Goal: Task Accomplishment & Management: Complete application form

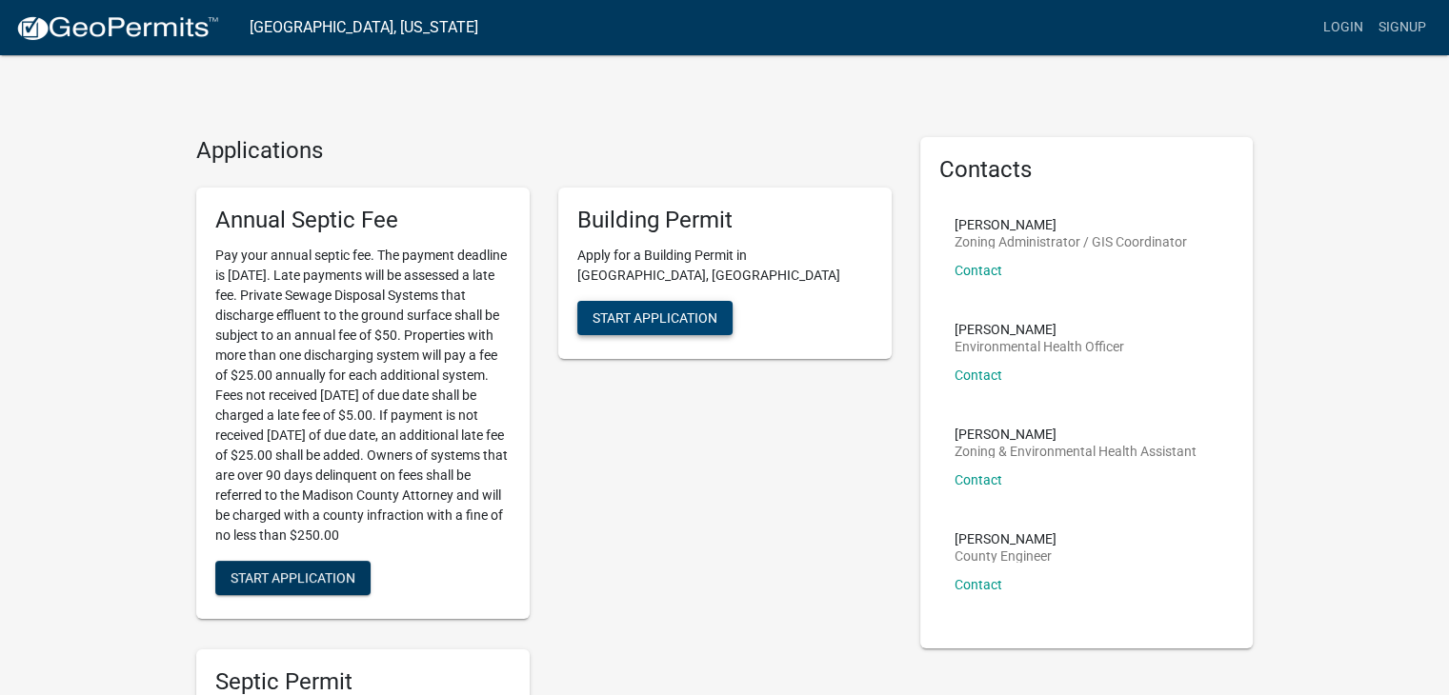
click at [685, 306] on button "Start Application" at bounding box center [654, 318] width 155 height 34
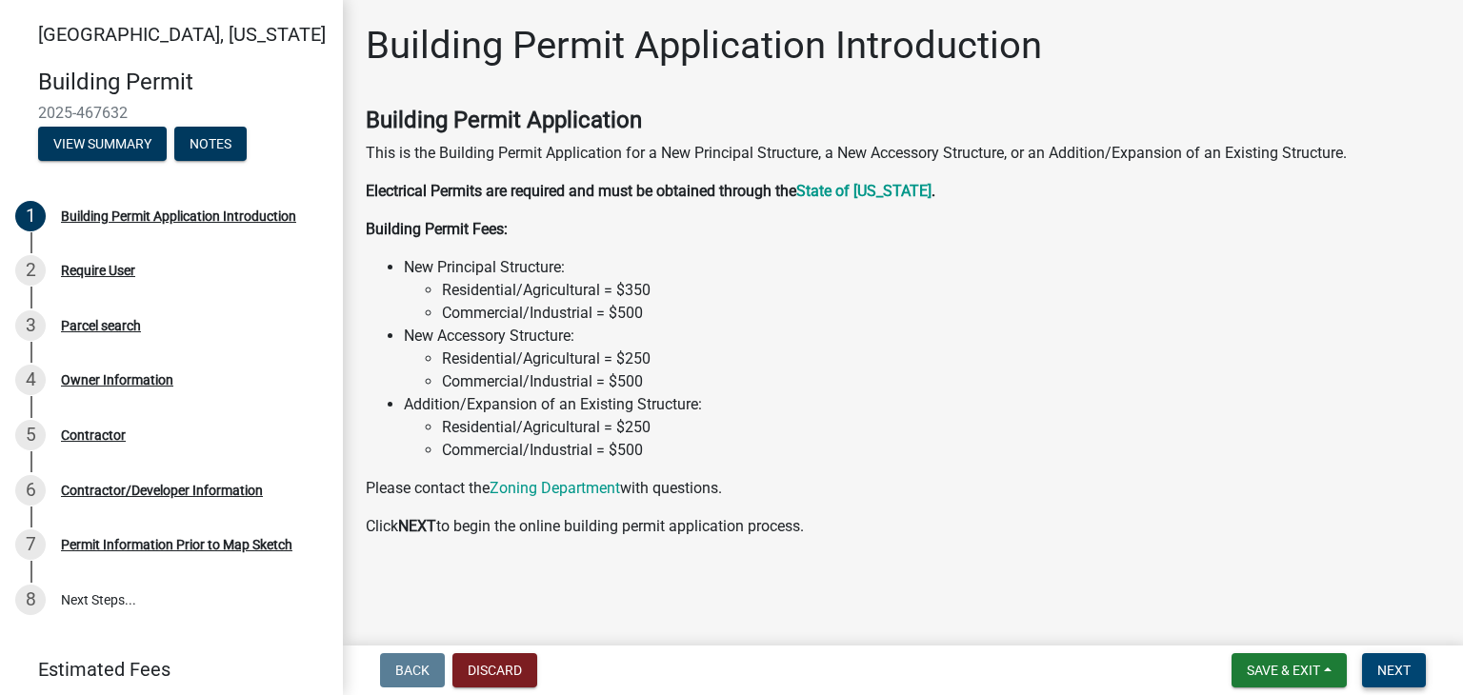
click at [1385, 673] on span "Next" at bounding box center [1393, 670] width 33 height 15
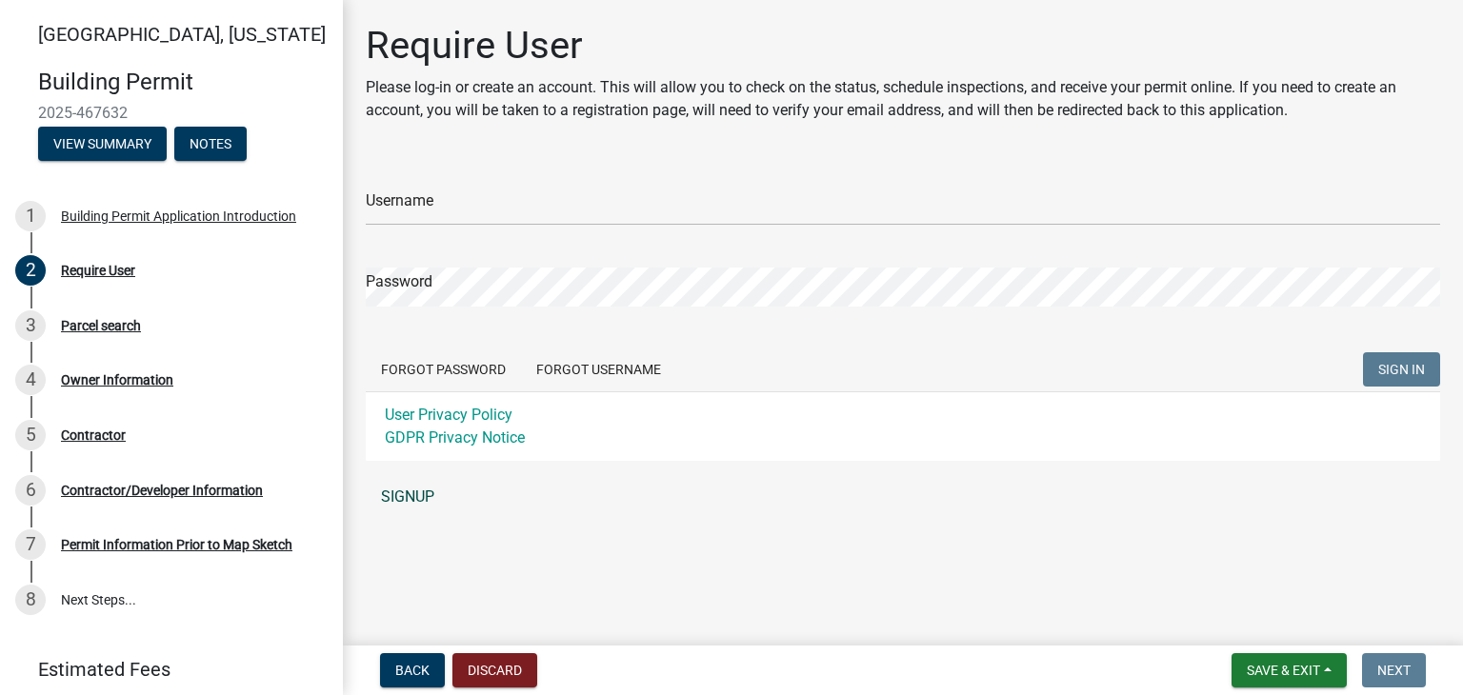
click at [419, 495] on link "SIGNUP" at bounding box center [903, 497] width 1074 height 38
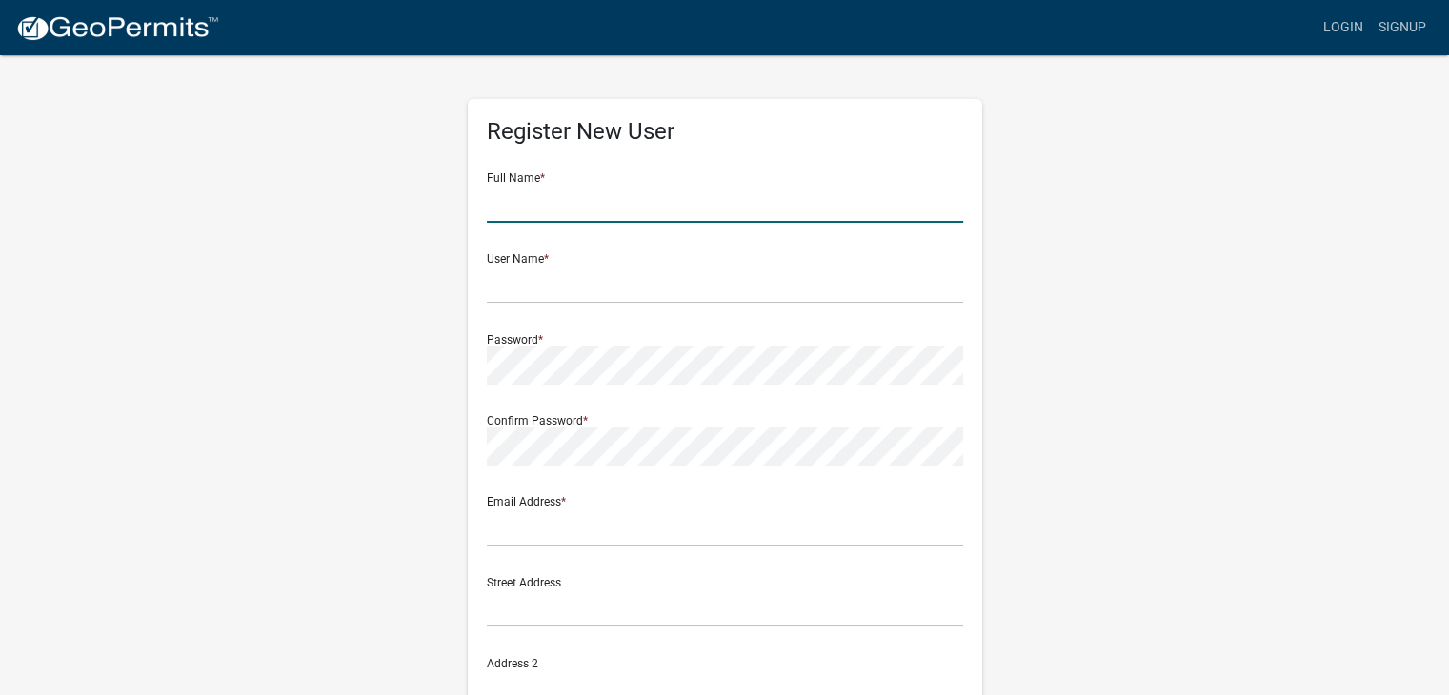
click at [601, 204] on input "text" at bounding box center [725, 203] width 476 height 39
type input "[PERSON_NAME] [PERSON_NAME]"
type input "2608 Cumming Rd"
type input "Winterset"
type input "IA"
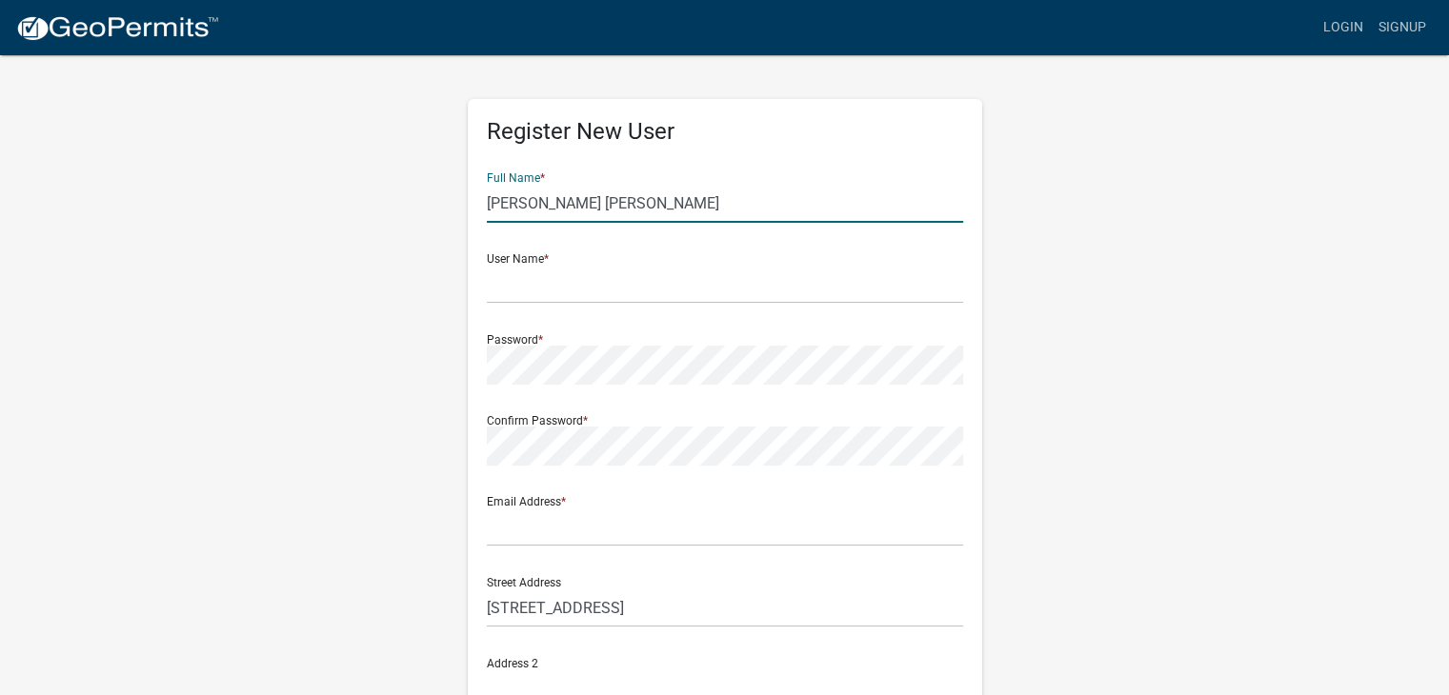
type input "50273"
click at [583, 279] on input "text" at bounding box center [725, 284] width 476 height 39
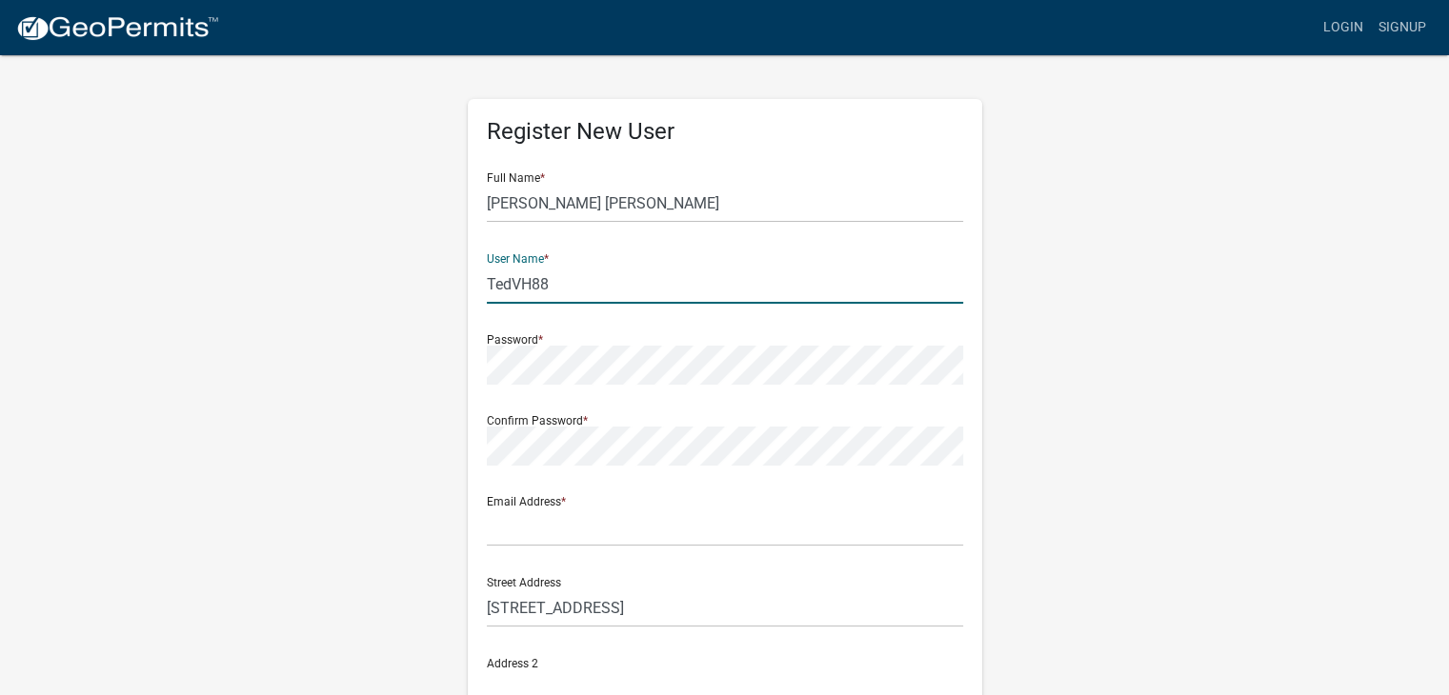
type input "TedVH88"
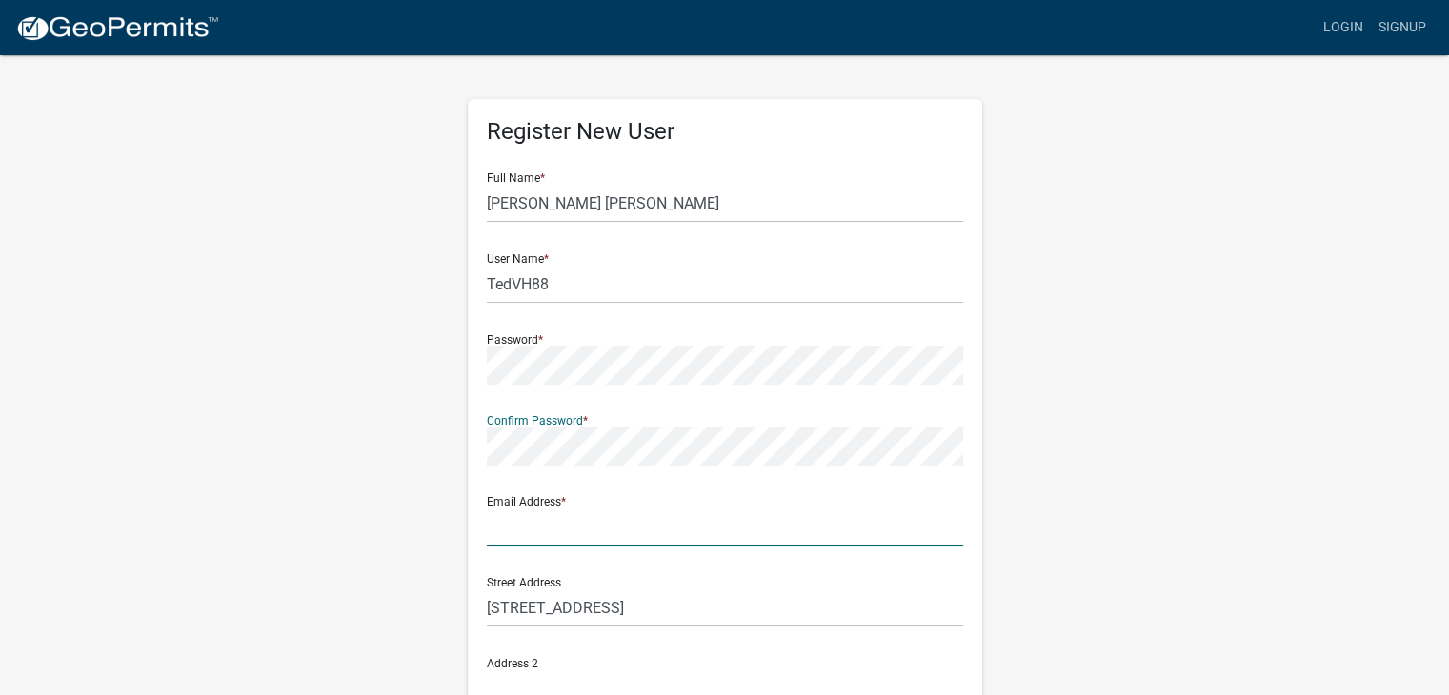
click at [587, 512] on div "Email Address *" at bounding box center [725, 514] width 476 height 66
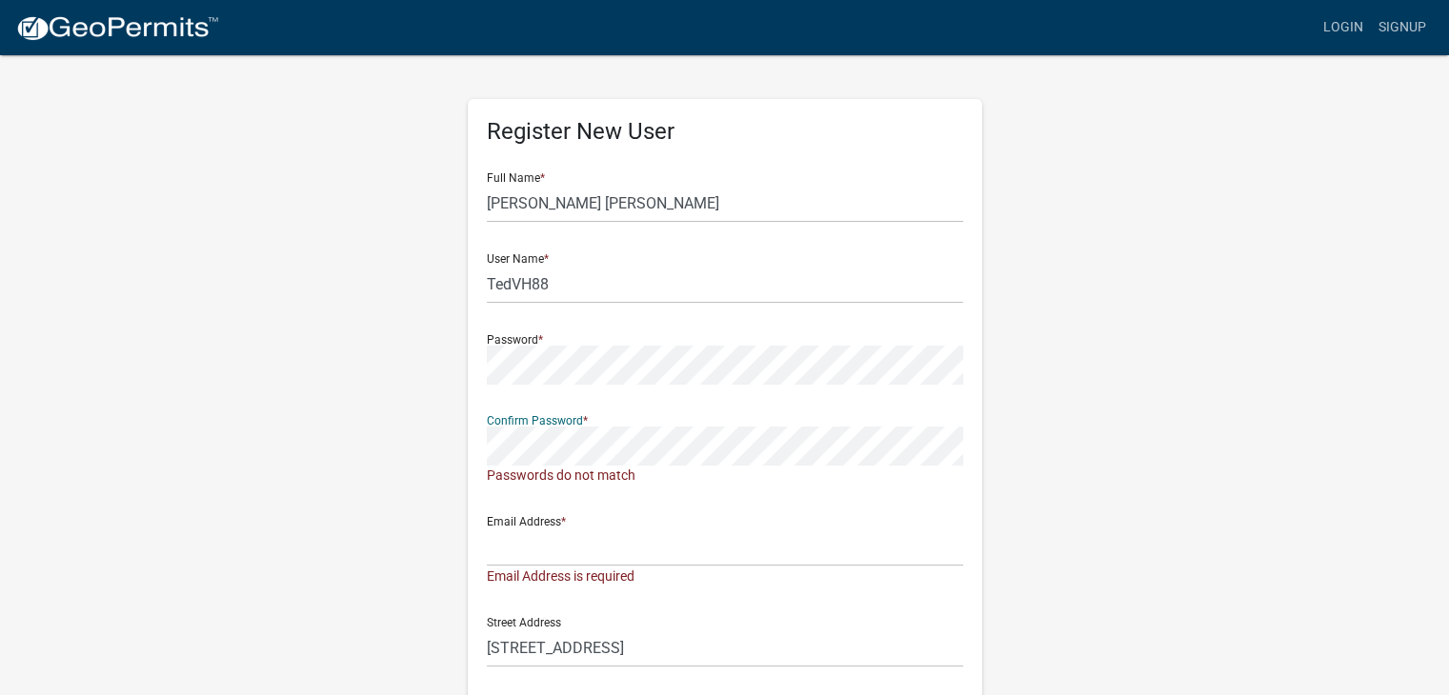
click at [585, 416] on div "Confirm Password * Passwords do not match" at bounding box center [725, 443] width 476 height 86
click at [476, 350] on div "Register New User Full Name * Ted Vander Heiden User Name * TedVH88 Password * …" at bounding box center [725, 574] width 514 height 950
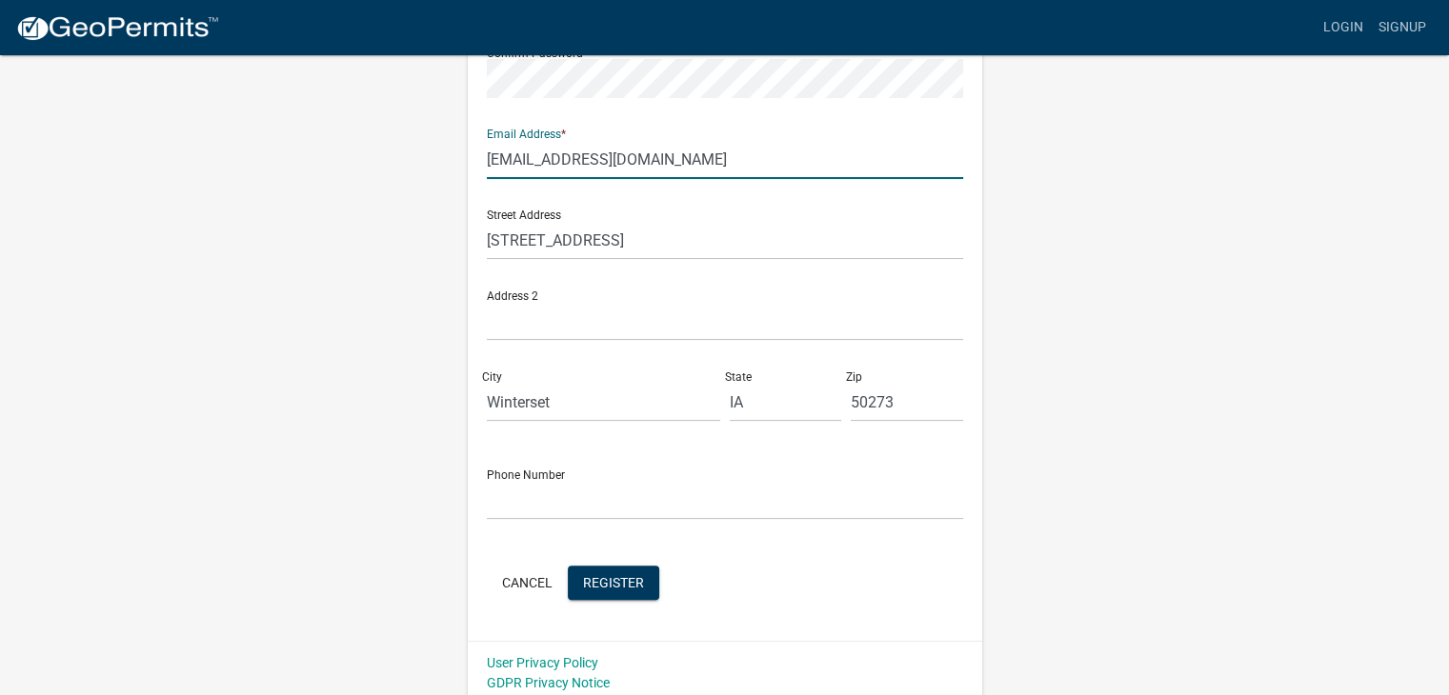
scroll to position [377, 0]
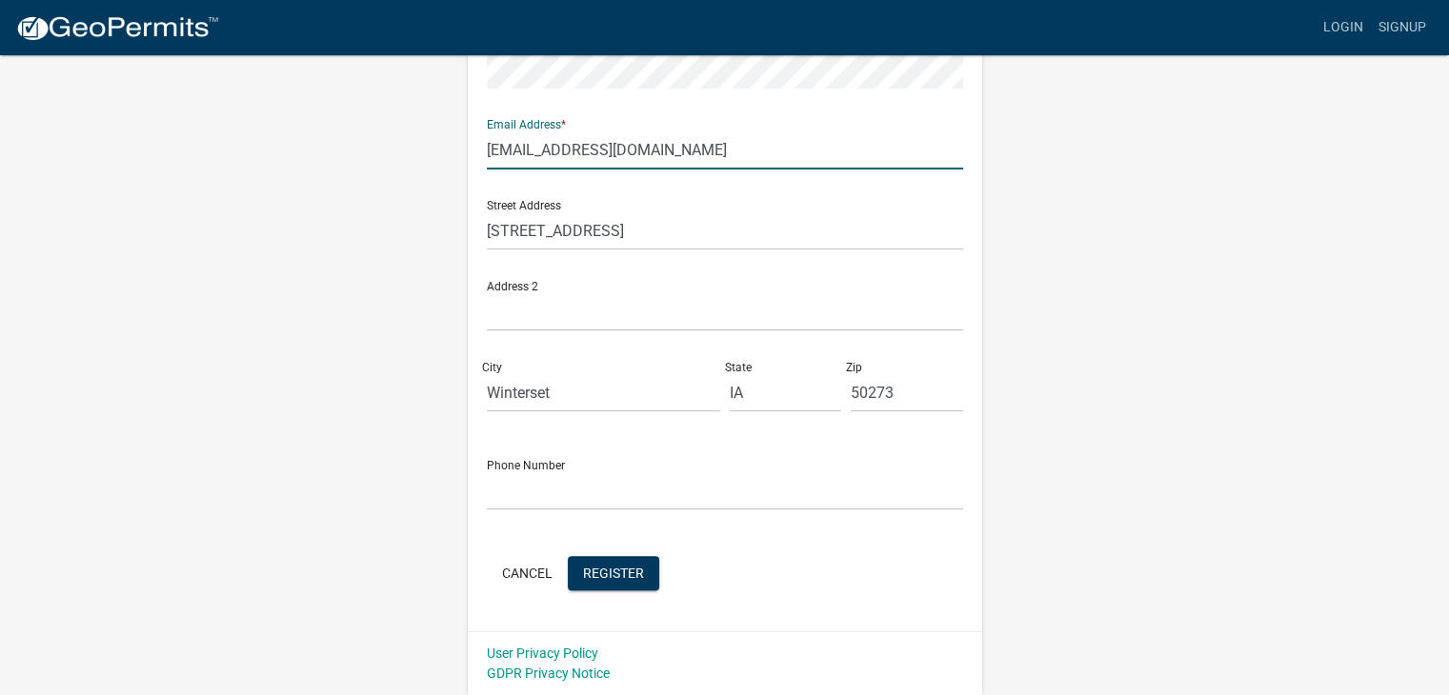
type input "tedvh88@gmail.com"
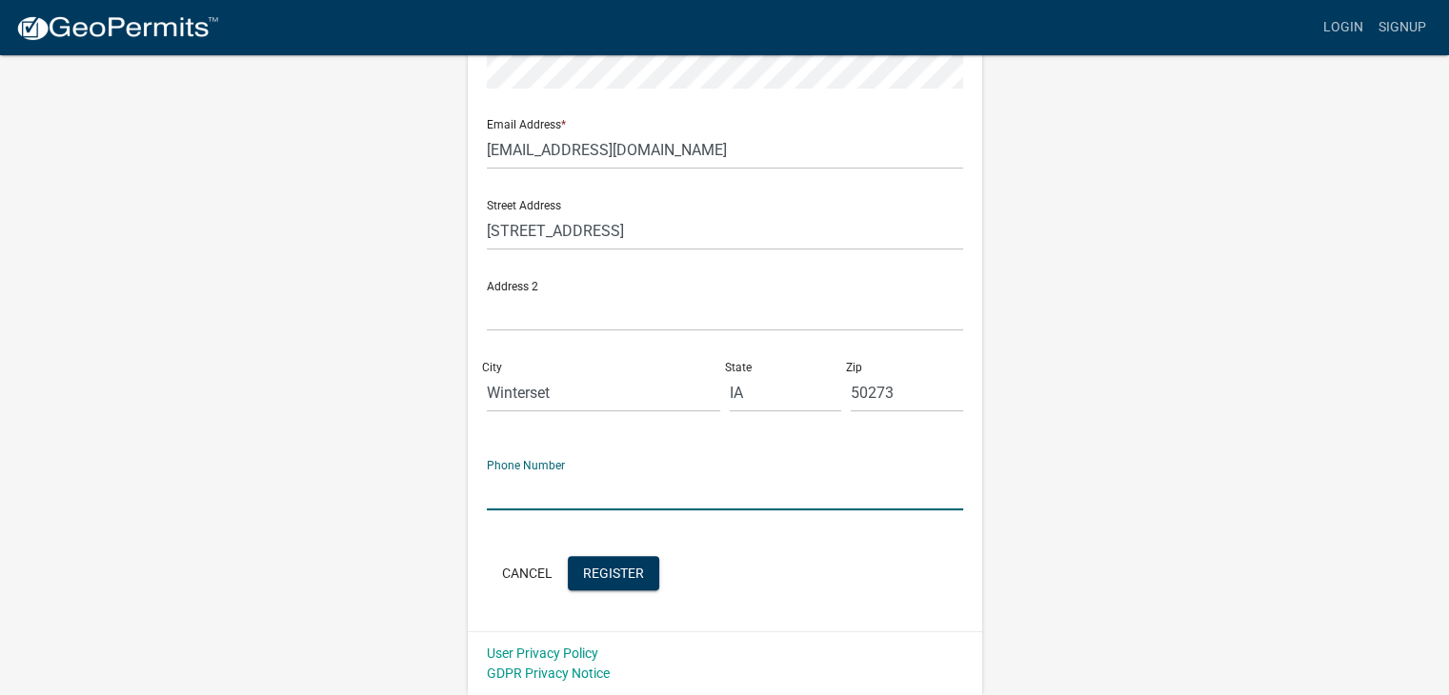
click at [557, 487] on input "text" at bounding box center [725, 490] width 476 height 39
type input "515-979-1226"
click at [611, 580] on span "Register" at bounding box center [613, 572] width 61 height 15
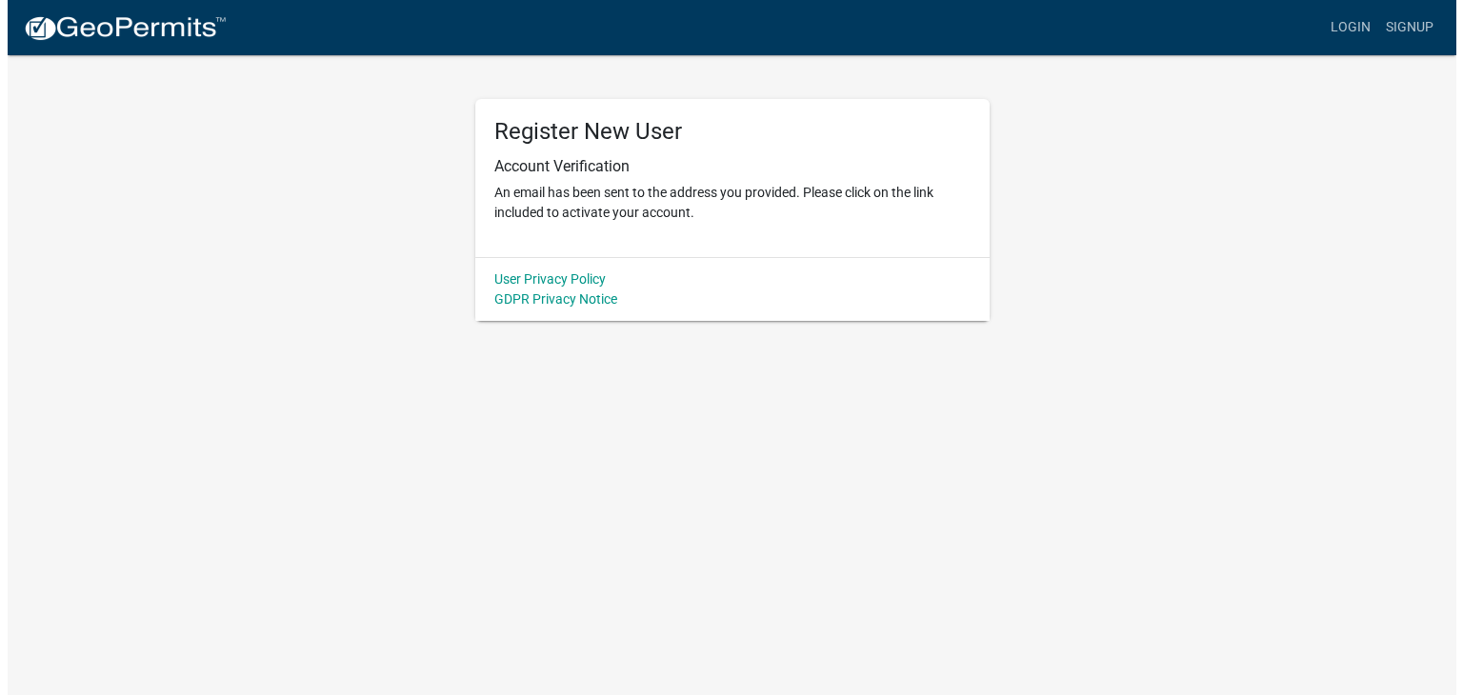
scroll to position [0, 0]
click at [1352, 30] on link "Login" at bounding box center [1357, 28] width 55 height 36
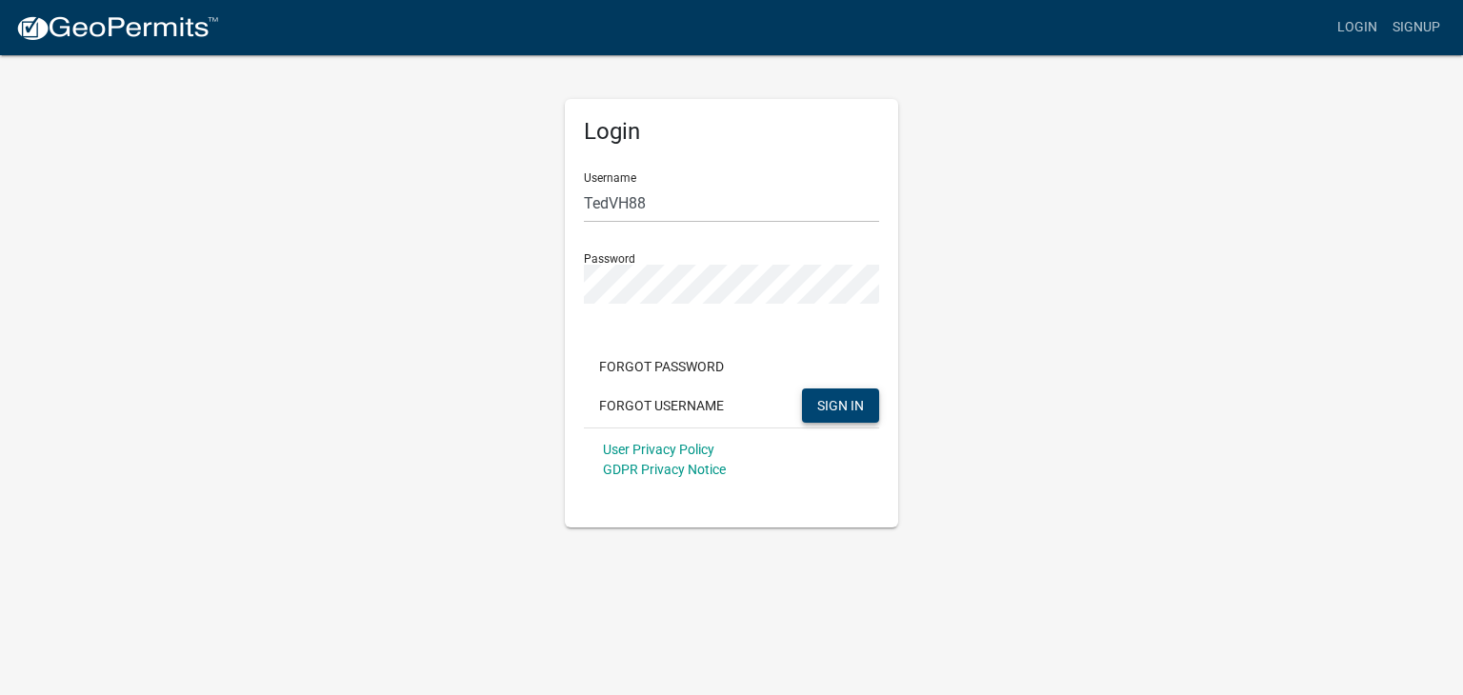
click at [834, 397] on span "SIGN IN" at bounding box center [840, 404] width 47 height 15
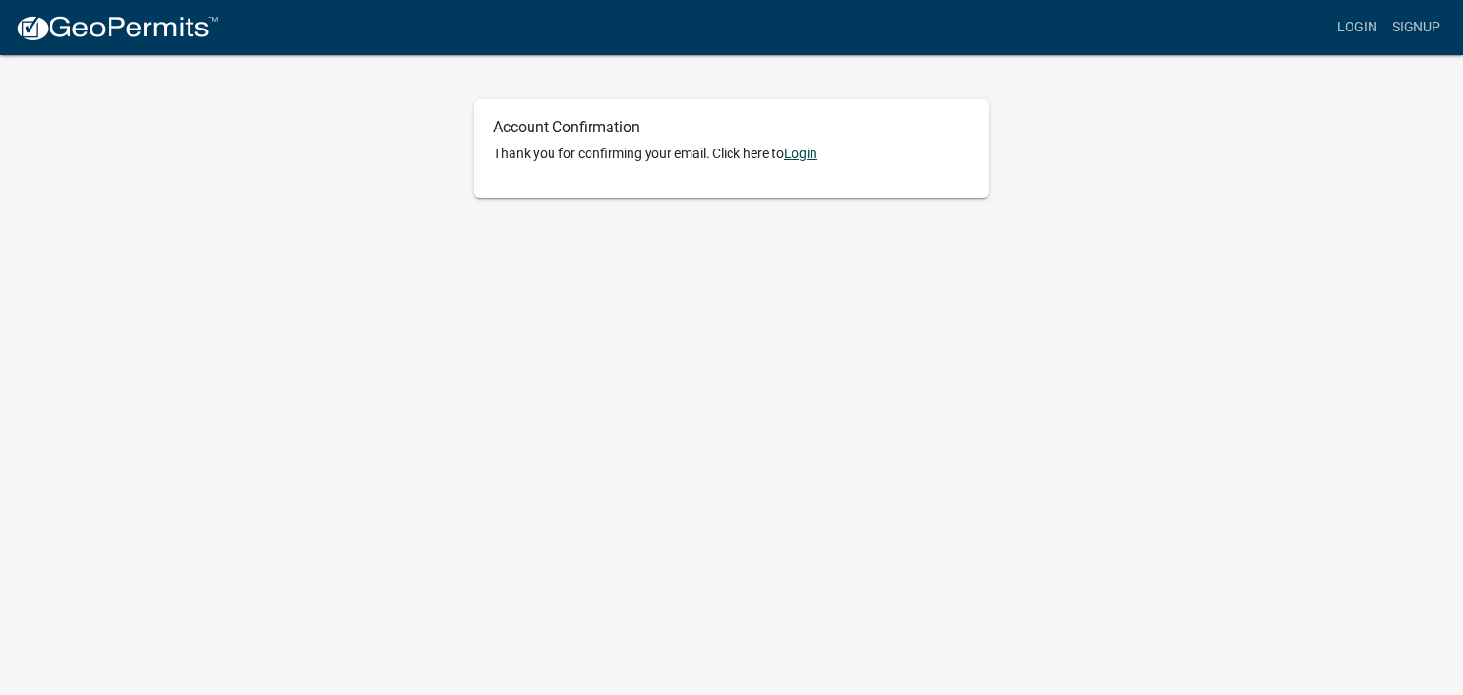
click at [817, 157] on link "Login" at bounding box center [800, 153] width 33 height 15
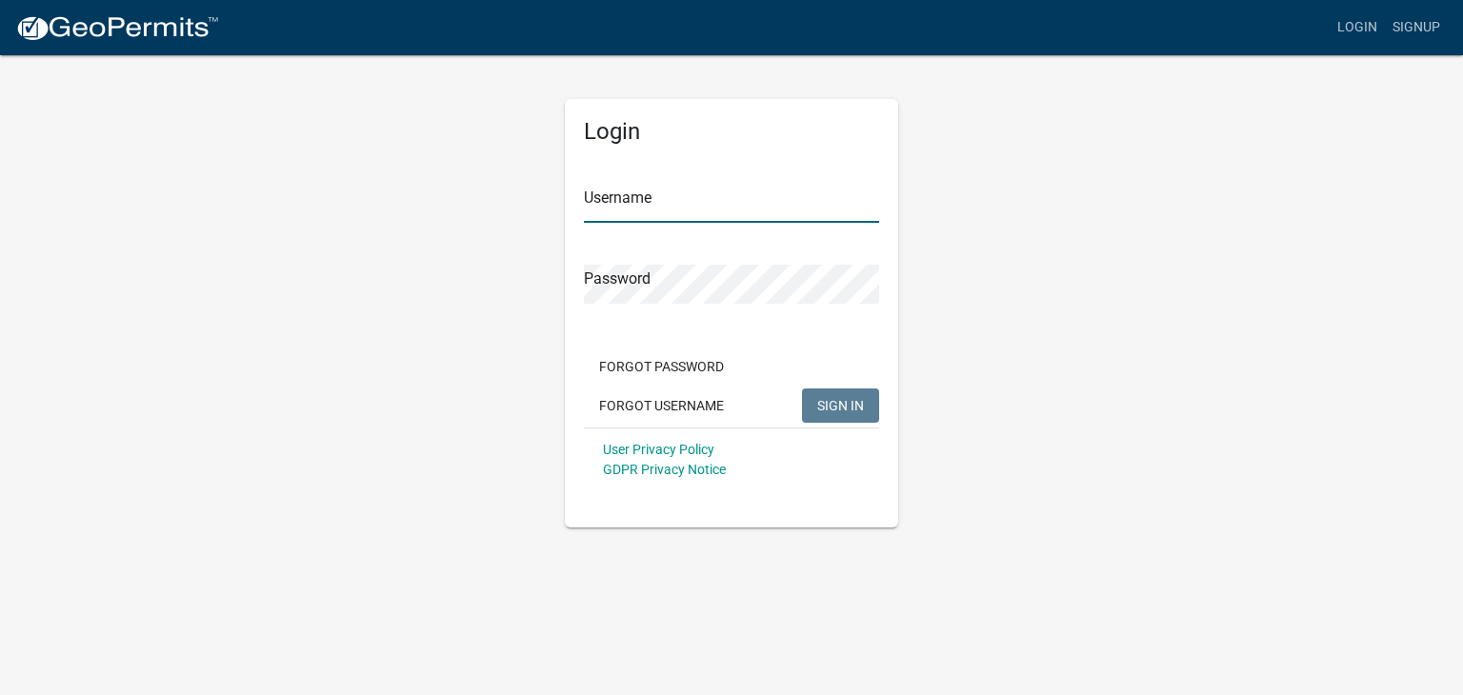
type input "TedVH88"
click at [863, 413] on button "SIGN IN" at bounding box center [840, 406] width 77 height 34
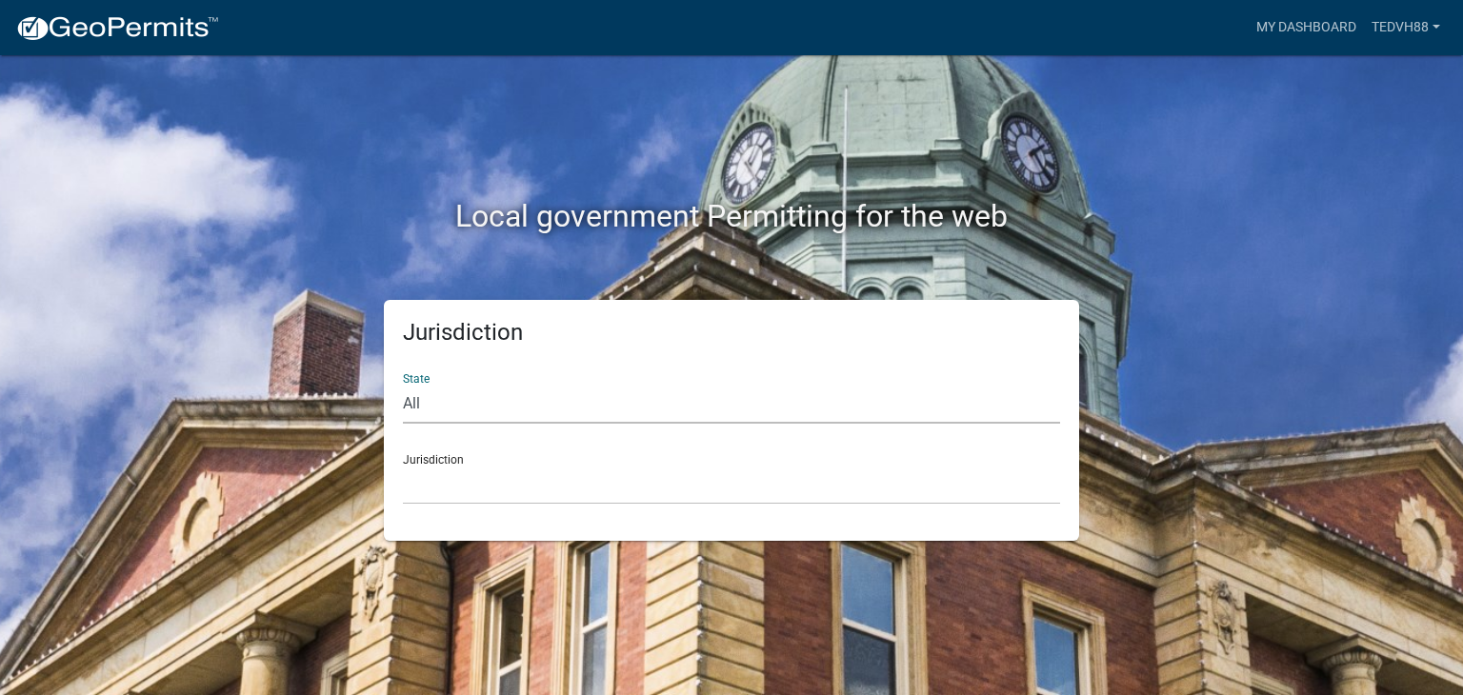
drag, startPoint x: 583, startPoint y: 393, endPoint x: 560, endPoint y: 405, distance: 25.6
click at [583, 393] on select "All Colorado Georgia Indiana Iowa Kansas Minnesota Ohio South Carolina Wisconsin" at bounding box center [731, 404] width 657 height 39
select select "Iowa"
click at [403, 385] on select "All Colorado Georgia Indiana Iowa Kansas Minnesota Ohio South Carolina Wisconsin" at bounding box center [731, 404] width 657 height 39
click at [468, 458] on div "Jurisdiction Boone County, Iowa Butler County, Iowa Cerro Gordo County, Iowa Ci…" at bounding box center [731, 472] width 657 height 66
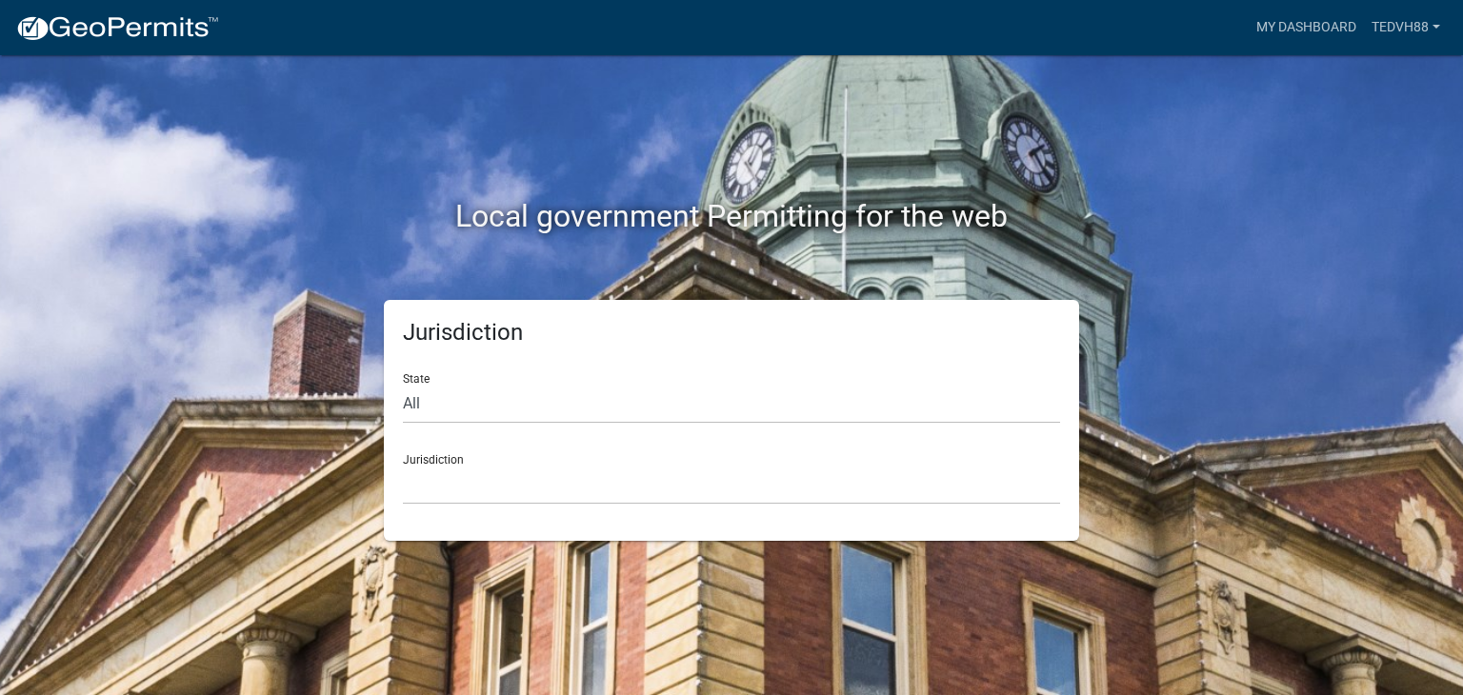
click at [455, 459] on div "Jurisdiction Boone County, Iowa Butler County, Iowa Cerro Gordo County, Iowa Ci…" at bounding box center [731, 472] width 657 height 66
click at [450, 478] on select "Boone County, Iowa Butler County, Iowa Cerro Gordo County, Iowa City of Harlan,…" at bounding box center [731, 485] width 657 height 39
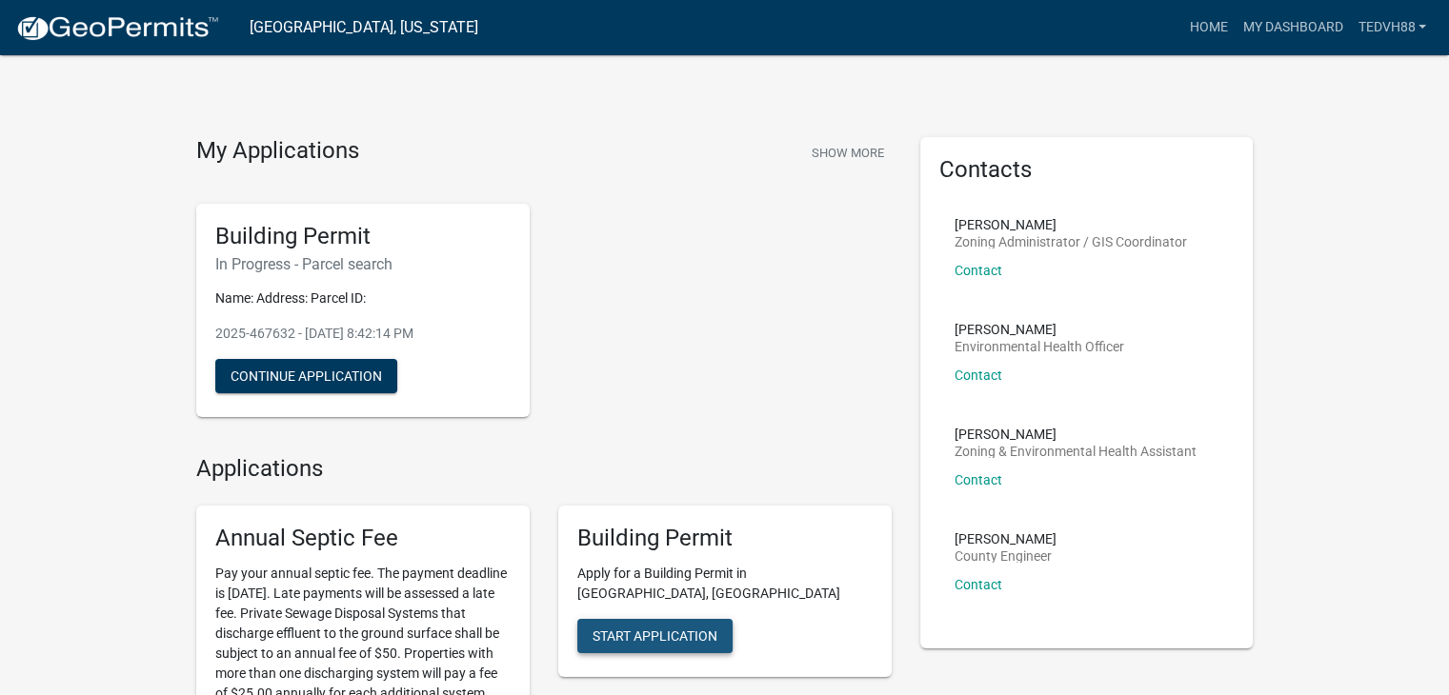
click at [671, 629] on span "Start Application" at bounding box center [654, 636] width 125 height 15
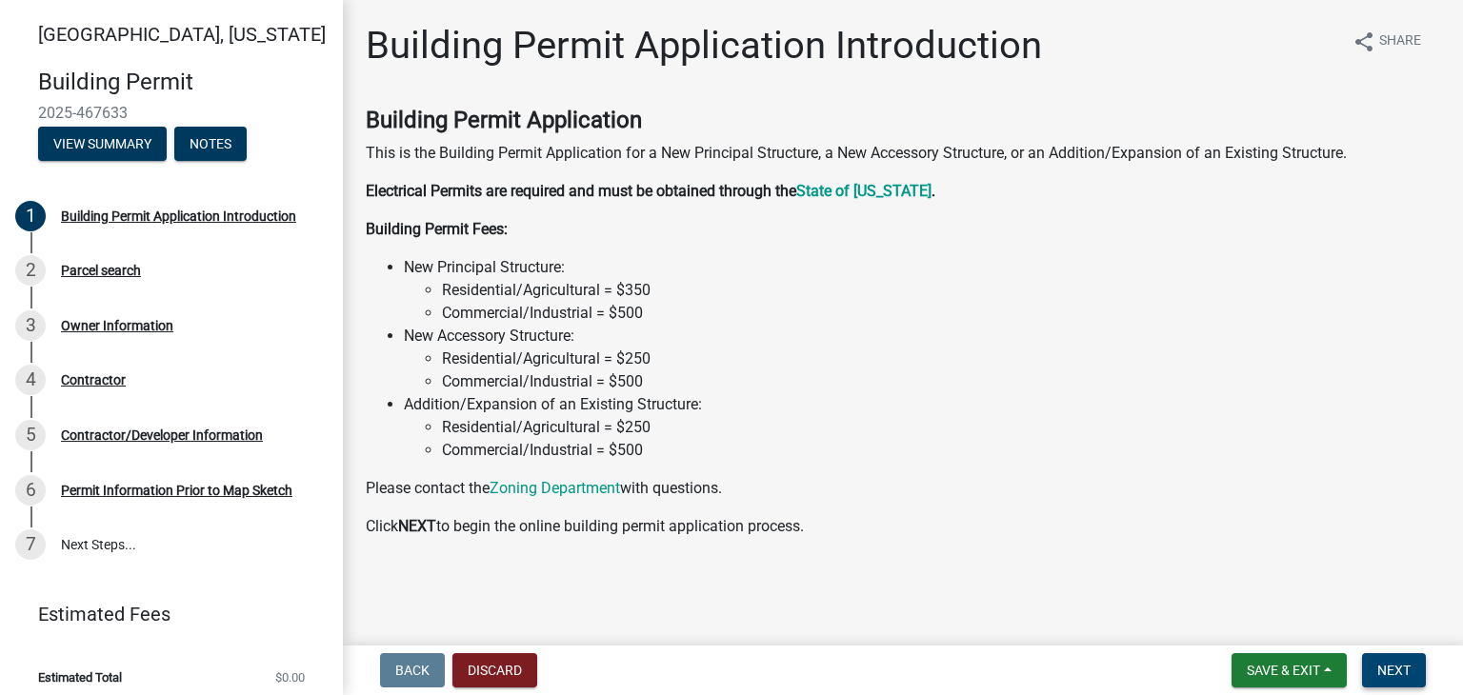
click at [1399, 664] on span "Next" at bounding box center [1393, 670] width 33 height 15
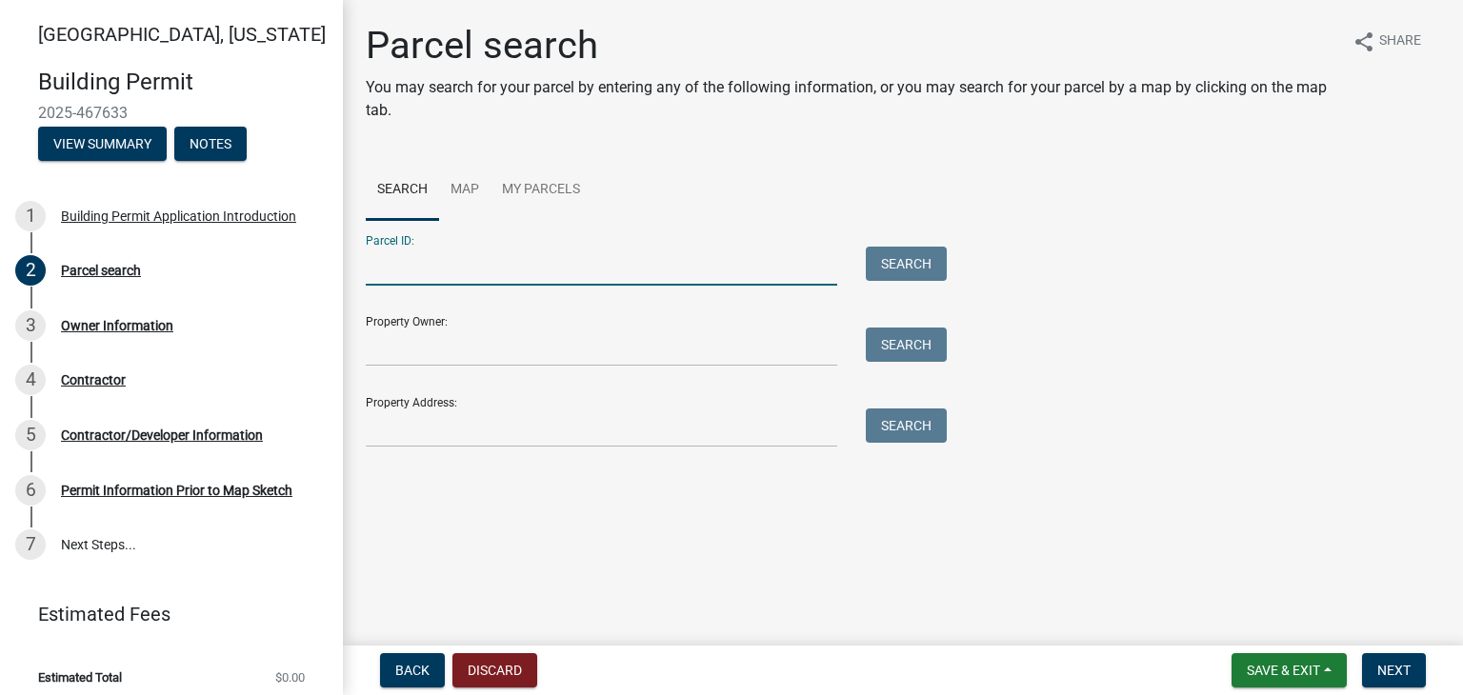
click at [507, 266] on input "Parcel ID:" at bounding box center [601, 266] width 471 height 39
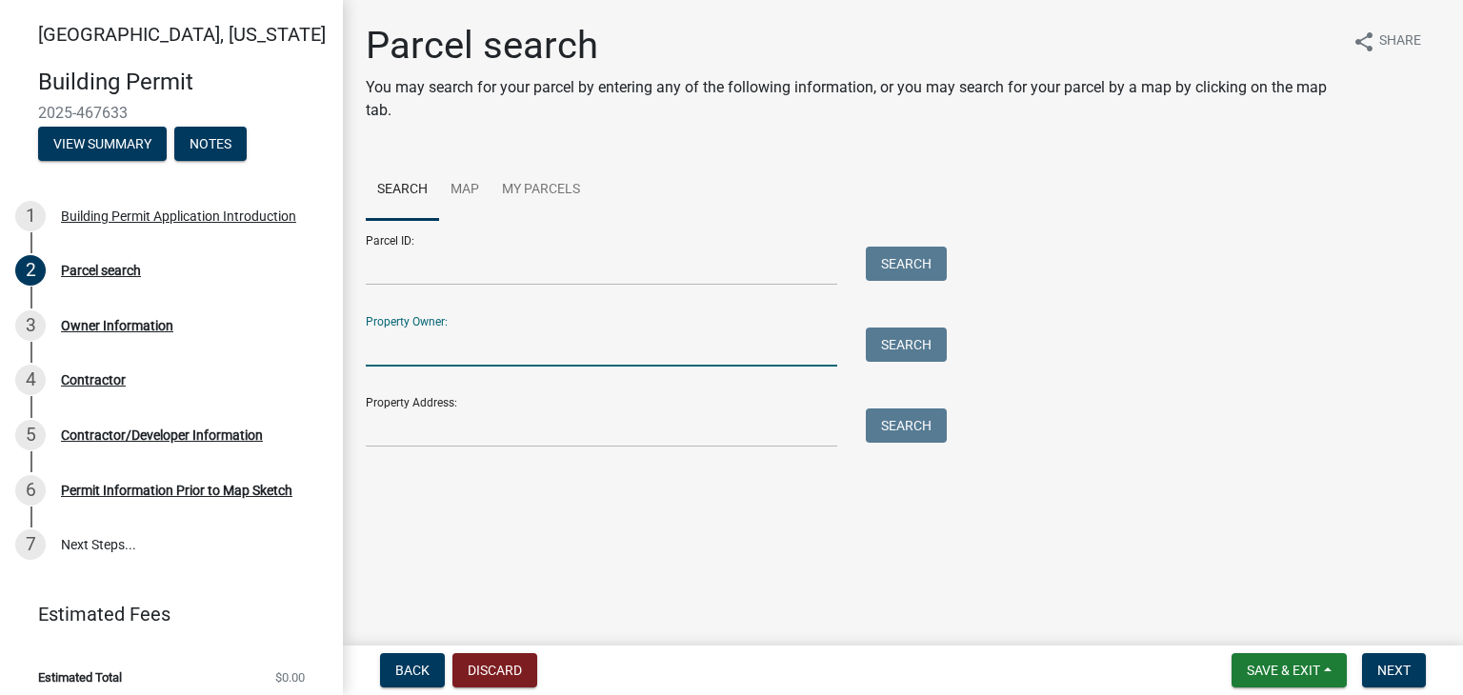
click at [472, 338] on input "Property Owner:" at bounding box center [601, 347] width 471 height 39
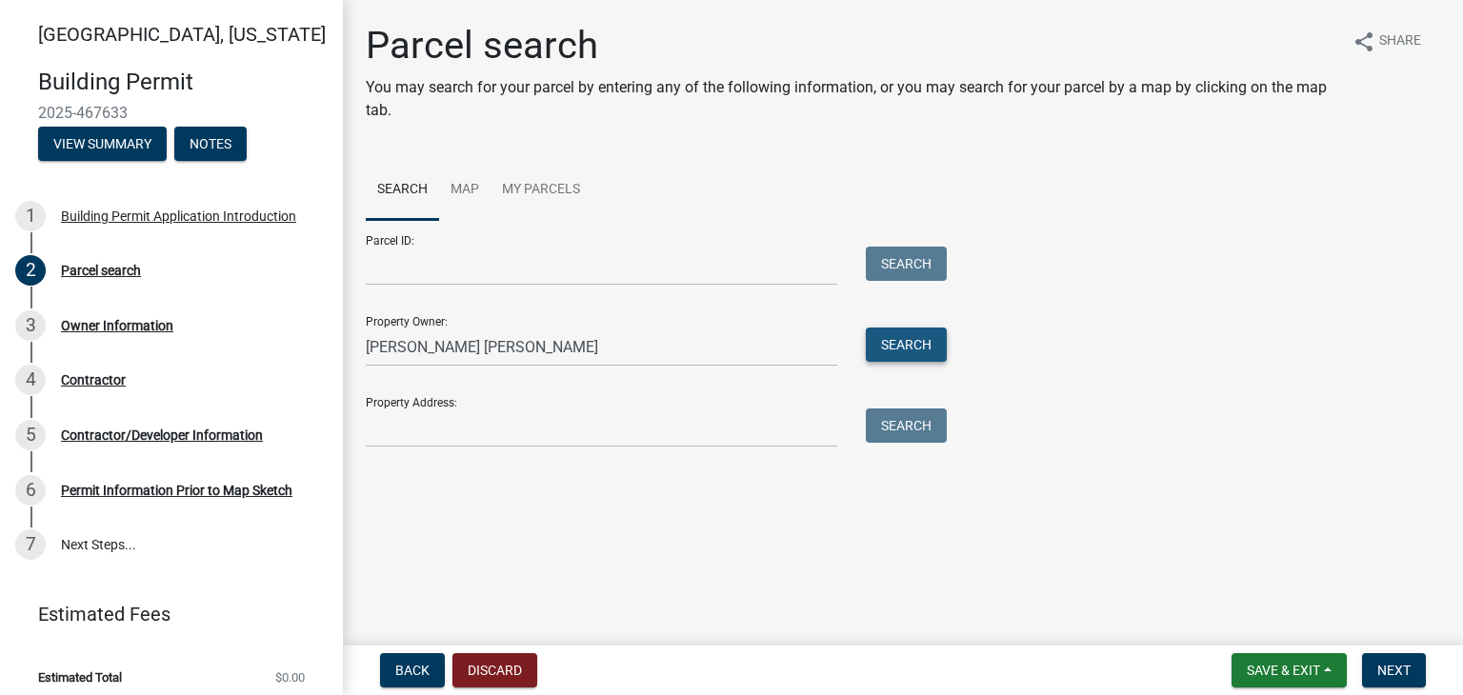
click at [908, 350] on button "Search" at bounding box center [906, 345] width 81 height 34
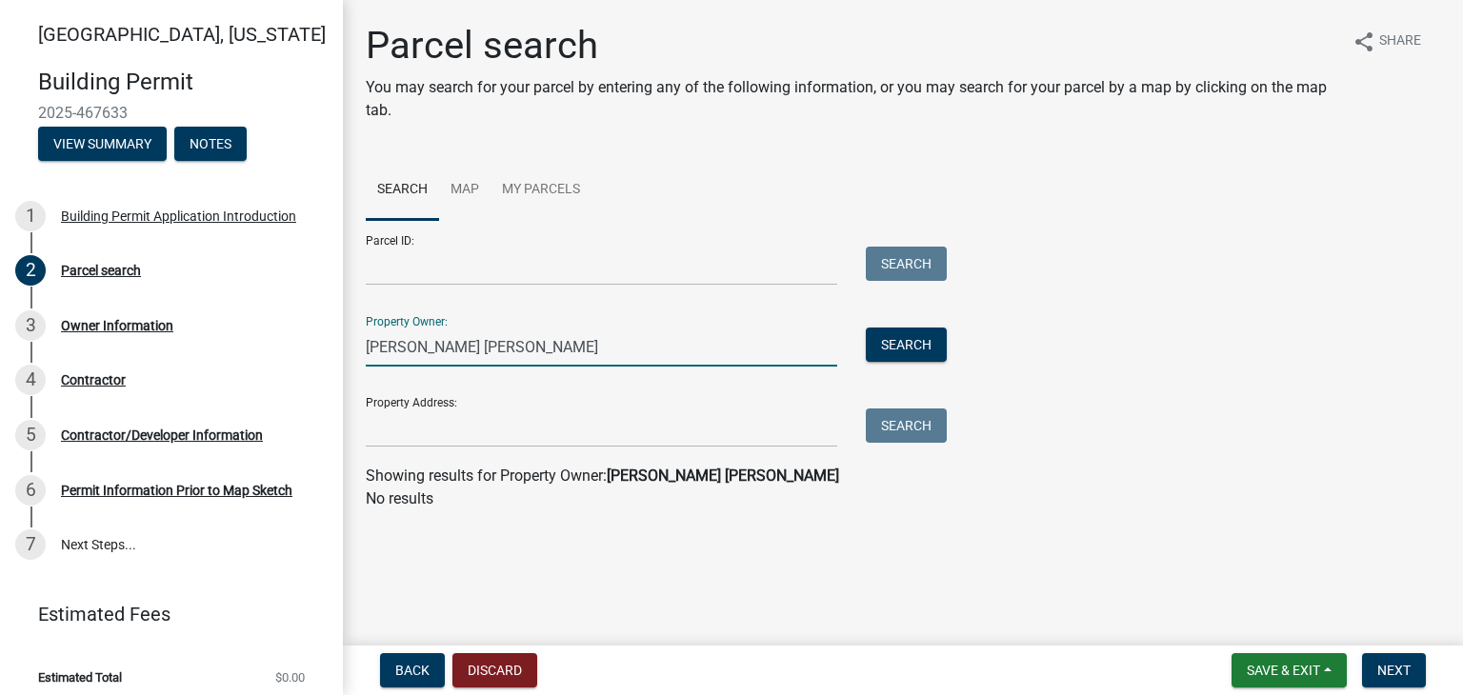
click at [446, 352] on input "Ted Vander Heiden" at bounding box center [601, 347] width 471 height 39
type input "Ted VanderHeiden"
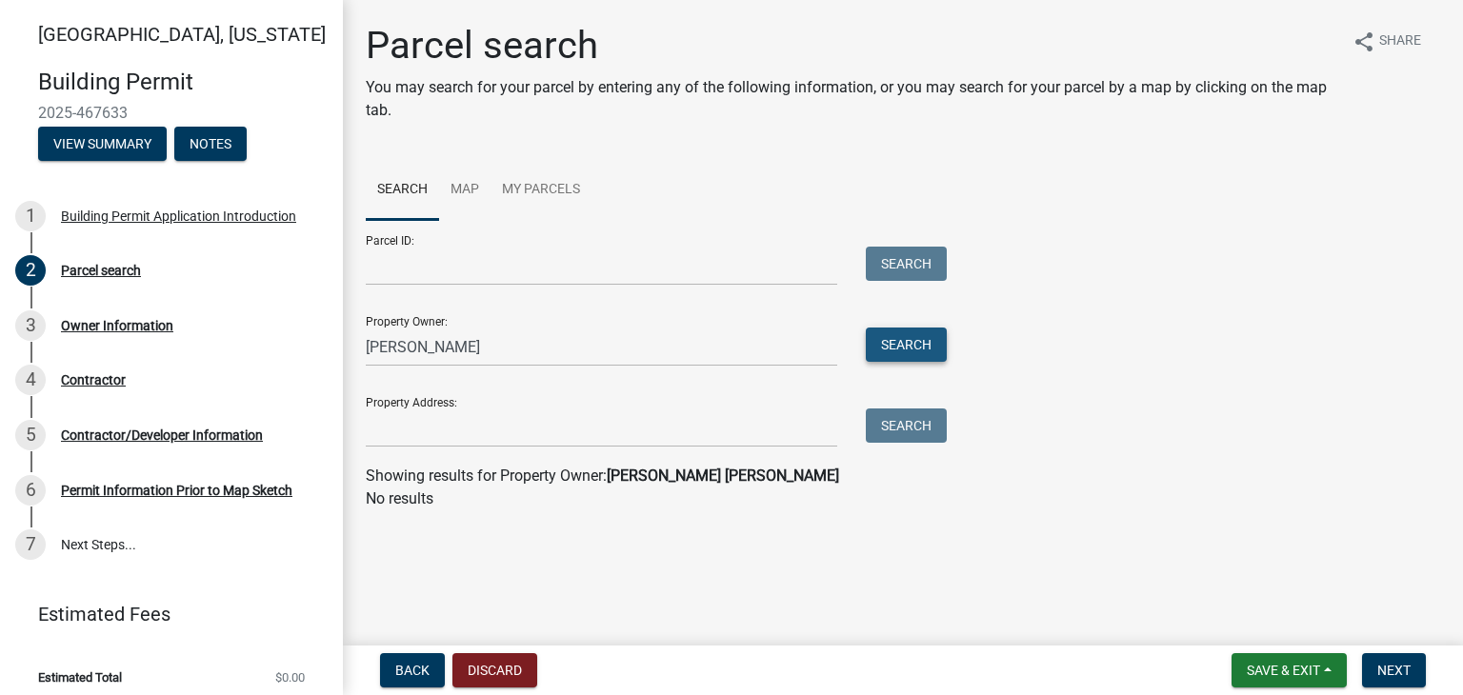
click at [910, 349] on button "Search" at bounding box center [906, 345] width 81 height 34
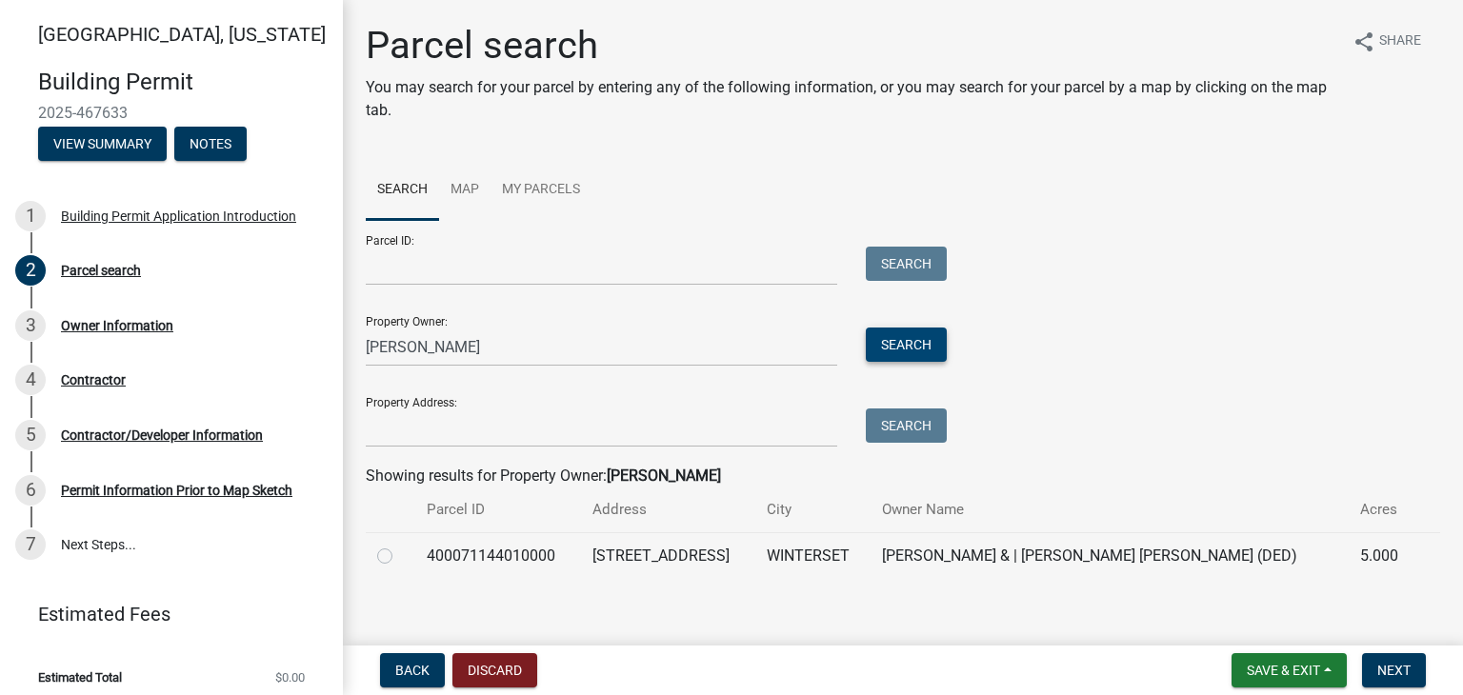
scroll to position [15, 0]
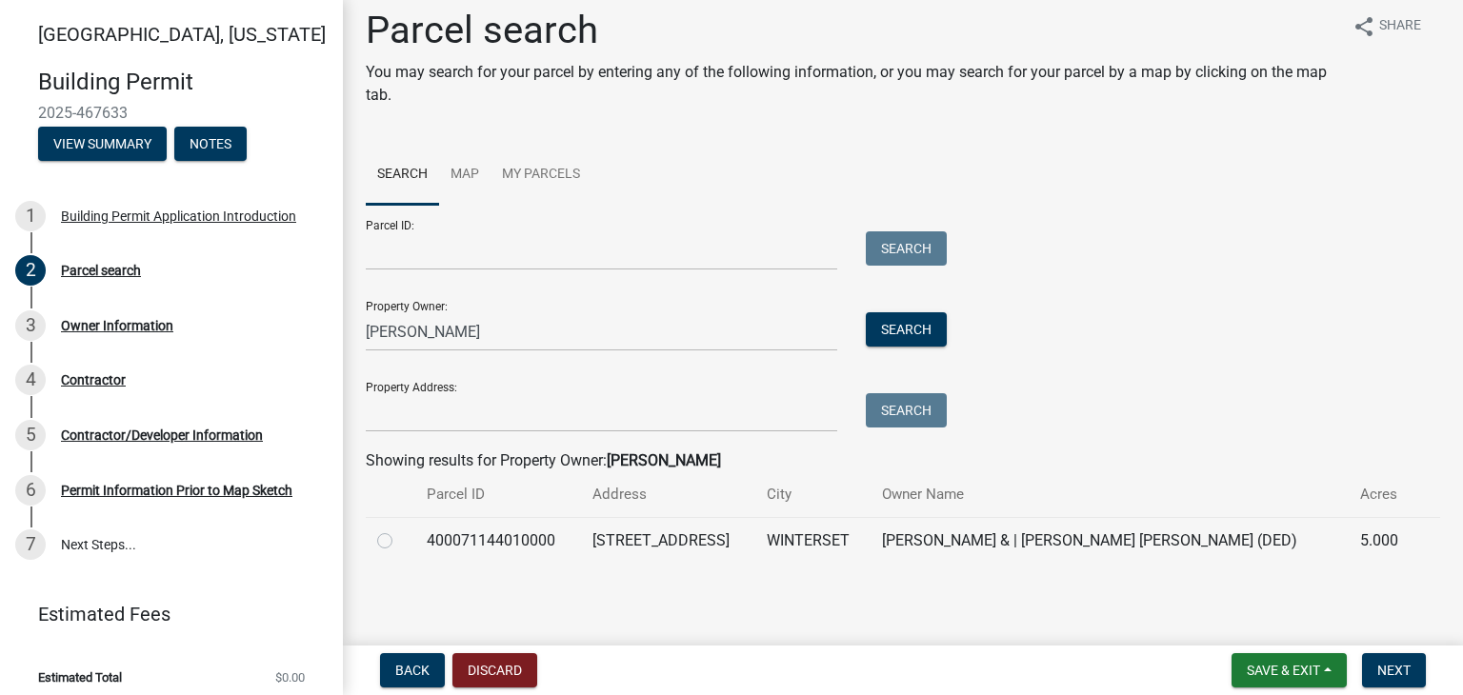
click at [400, 530] on label at bounding box center [400, 530] width 0 height 0
click at [400, 541] on input "radio" at bounding box center [406, 536] width 12 height 12
radio input "true"
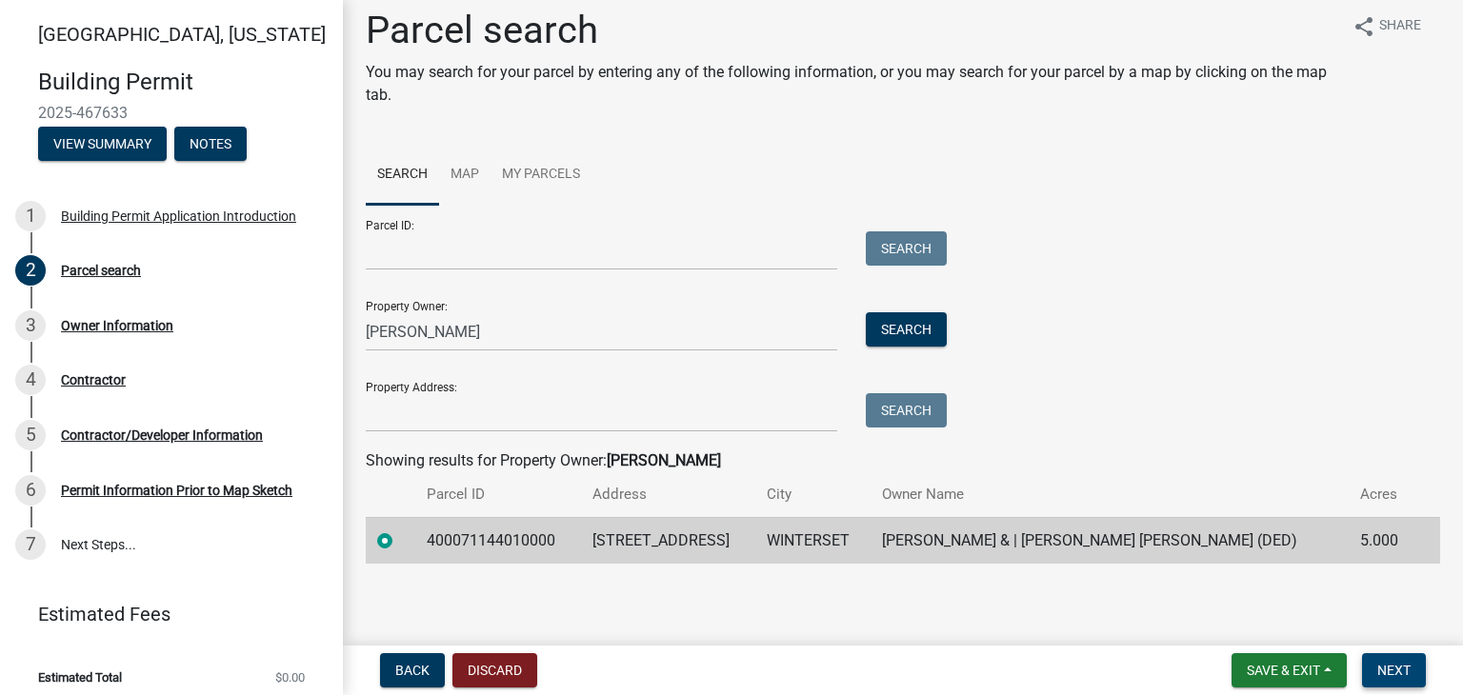
click at [1395, 668] on span "Next" at bounding box center [1393, 670] width 33 height 15
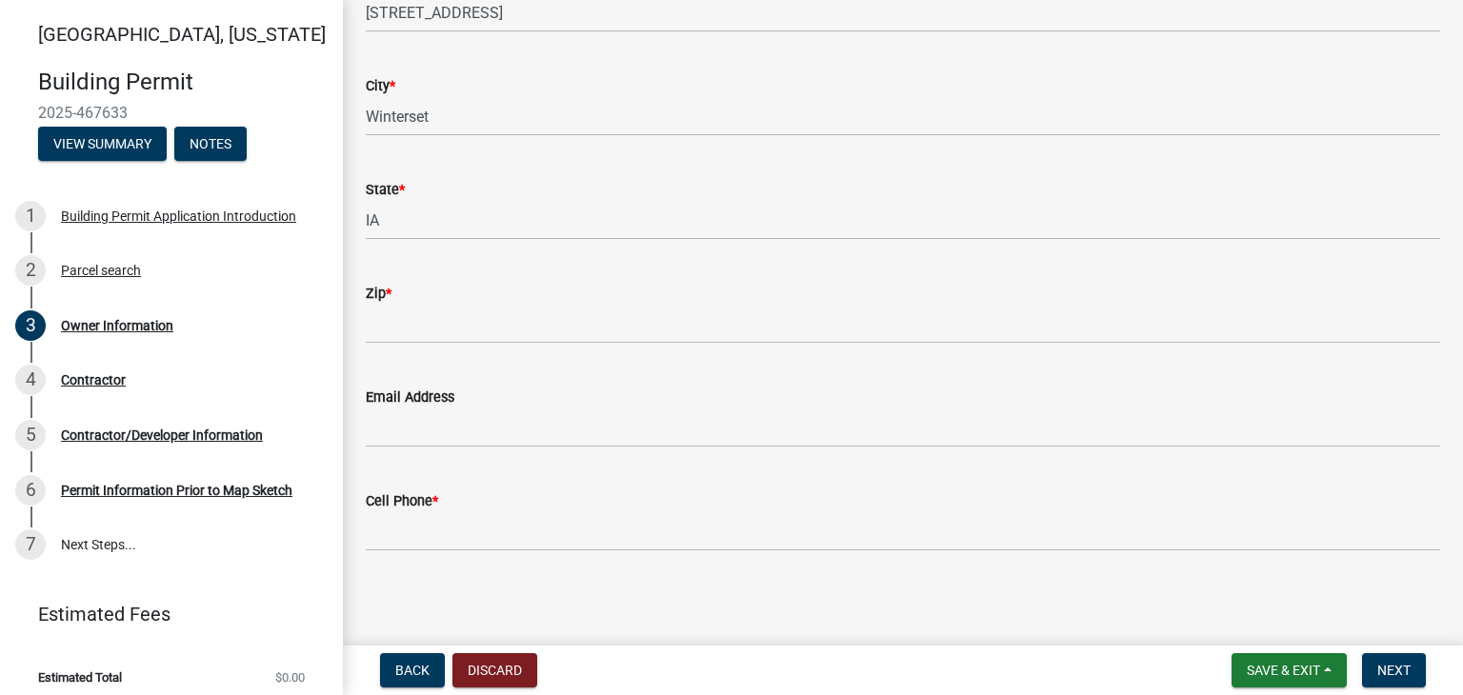
scroll to position [312, 0]
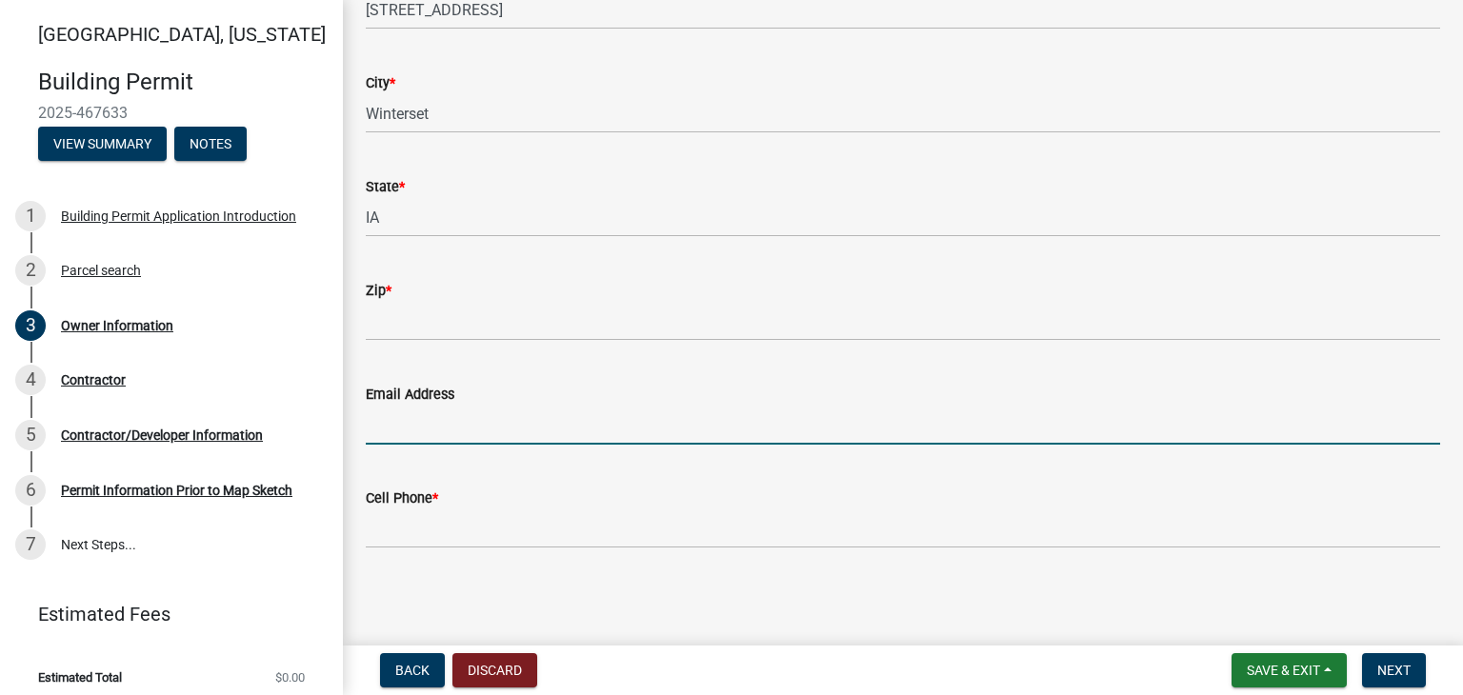
click at [480, 412] on input "Email Address" at bounding box center [903, 425] width 1074 height 39
type input "tedvh88@gmail.com"
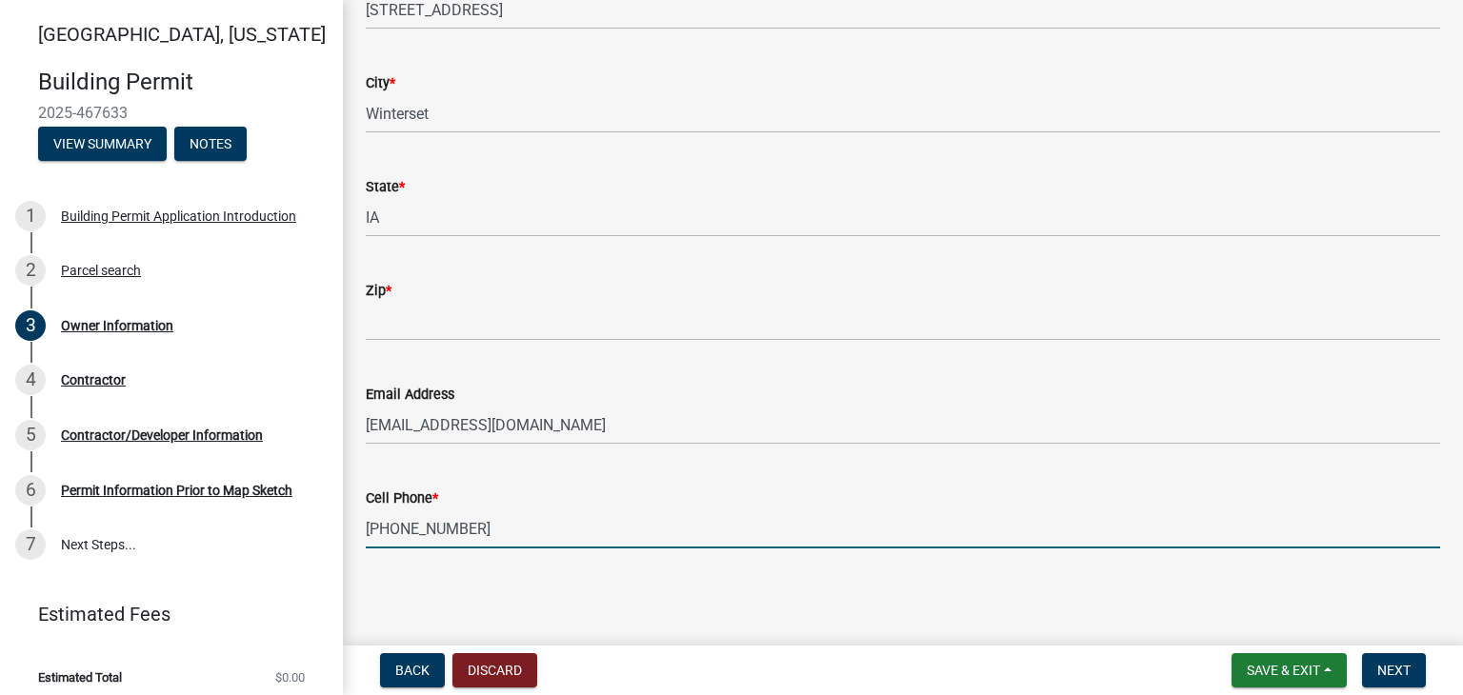
type input "515-979-1226"
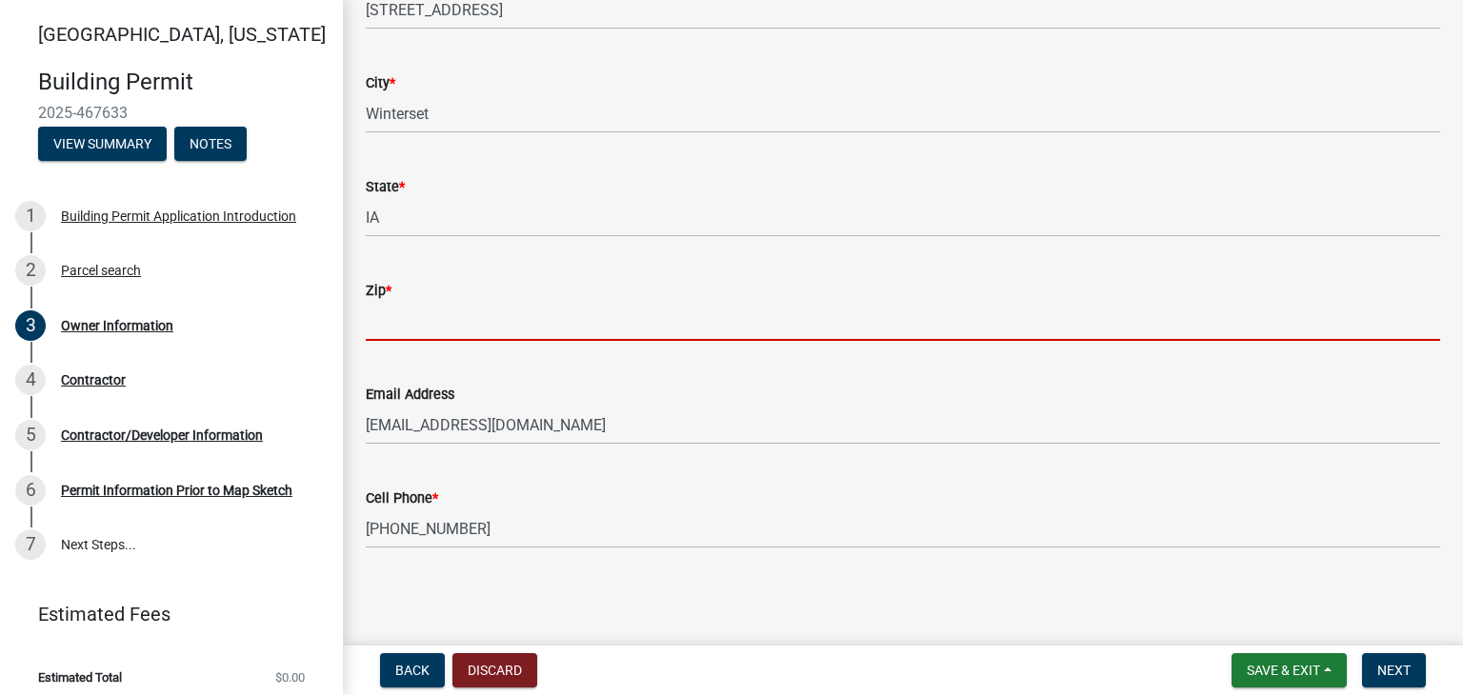
click at [506, 302] on input "Zip *" at bounding box center [903, 321] width 1074 height 39
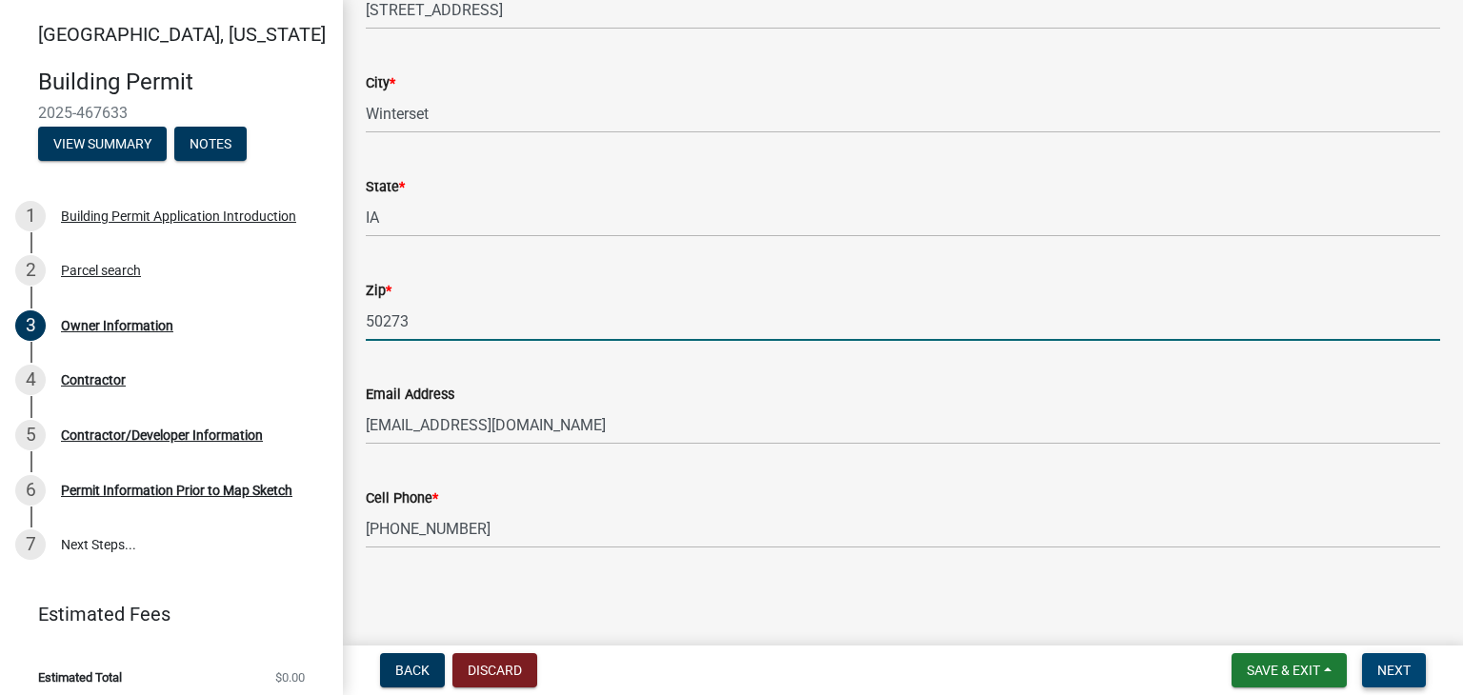
type input "50273"
click at [1395, 664] on span "Next" at bounding box center [1393, 670] width 33 height 15
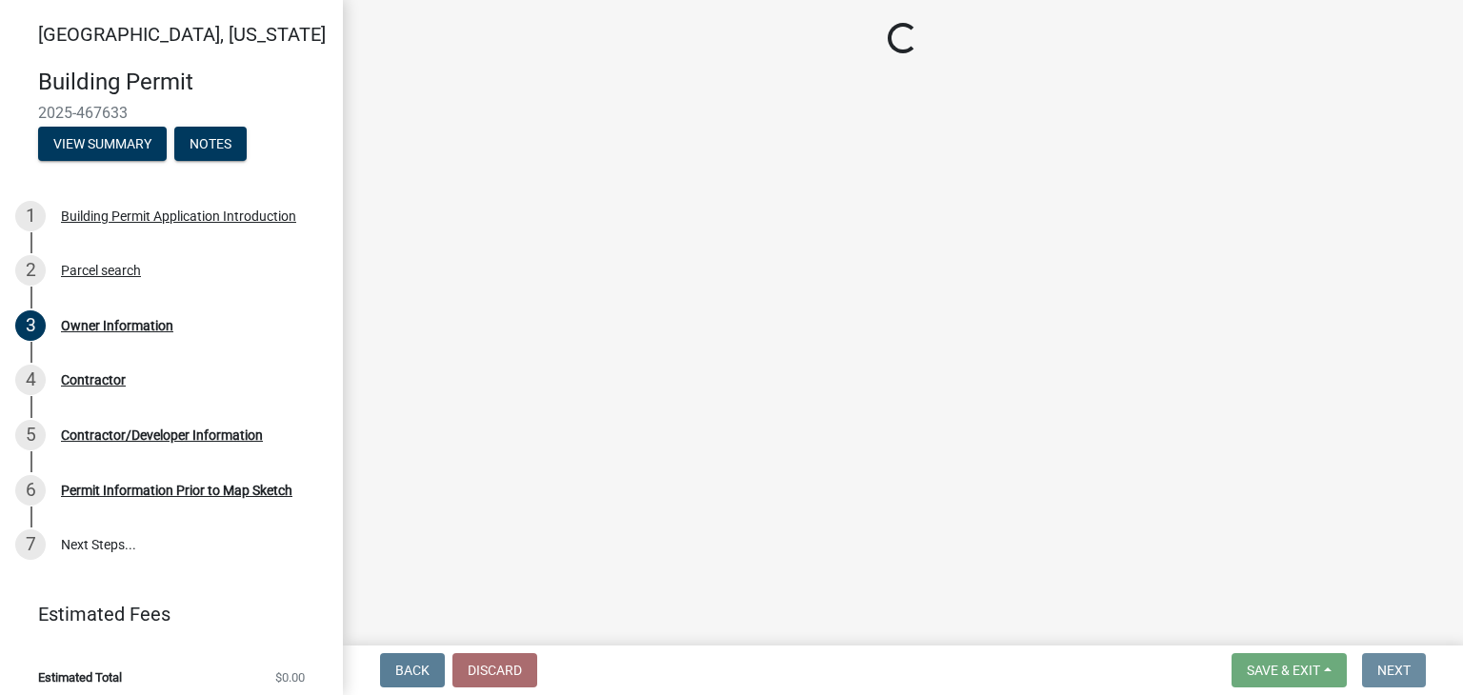
scroll to position [0, 0]
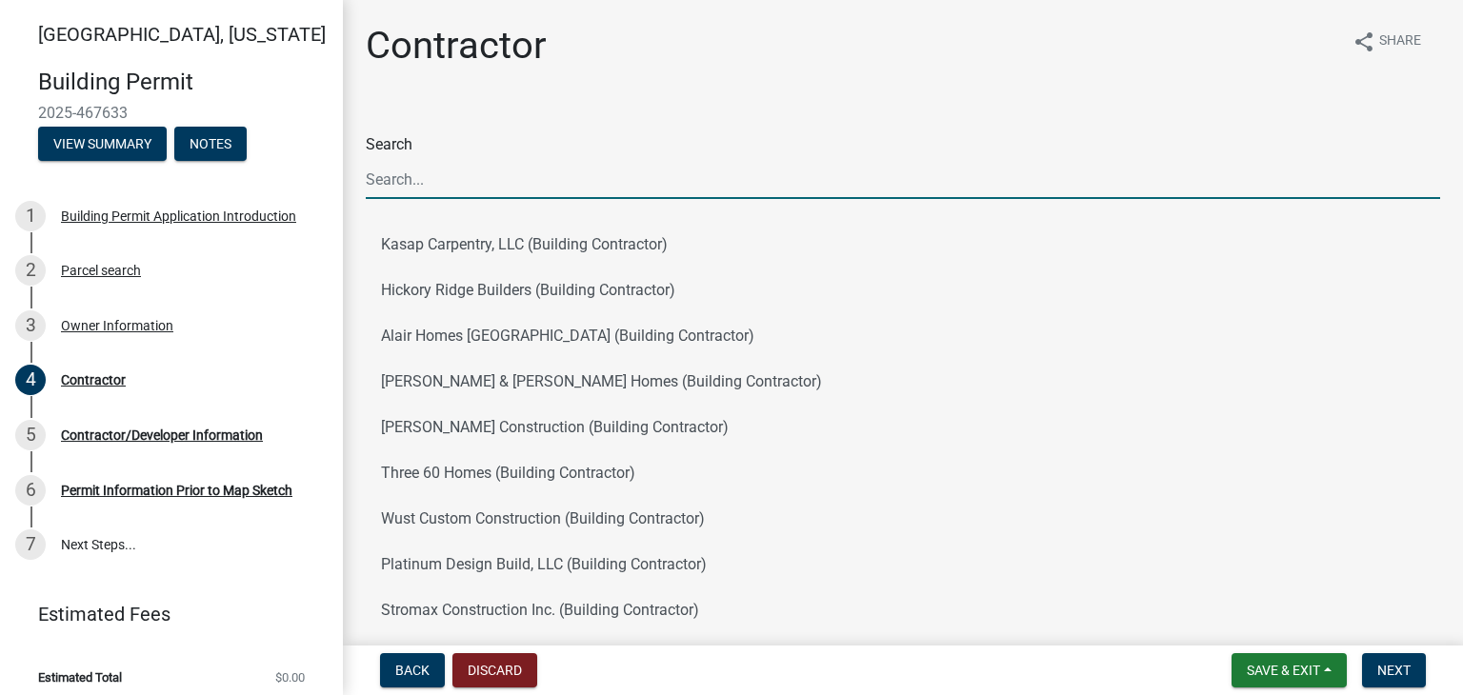
click at [480, 188] on input "Search" at bounding box center [903, 179] width 1074 height 39
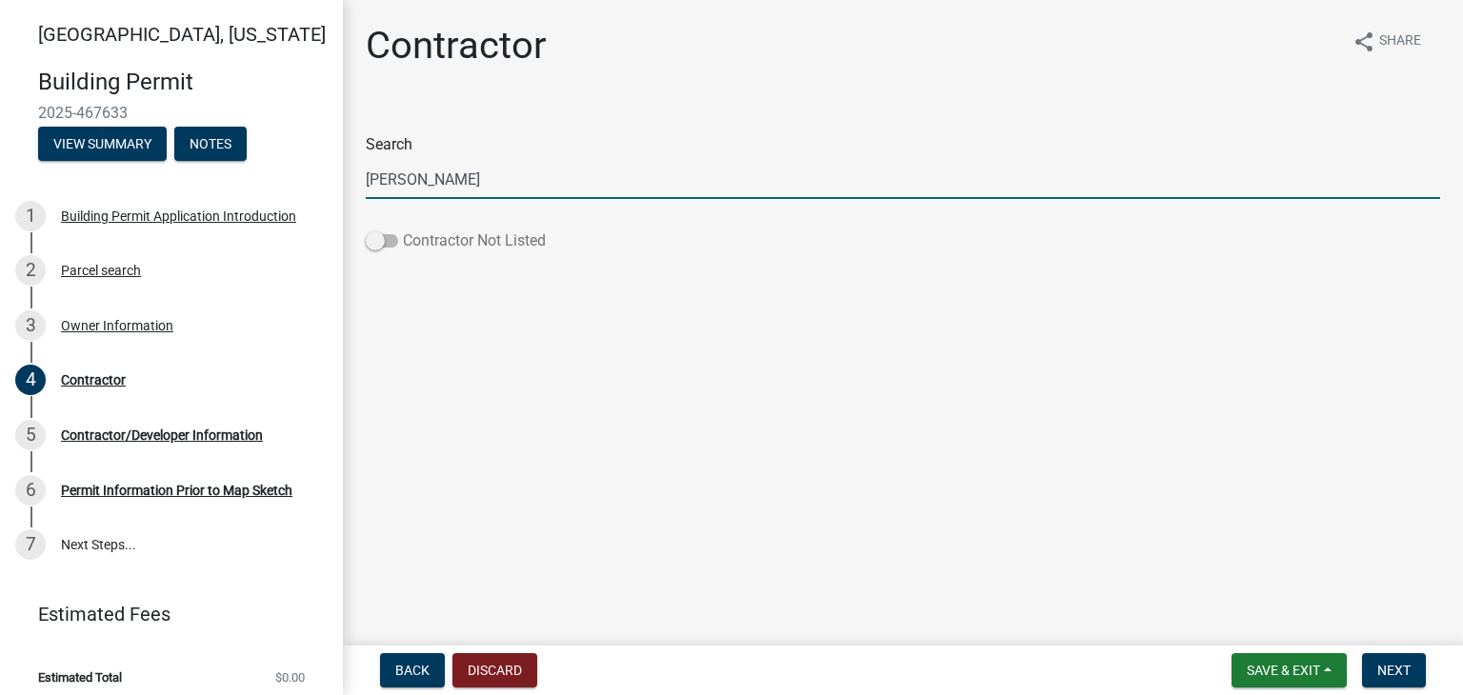
type input "alvin bontrager"
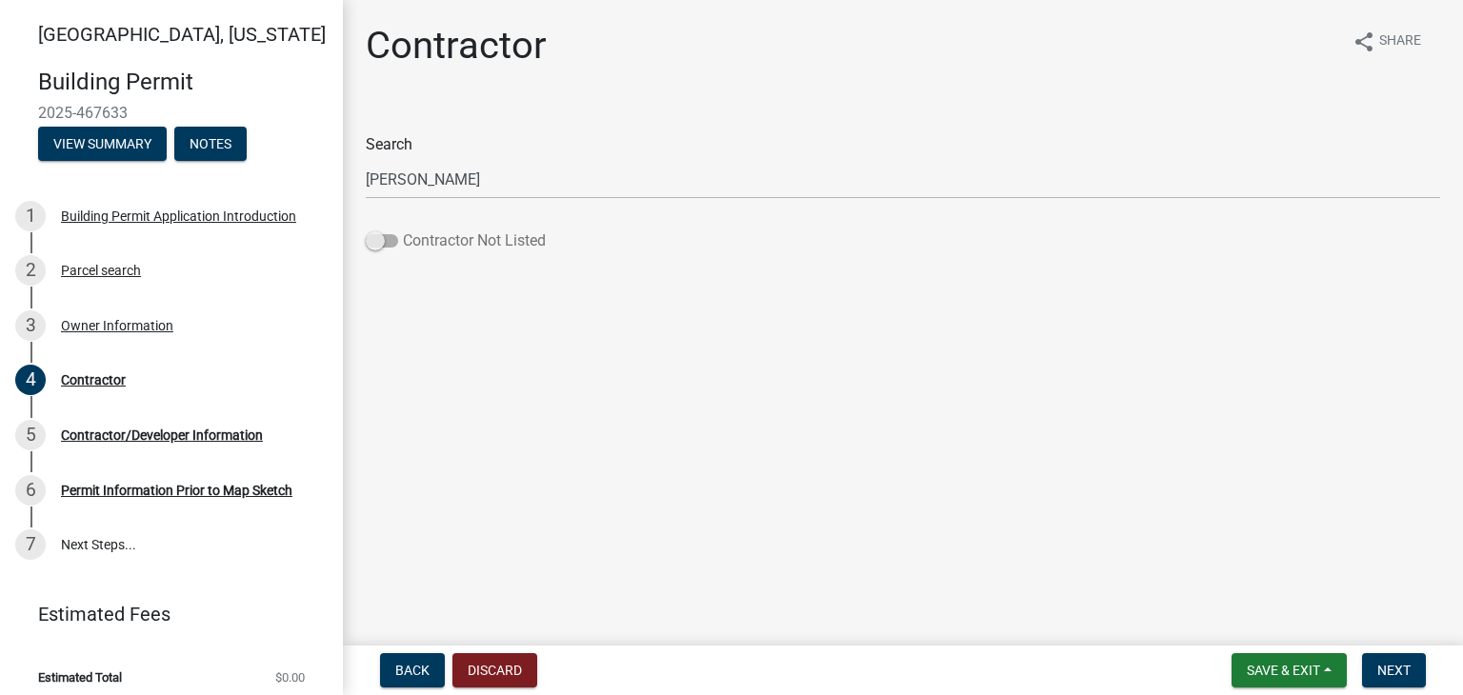
click at [382, 244] on span at bounding box center [382, 240] width 32 height 13
click at [403, 230] on input "Contractor Not Listed" at bounding box center [403, 230] width 0 height 0
click at [1384, 668] on span "Next" at bounding box center [1393, 670] width 33 height 15
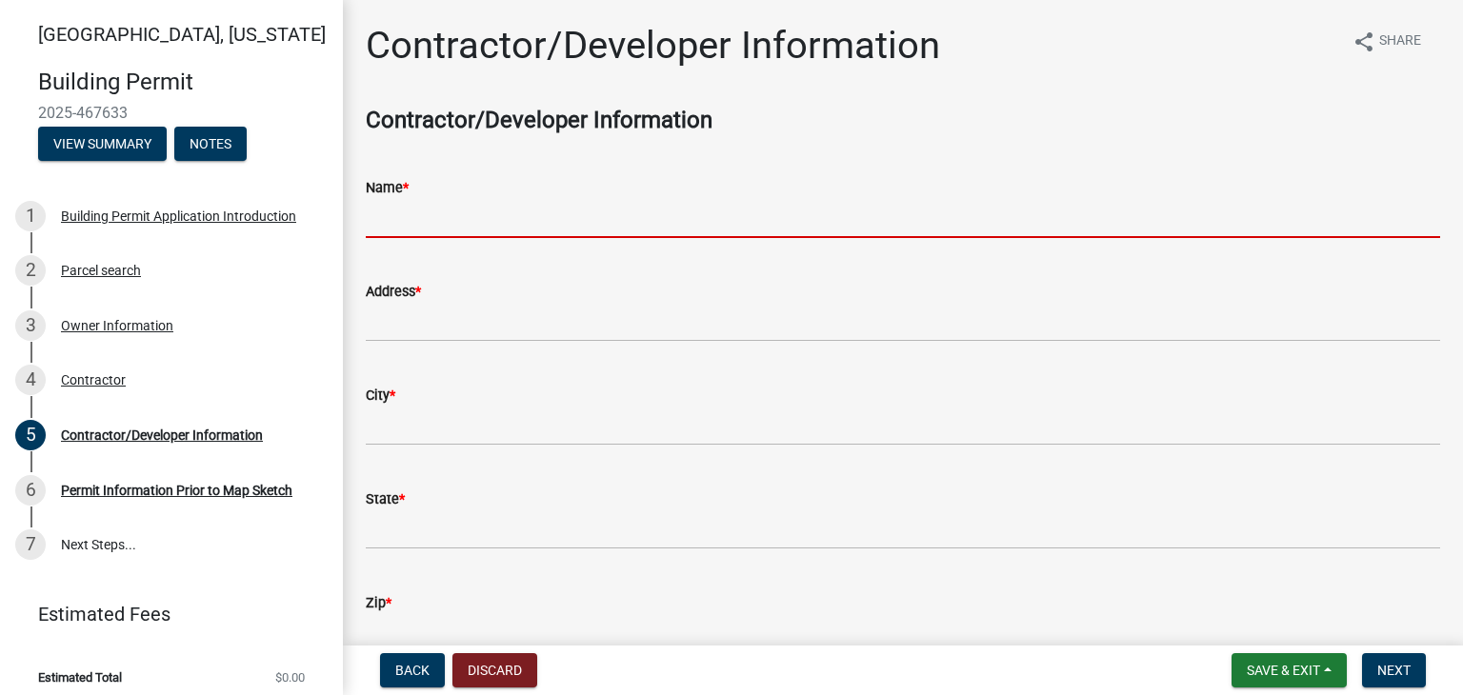
click at [471, 206] on input "Name *" at bounding box center [903, 218] width 1074 height 39
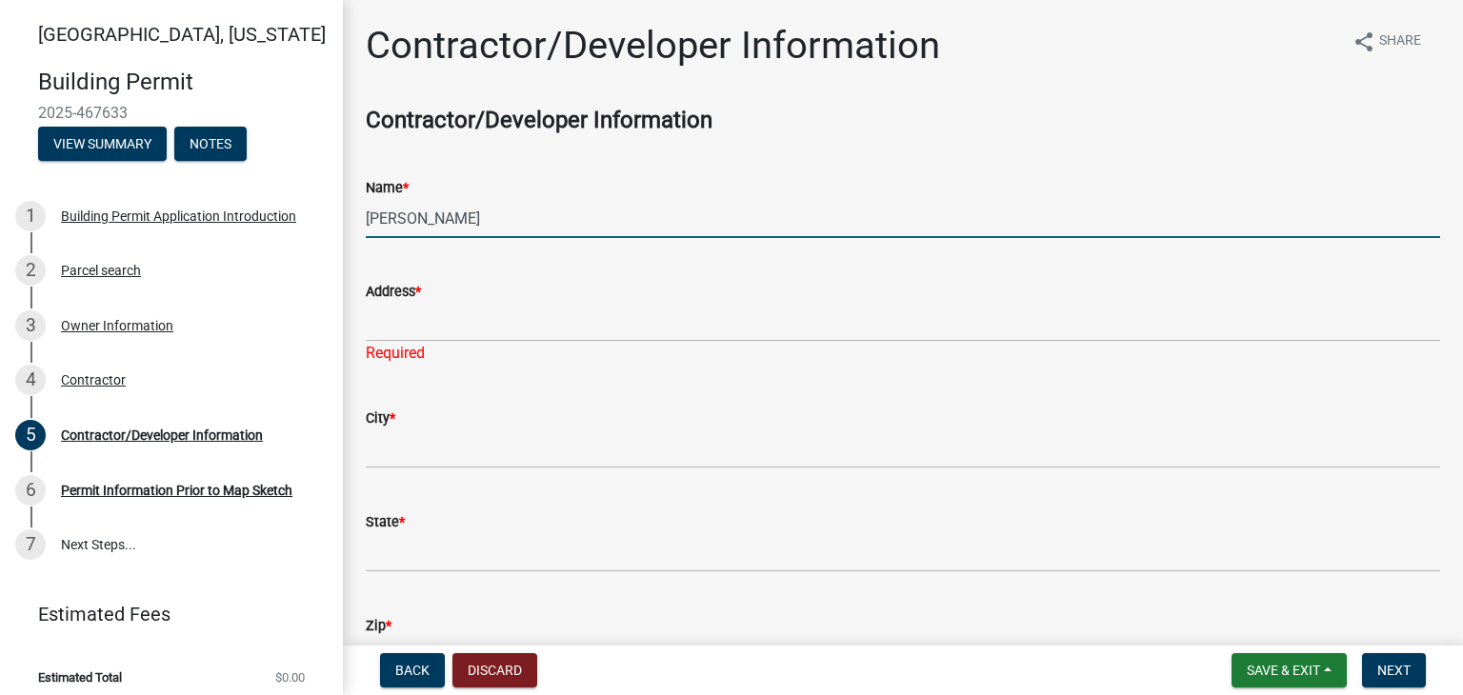
click at [496, 222] on input "Alvin Bontrager" at bounding box center [903, 218] width 1074 height 39
click at [477, 225] on input "Al's Construction LLC" at bounding box center [903, 218] width 1074 height 39
type input "Al's Construction, LLC"
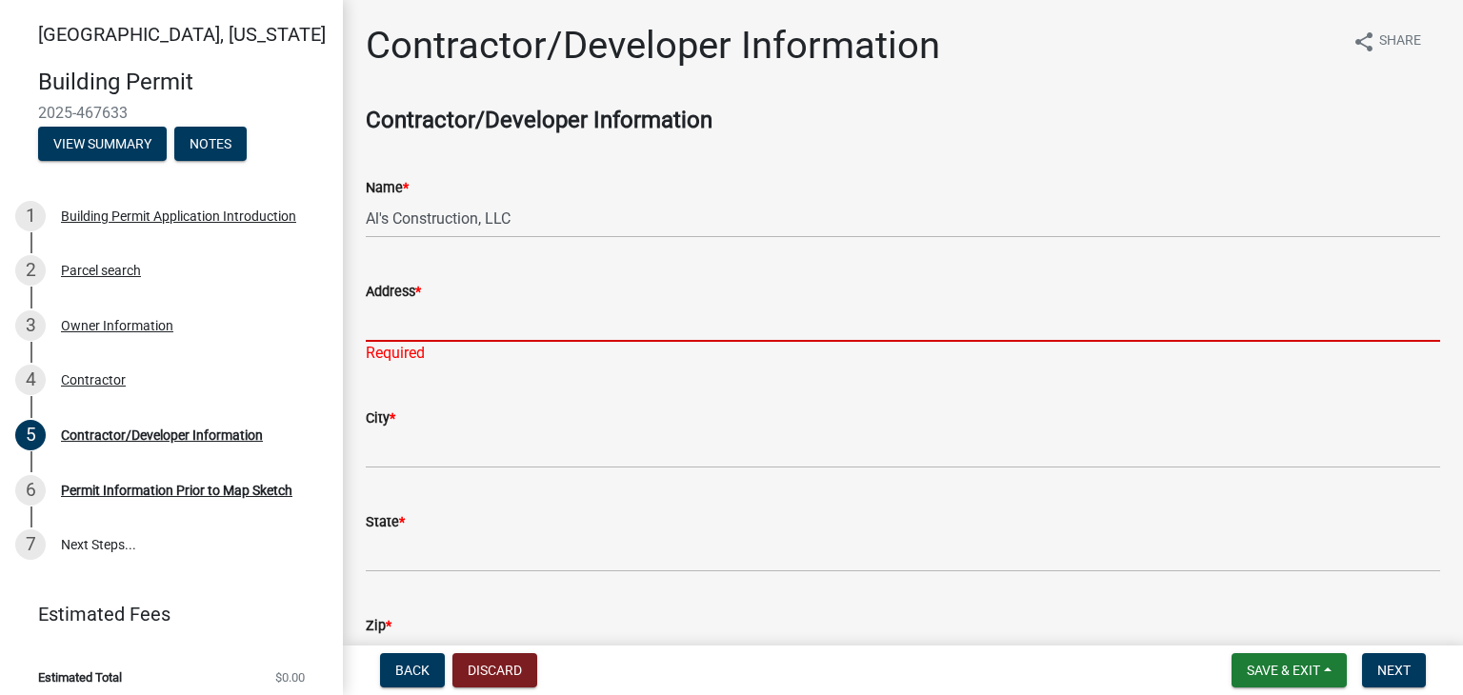
click at [491, 320] on input "Address *" at bounding box center [903, 322] width 1074 height 39
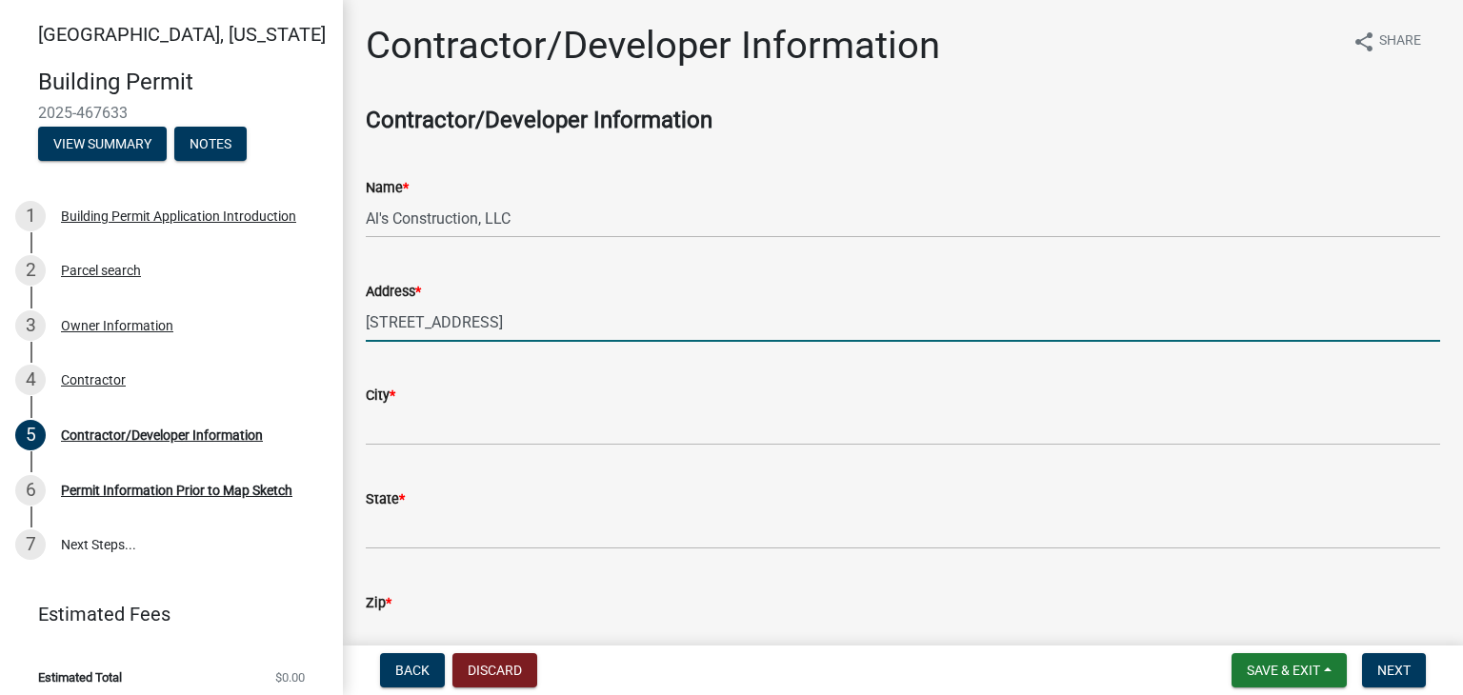
type input "1409 Castle Ave"
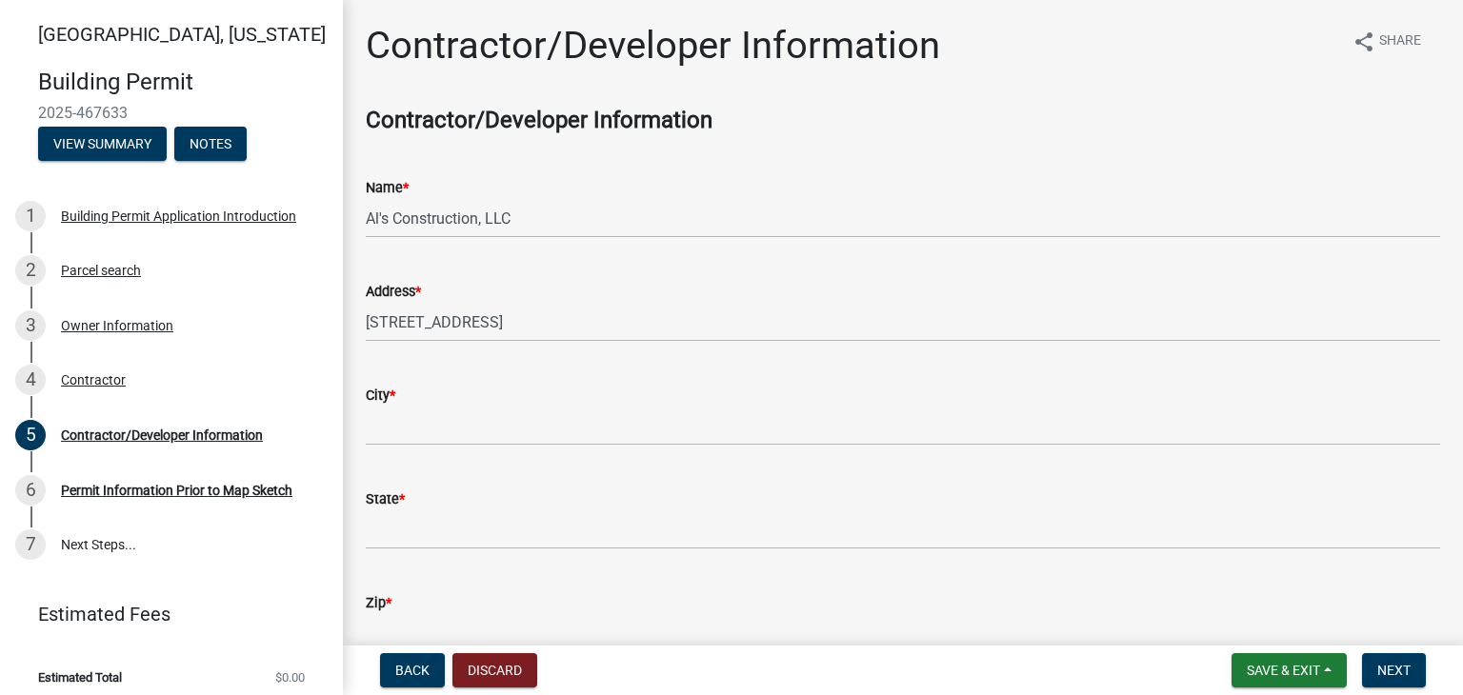
click at [451, 390] on div "City *" at bounding box center [903, 395] width 1074 height 23
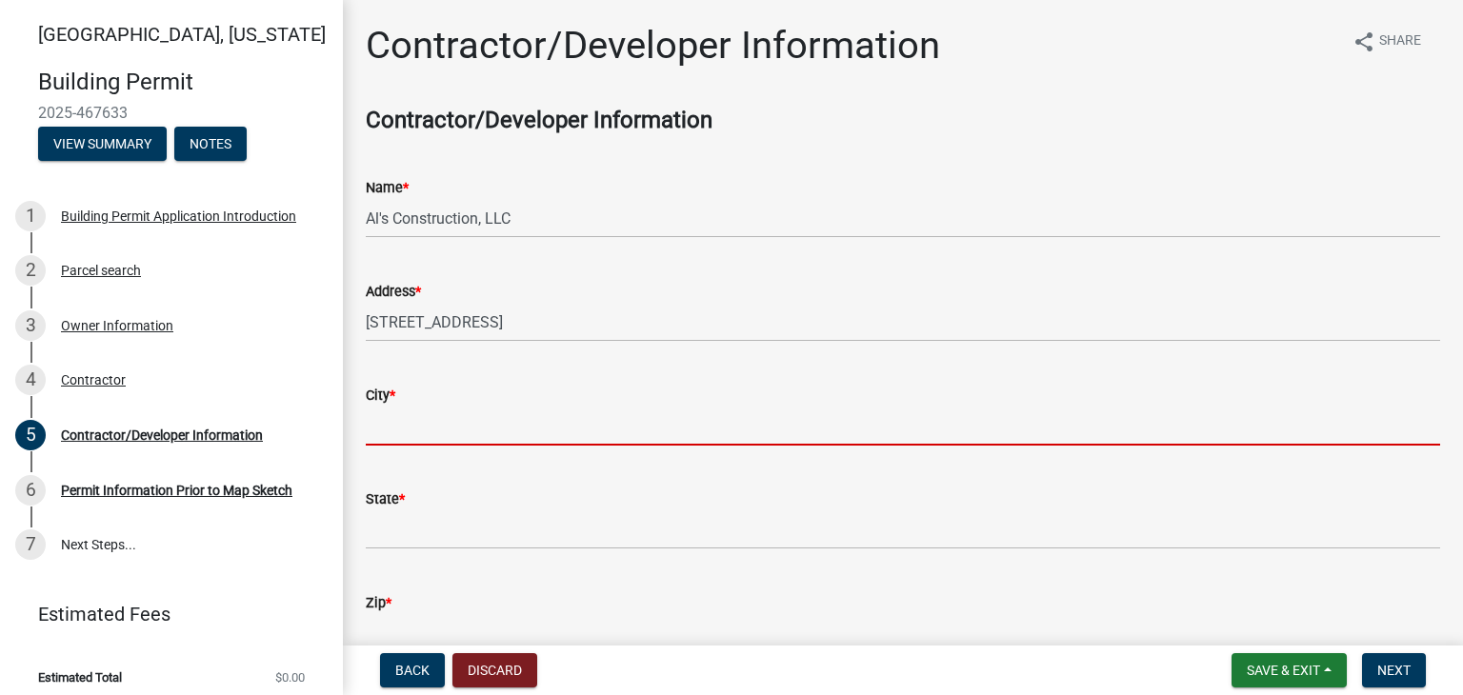
click at [427, 410] on input "City *" at bounding box center [903, 426] width 1074 height 39
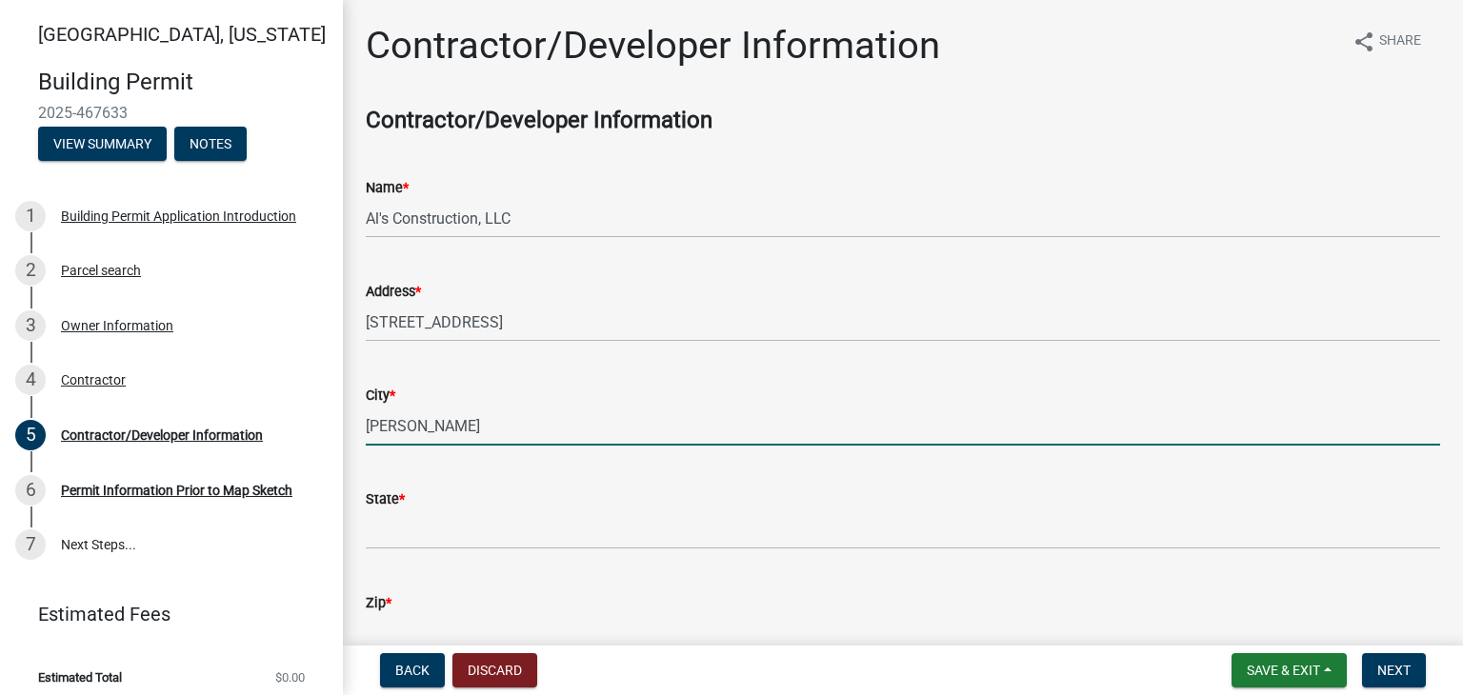
type input "Fairbank"
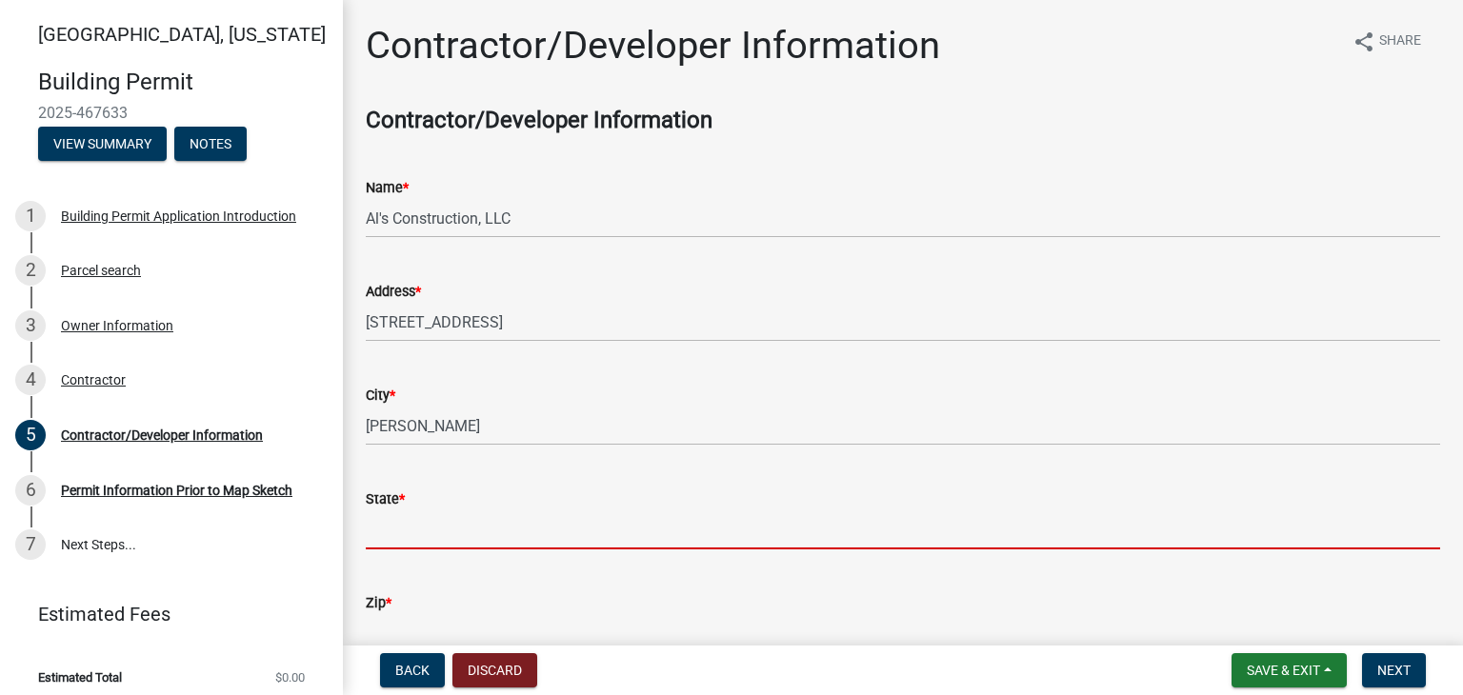
click at [440, 521] on input "State *" at bounding box center [903, 530] width 1074 height 39
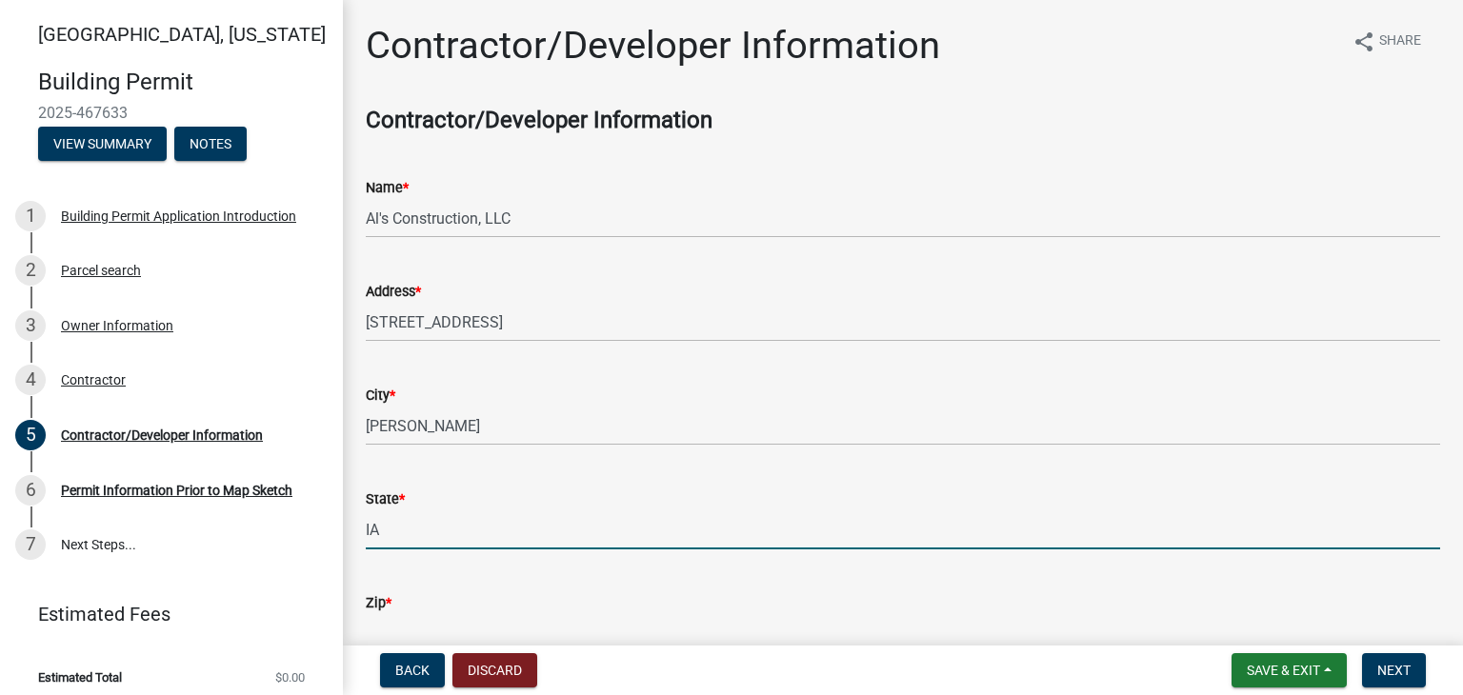
type input "IA"
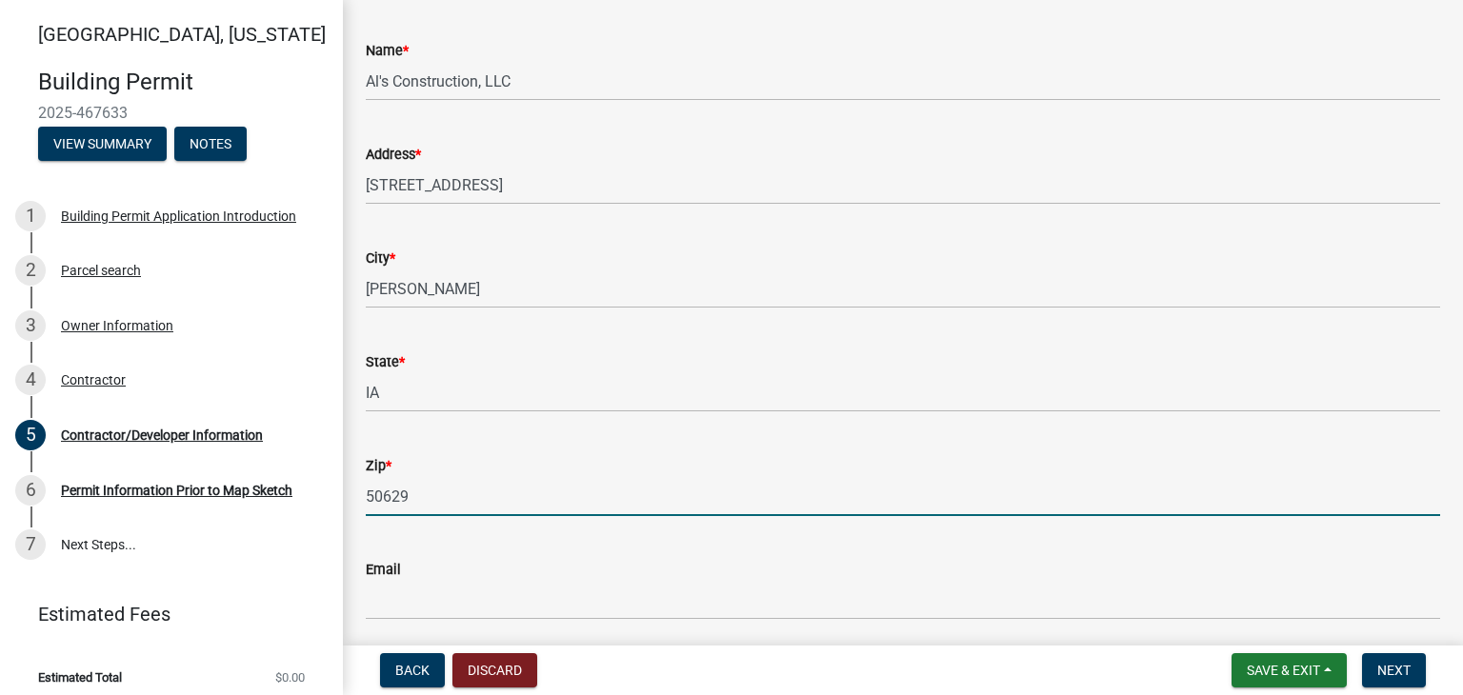
scroll to position [301, 0]
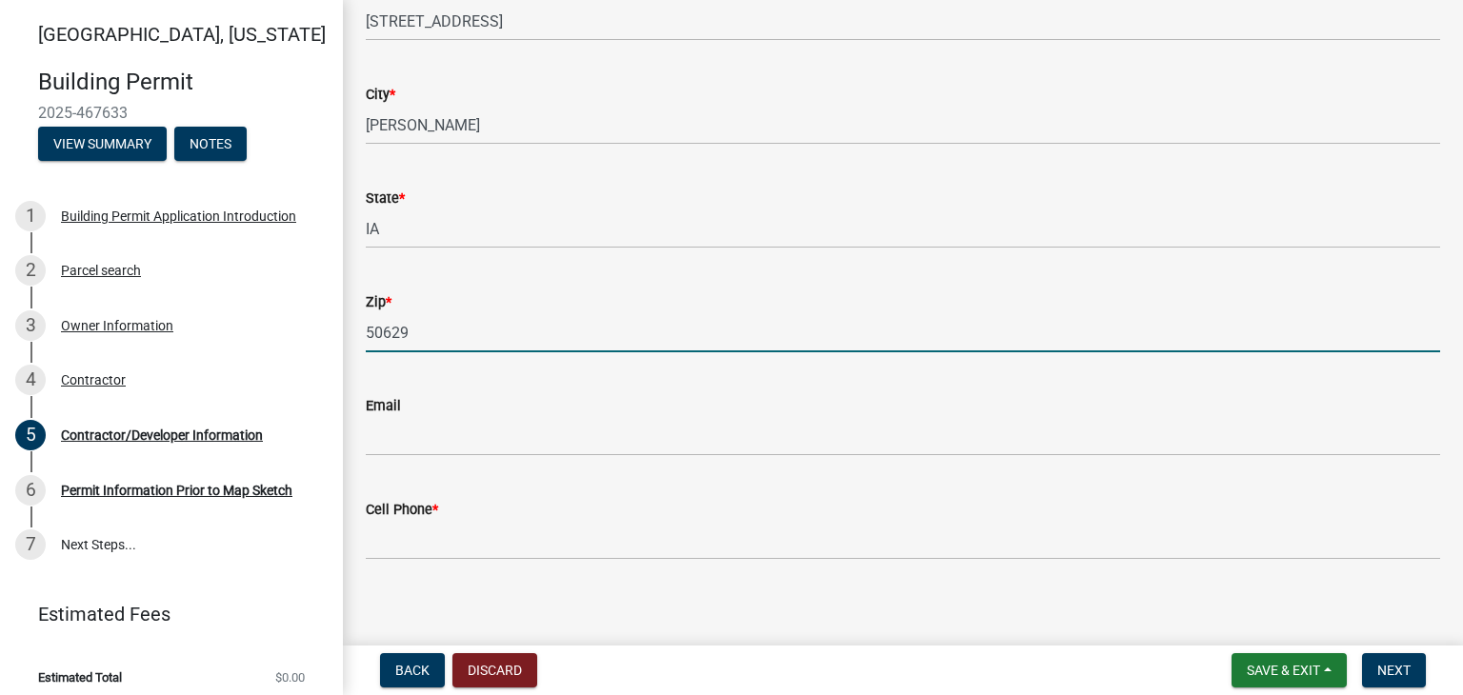
type input "50629"
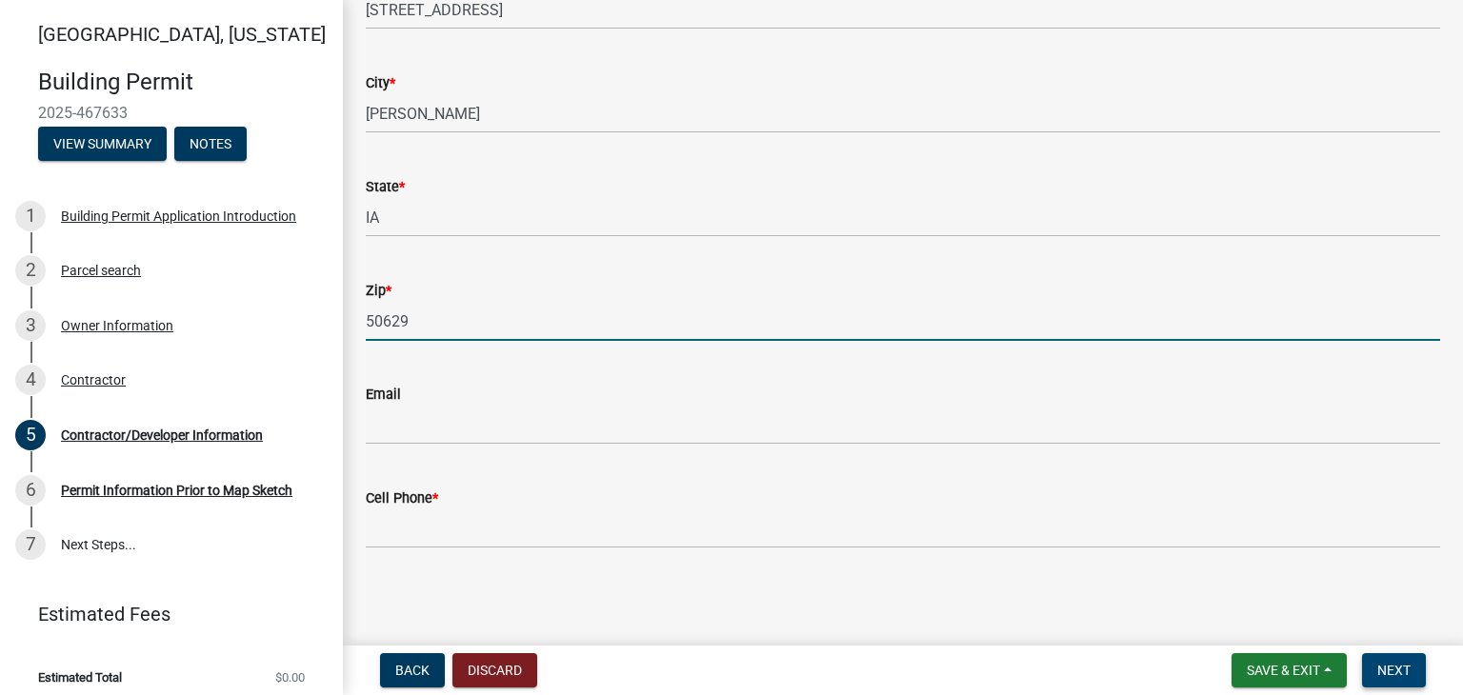
click at [1393, 675] on span "Next" at bounding box center [1393, 670] width 33 height 15
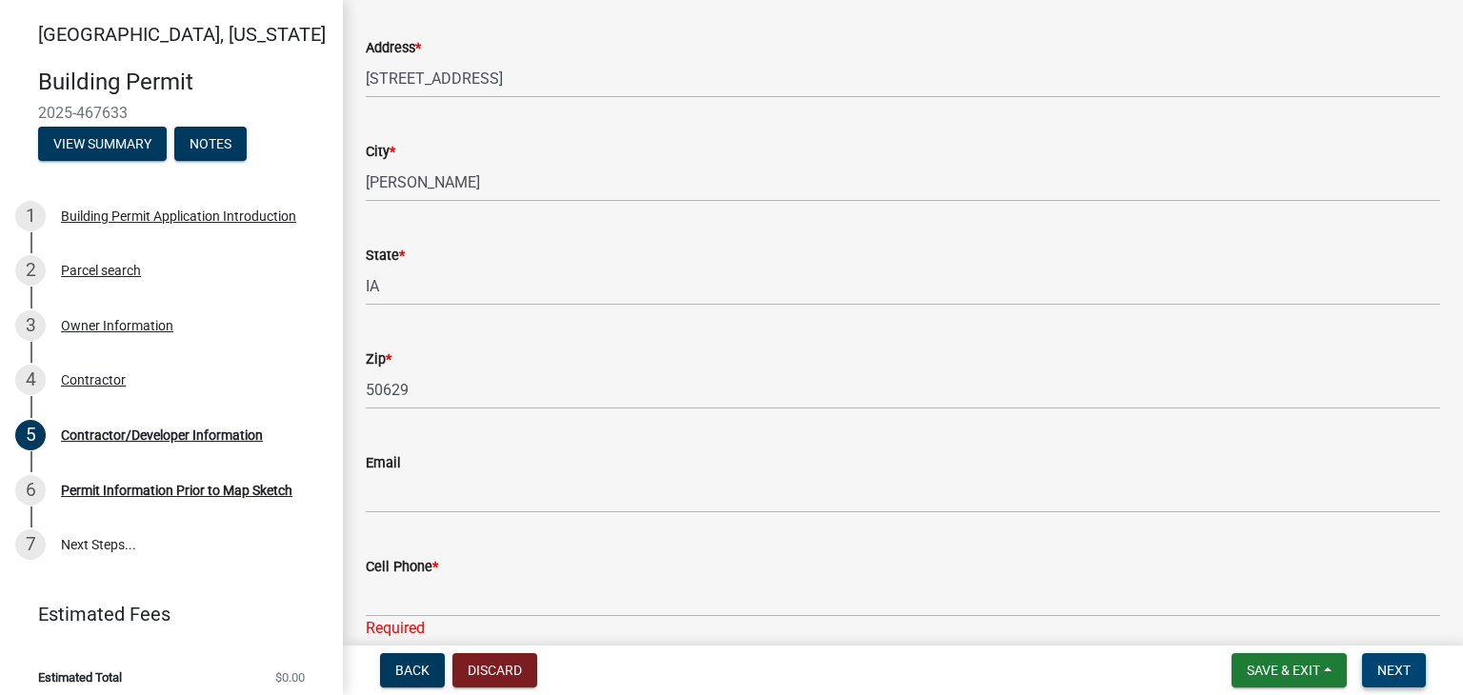
scroll to position [286, 0]
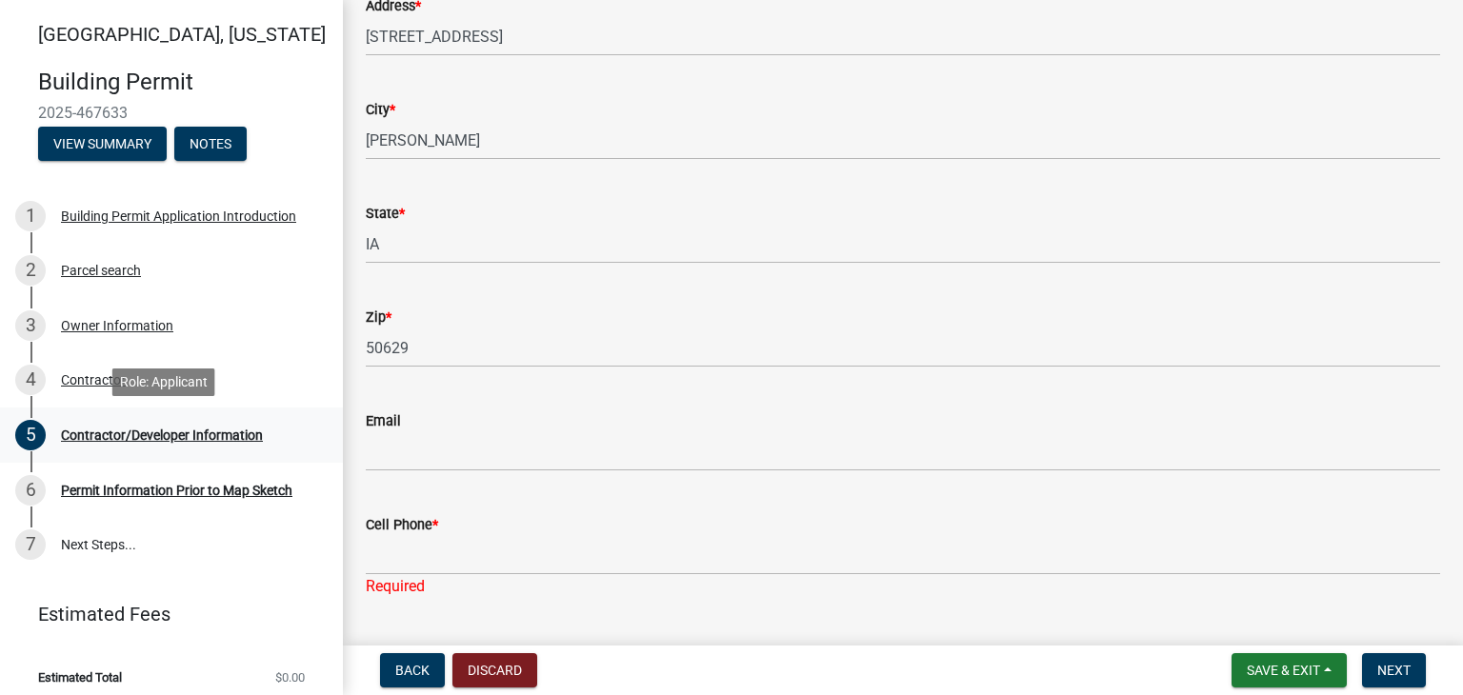
click at [201, 434] on div "Contractor/Developer Information" at bounding box center [162, 435] width 202 height 13
click at [144, 436] on div "Contractor/Developer Information" at bounding box center [162, 435] width 202 height 13
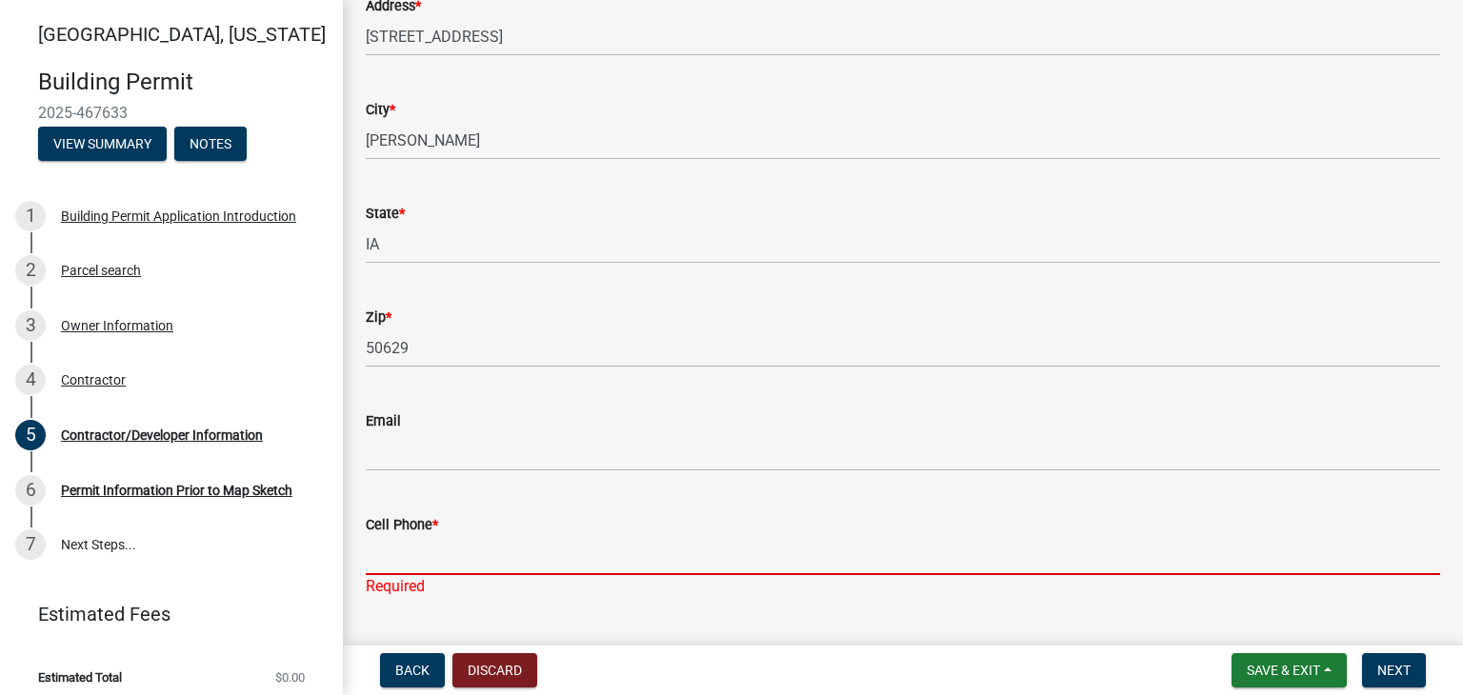
click at [450, 557] on input "Cell Phone *" at bounding box center [903, 555] width 1074 height 39
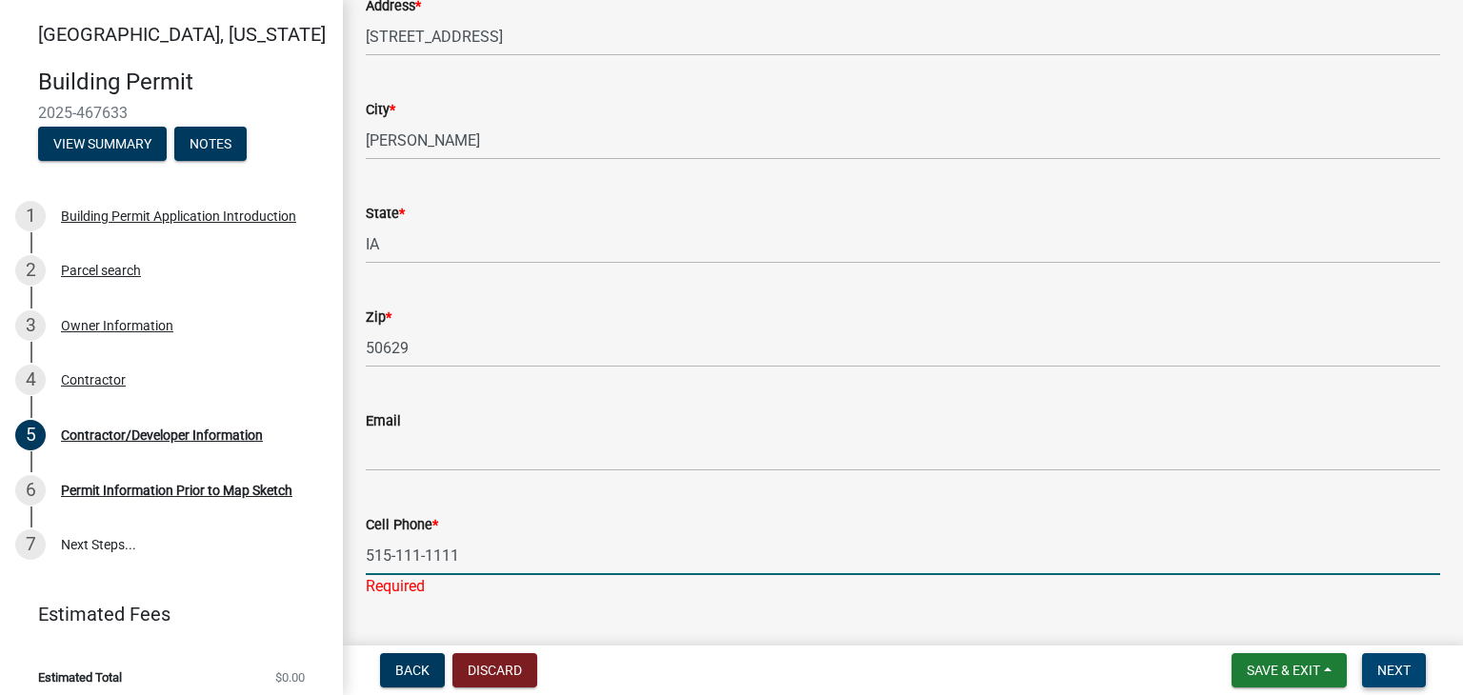
type input "515-111-1111"
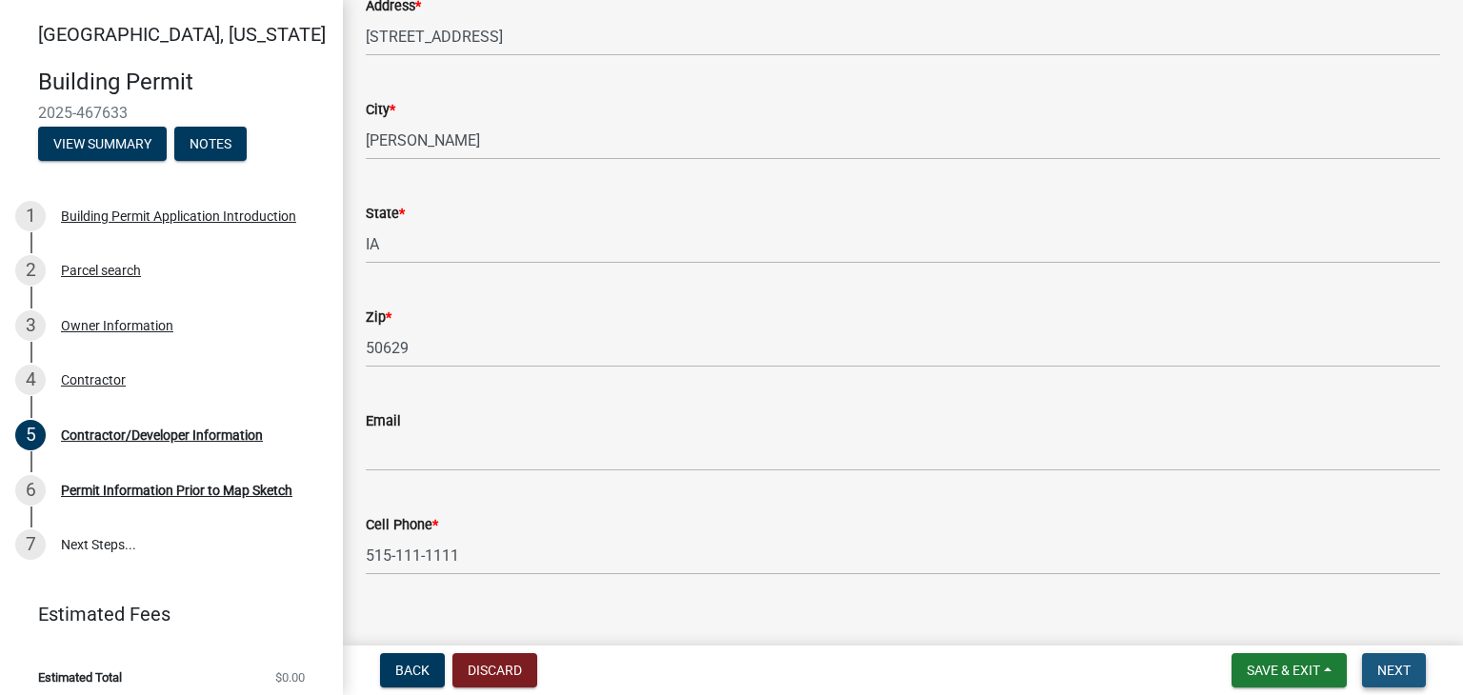
click at [1383, 664] on span "Next" at bounding box center [1393, 670] width 33 height 15
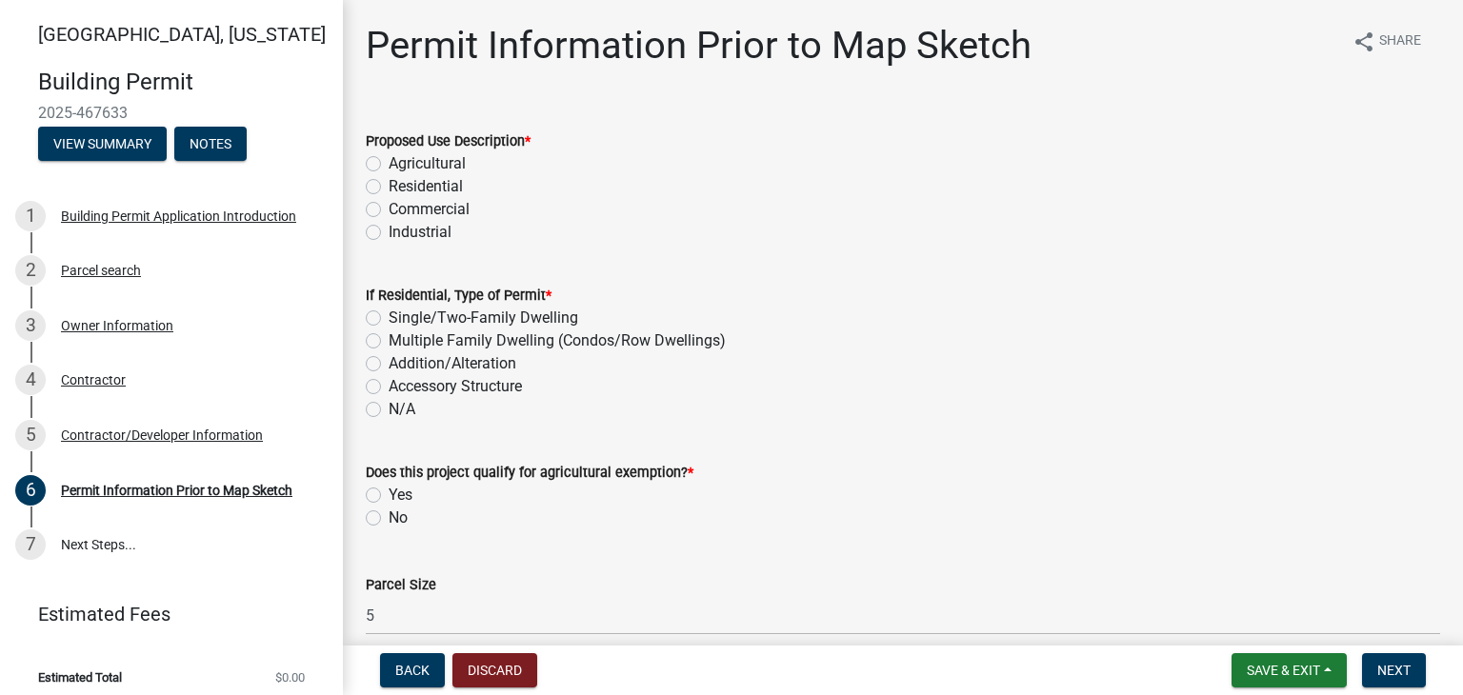
click at [389, 189] on label "Residential" at bounding box center [426, 186] width 74 height 23
click at [389, 188] on input "Residential" at bounding box center [395, 181] width 12 height 12
radio input "true"
click at [389, 386] on label "Accessory Structure" at bounding box center [455, 386] width 133 height 23
click at [389, 386] on input "Accessory Structure" at bounding box center [395, 381] width 12 height 12
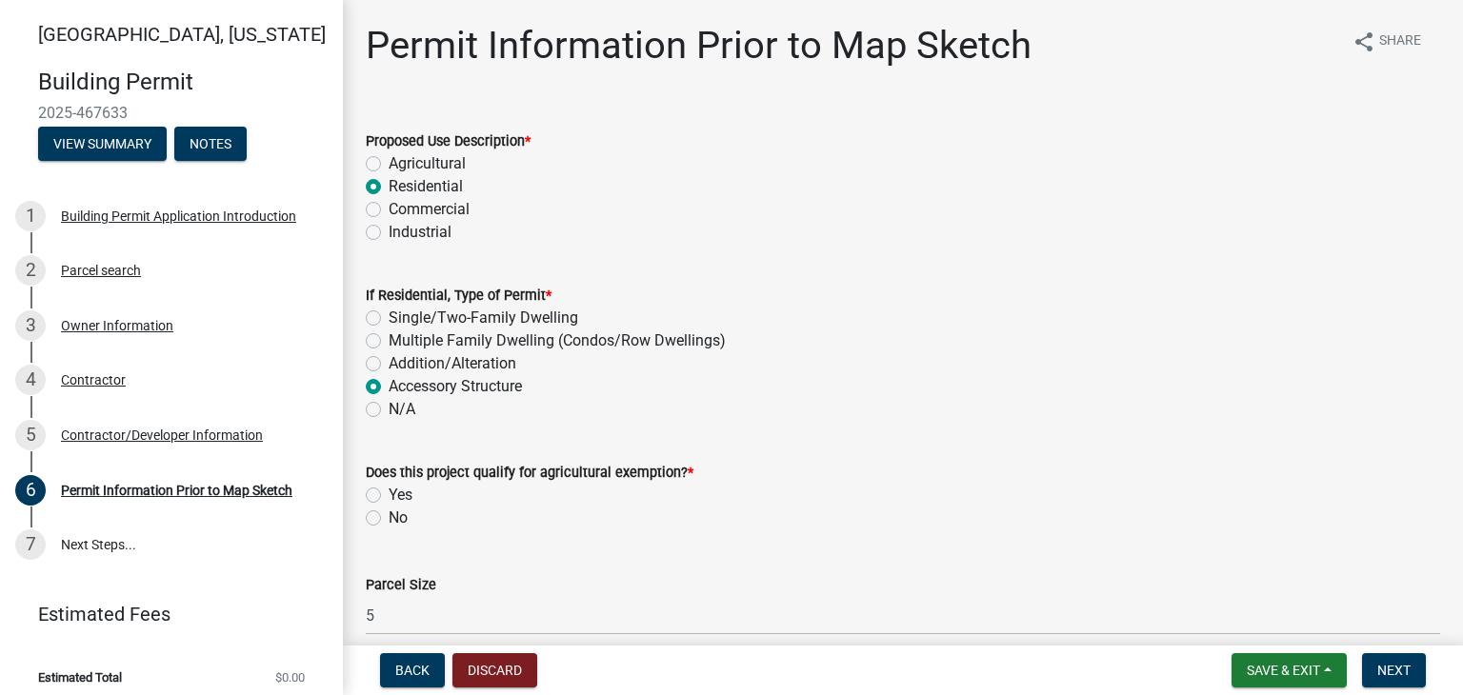
radio input "true"
click at [389, 517] on label "No" at bounding box center [398, 518] width 19 height 23
click at [389, 517] on input "No" at bounding box center [395, 513] width 12 height 12
radio input "true"
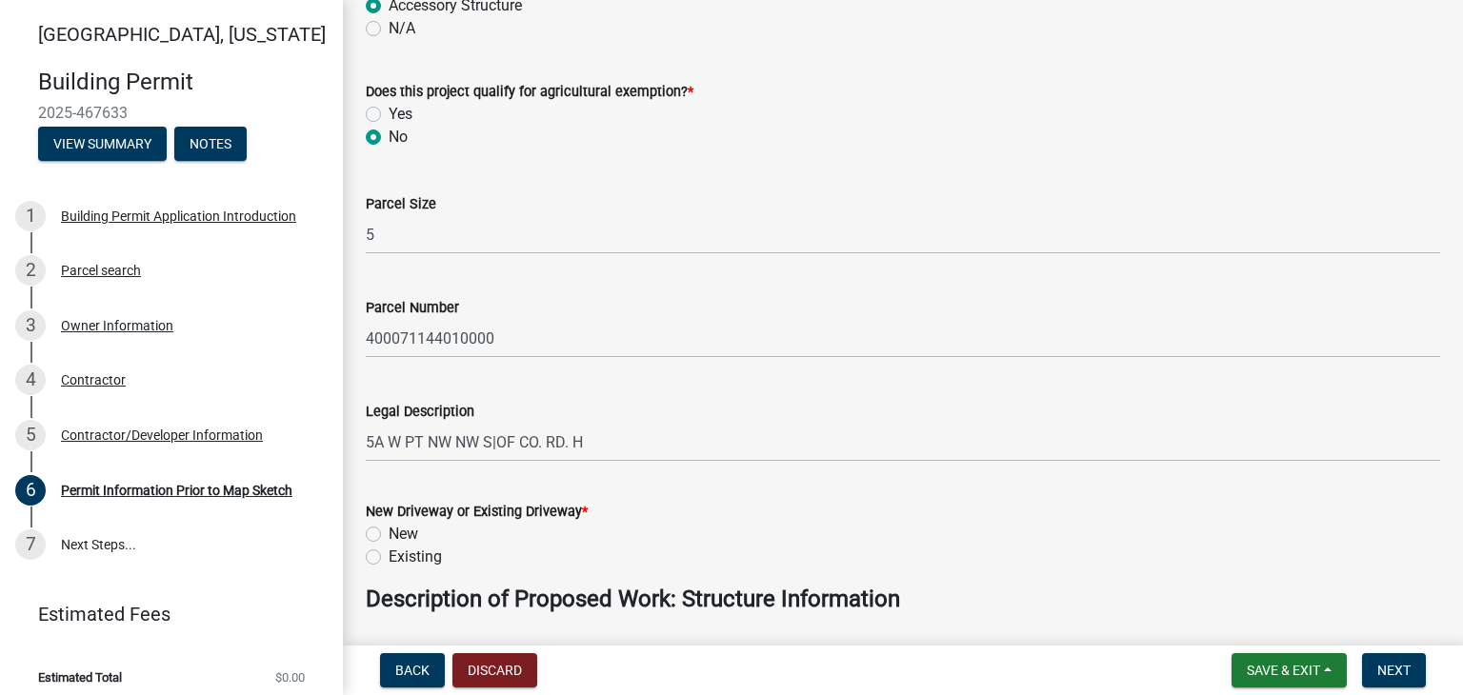
scroll to position [476, 0]
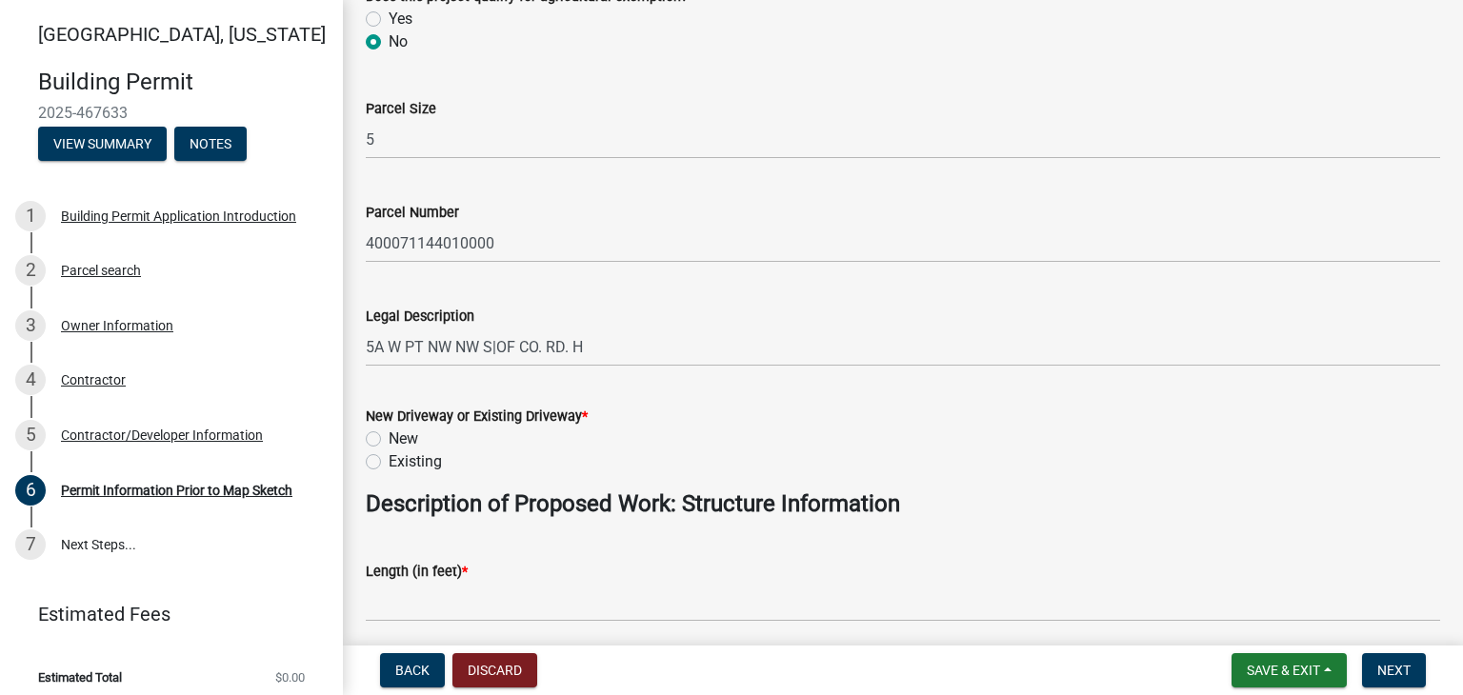
click at [389, 464] on label "Existing" at bounding box center [415, 462] width 53 height 23
click at [389, 463] on input "Existing" at bounding box center [395, 457] width 12 height 12
radio input "true"
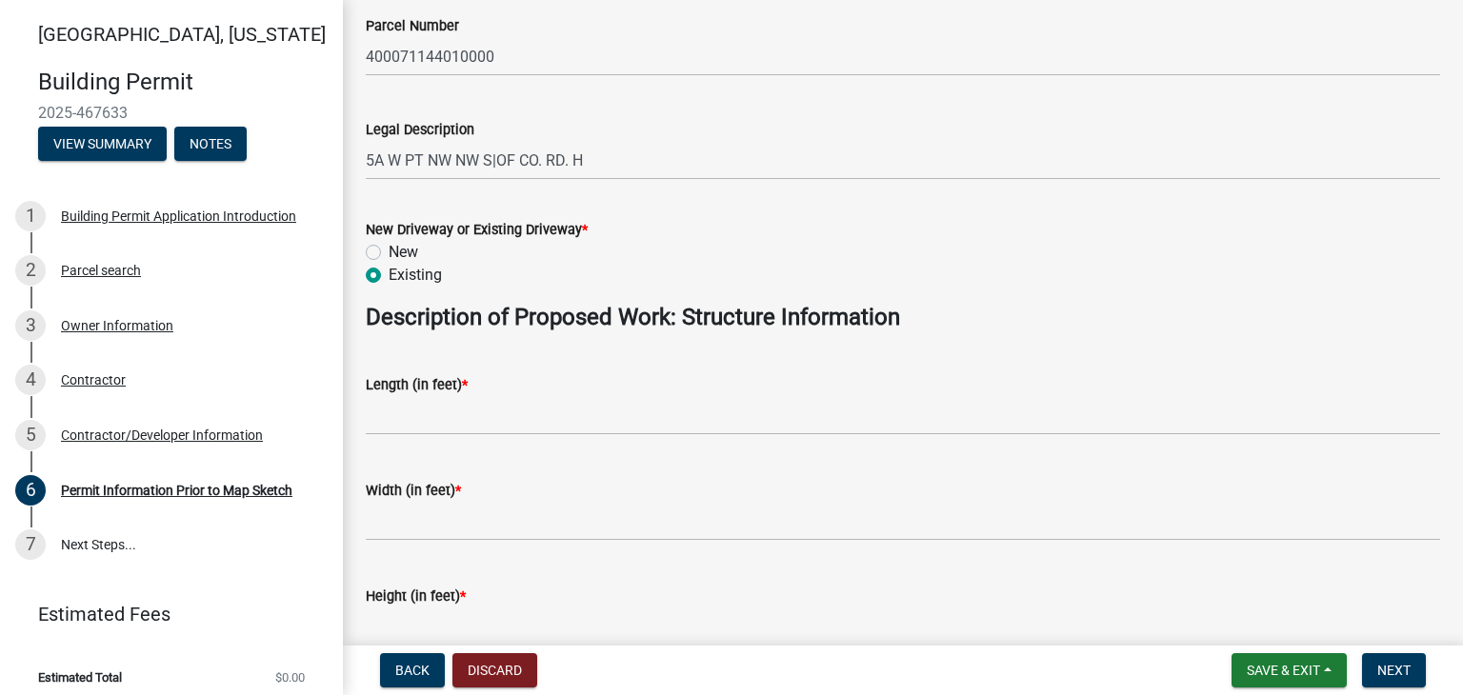
scroll to position [667, 0]
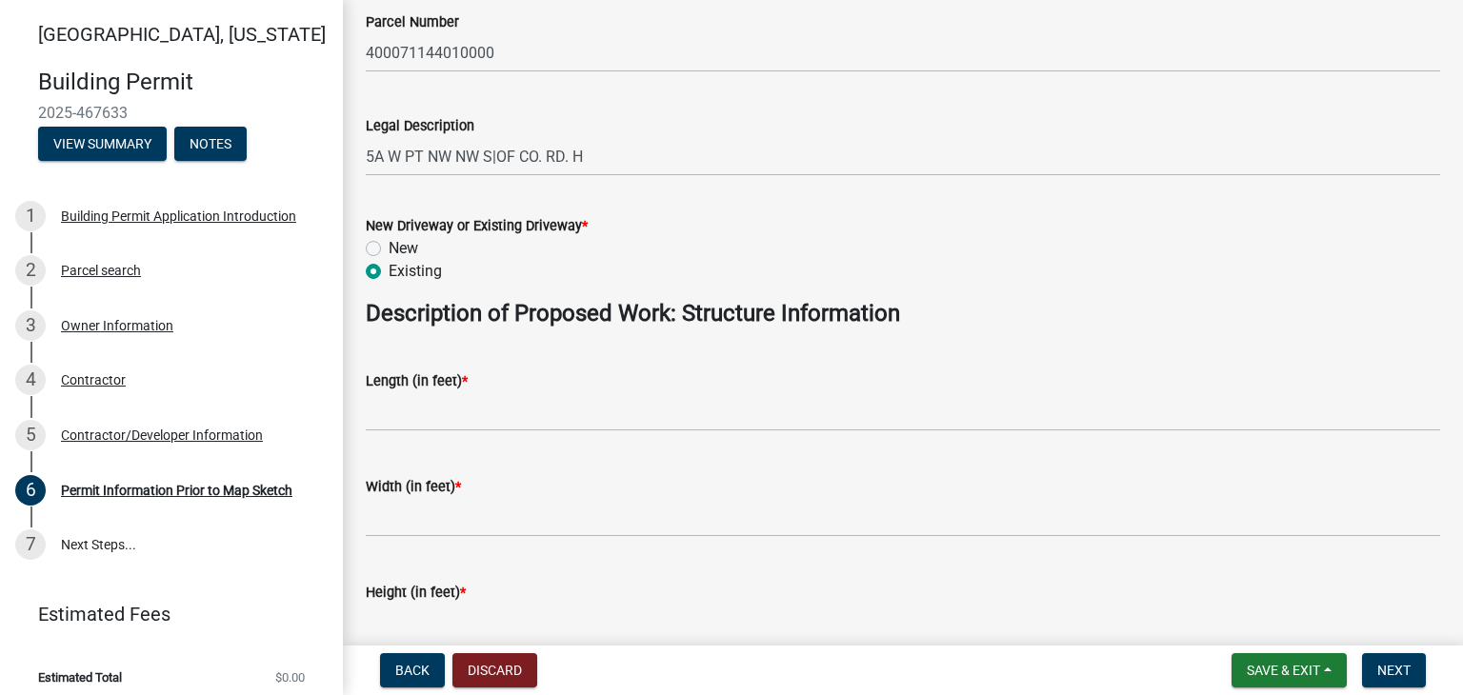
click at [498, 382] on div "Length (in feet) *" at bounding box center [903, 381] width 1074 height 23
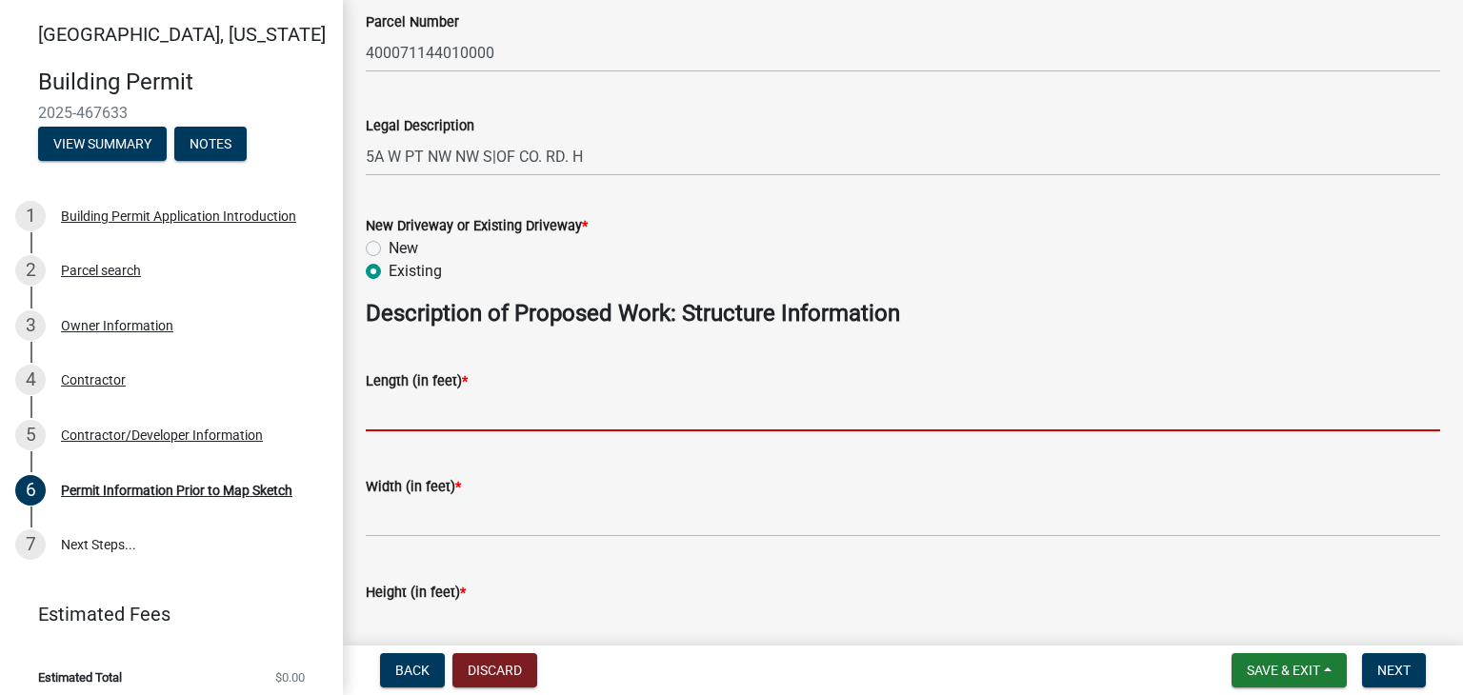
click at [449, 412] on input "text" at bounding box center [903, 411] width 1074 height 39
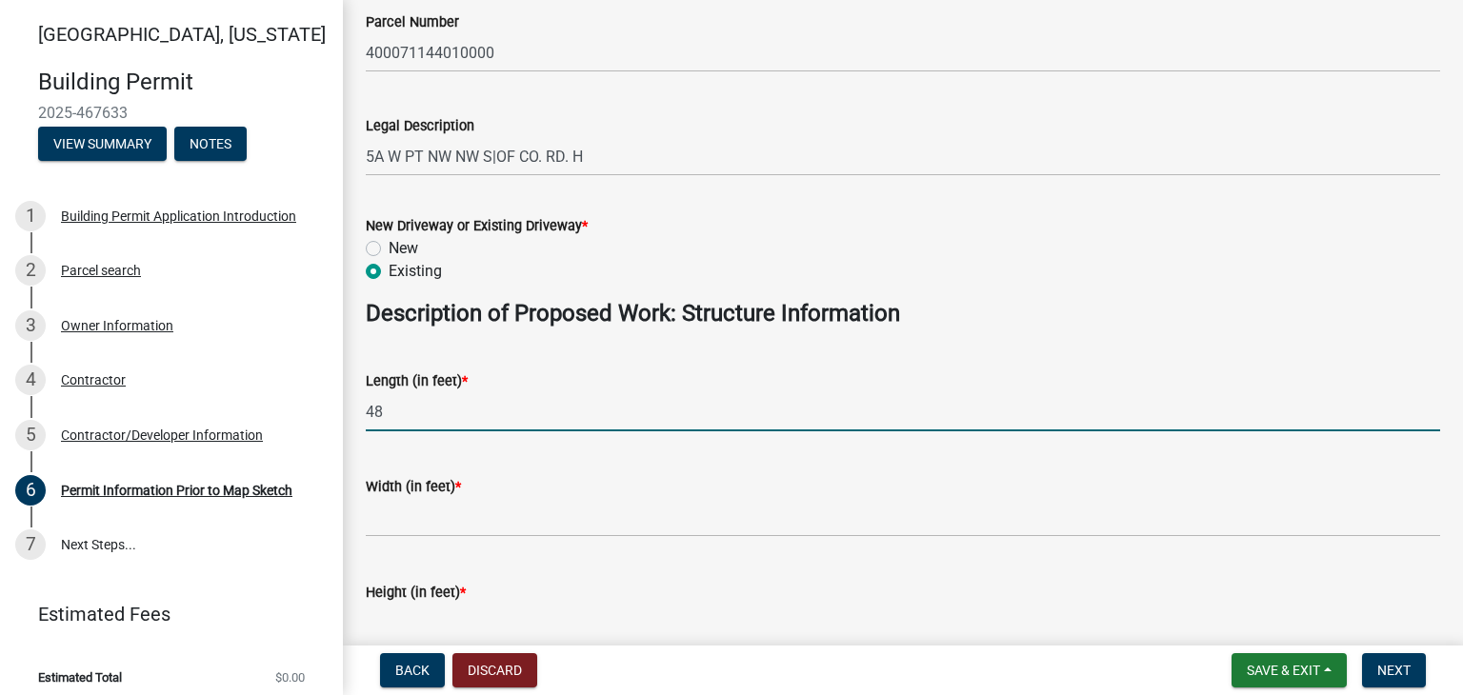
type input "48"
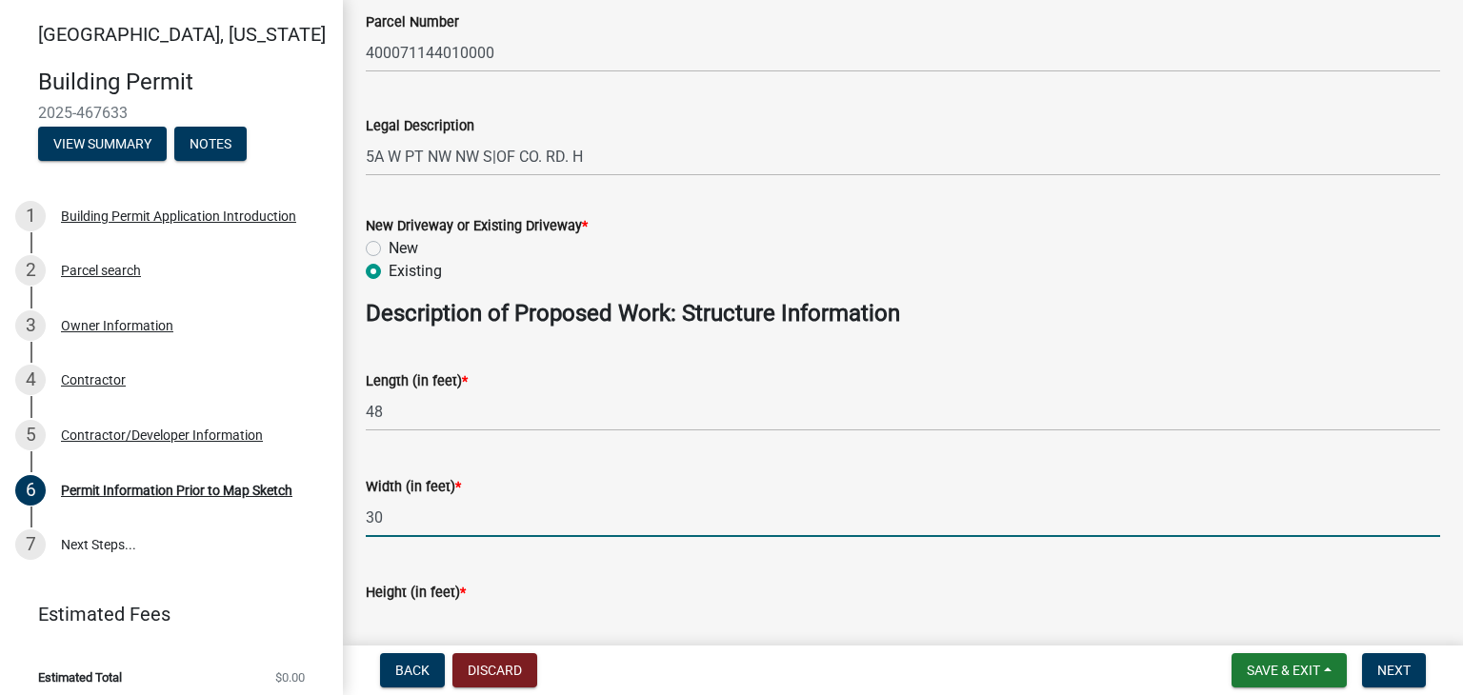
type input "30"
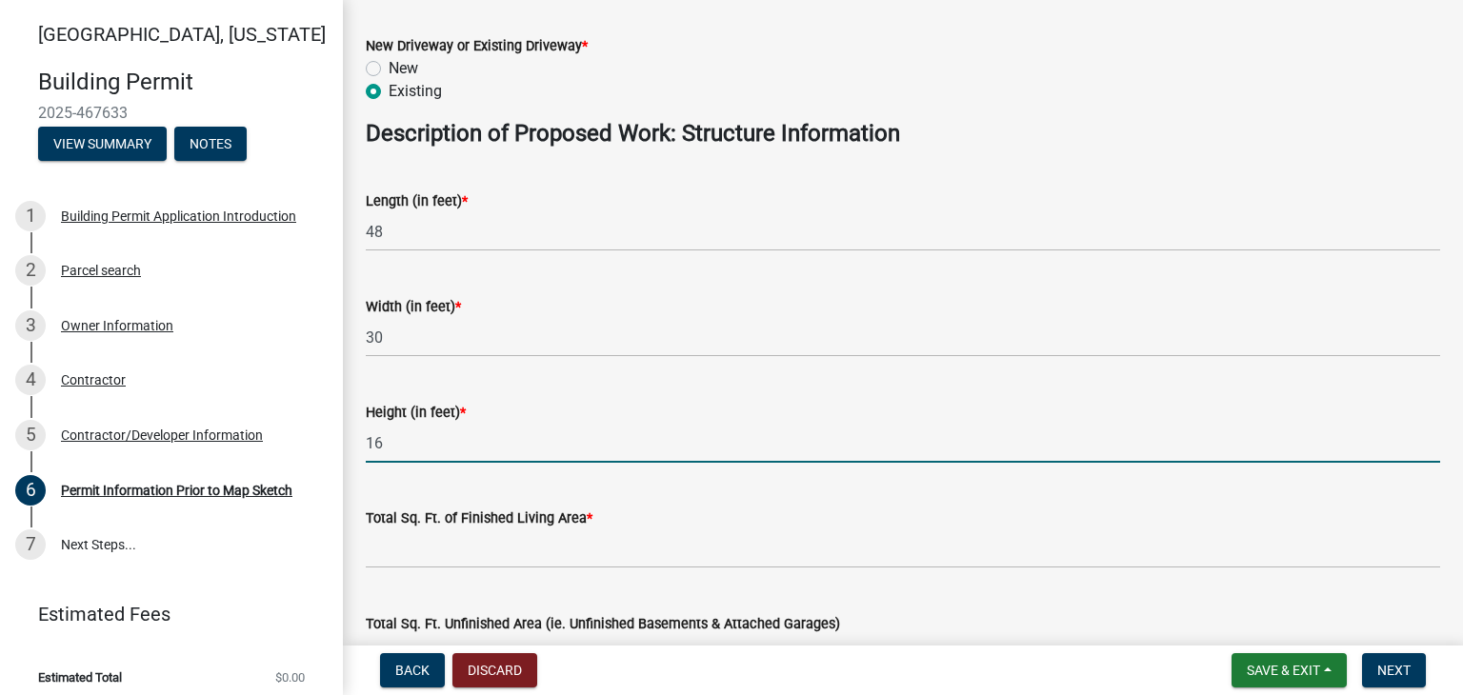
scroll to position [862, 0]
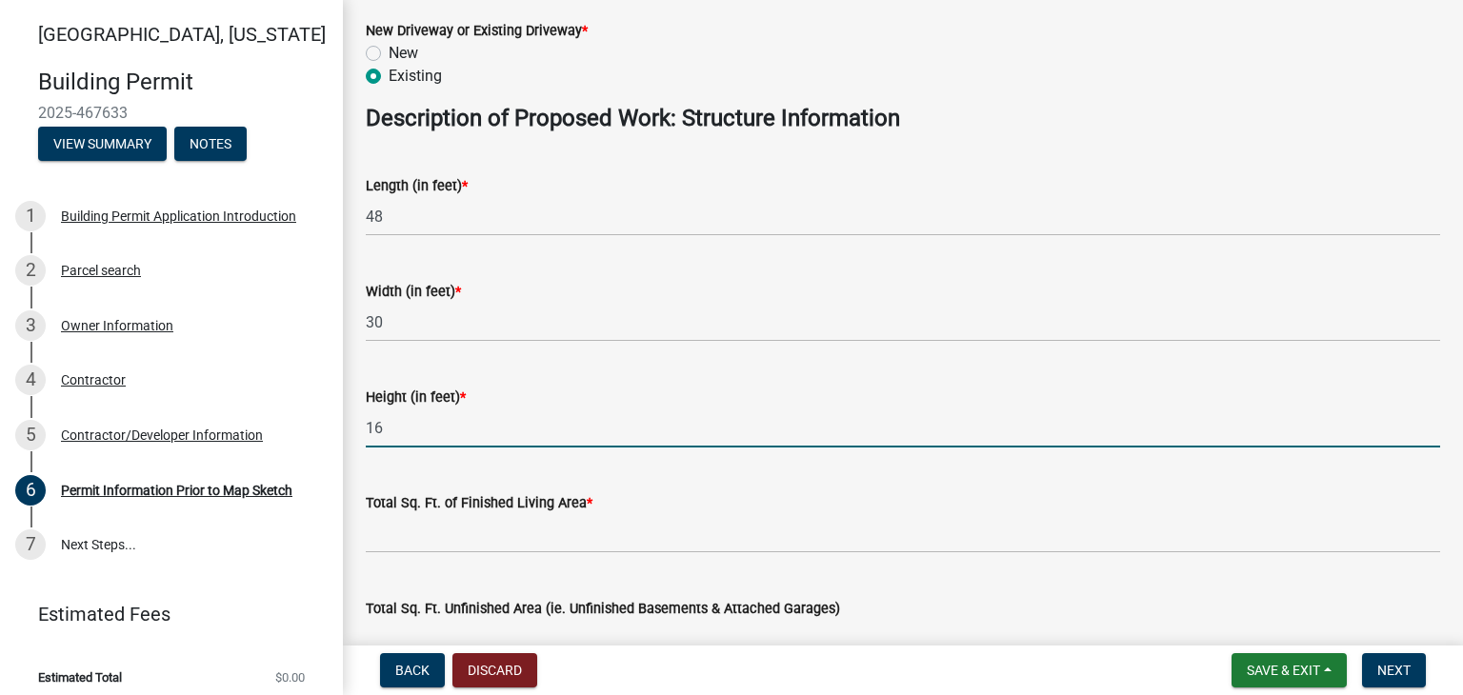
type input "1"
type input "20"
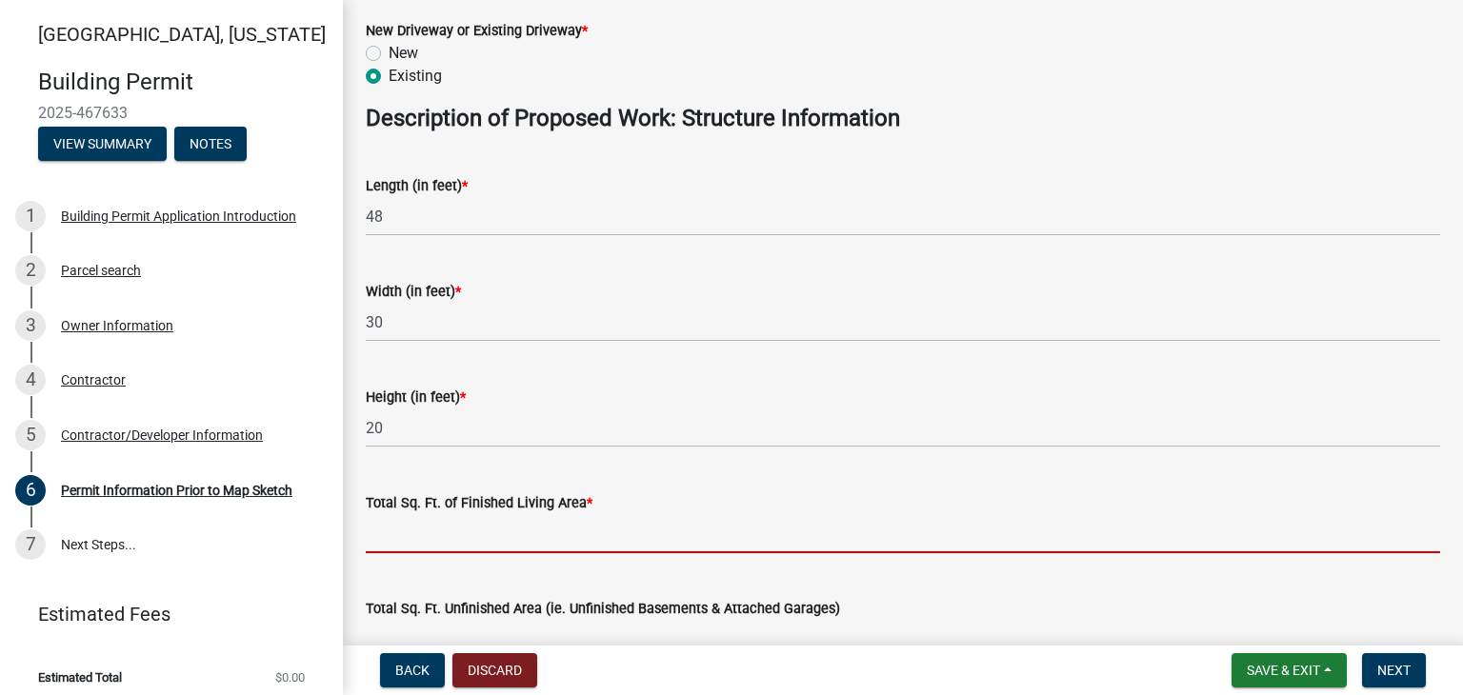
click at [427, 534] on input "text" at bounding box center [903, 533] width 1074 height 39
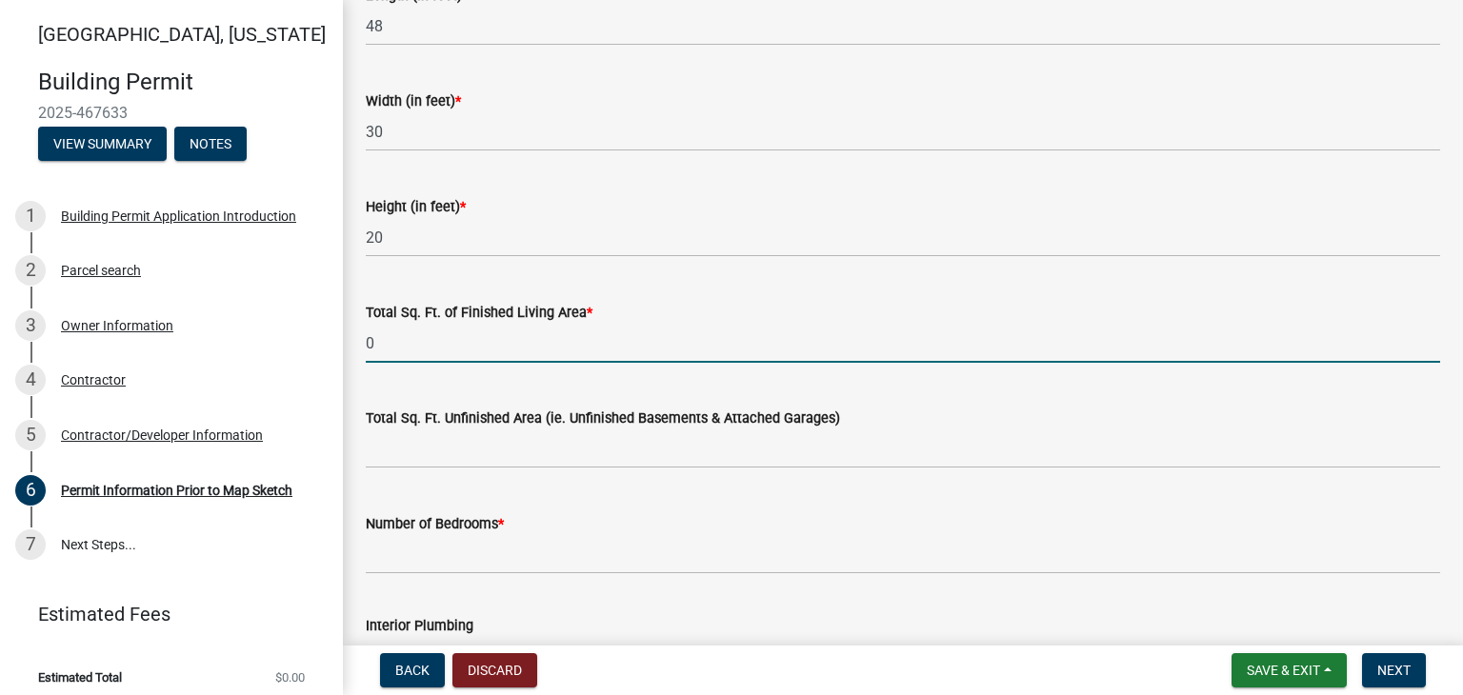
scroll to position [1148, 0]
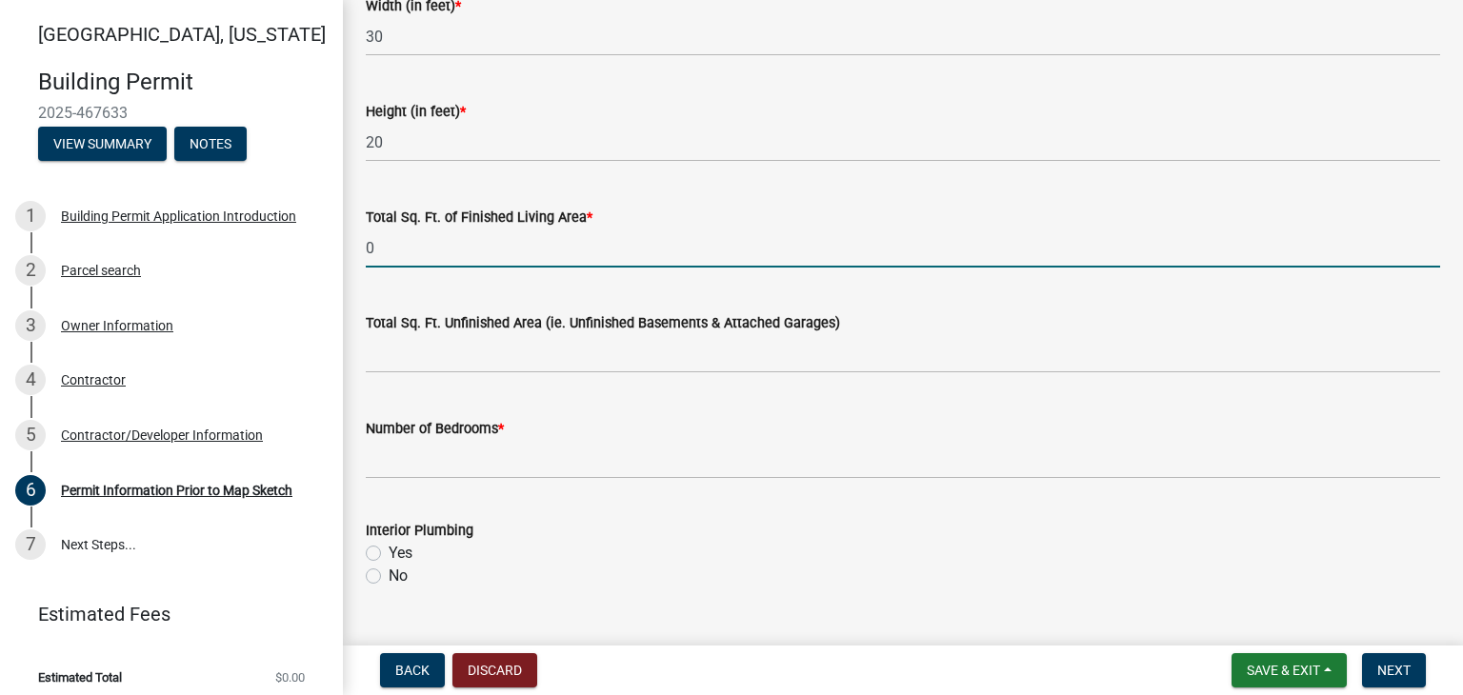
type input "0"
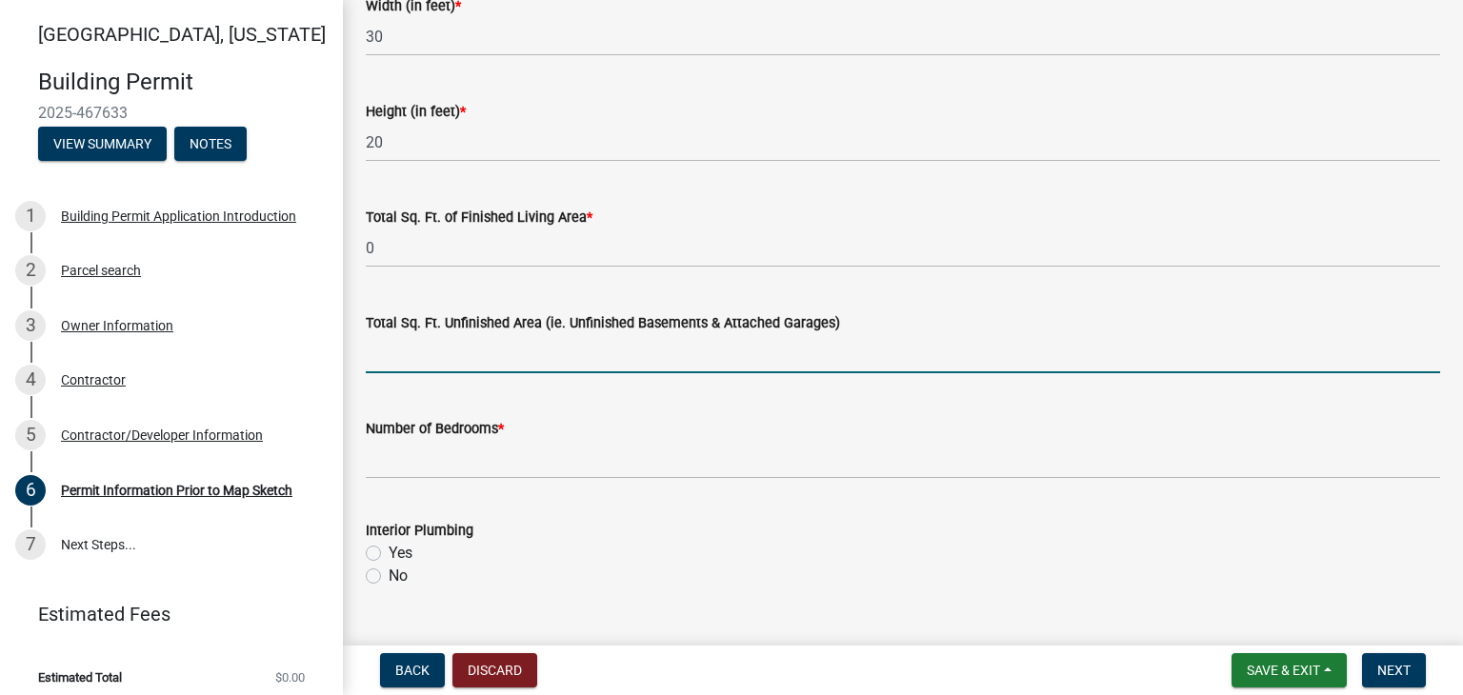
click at [446, 354] on input "text" at bounding box center [903, 353] width 1074 height 39
type input "1440"
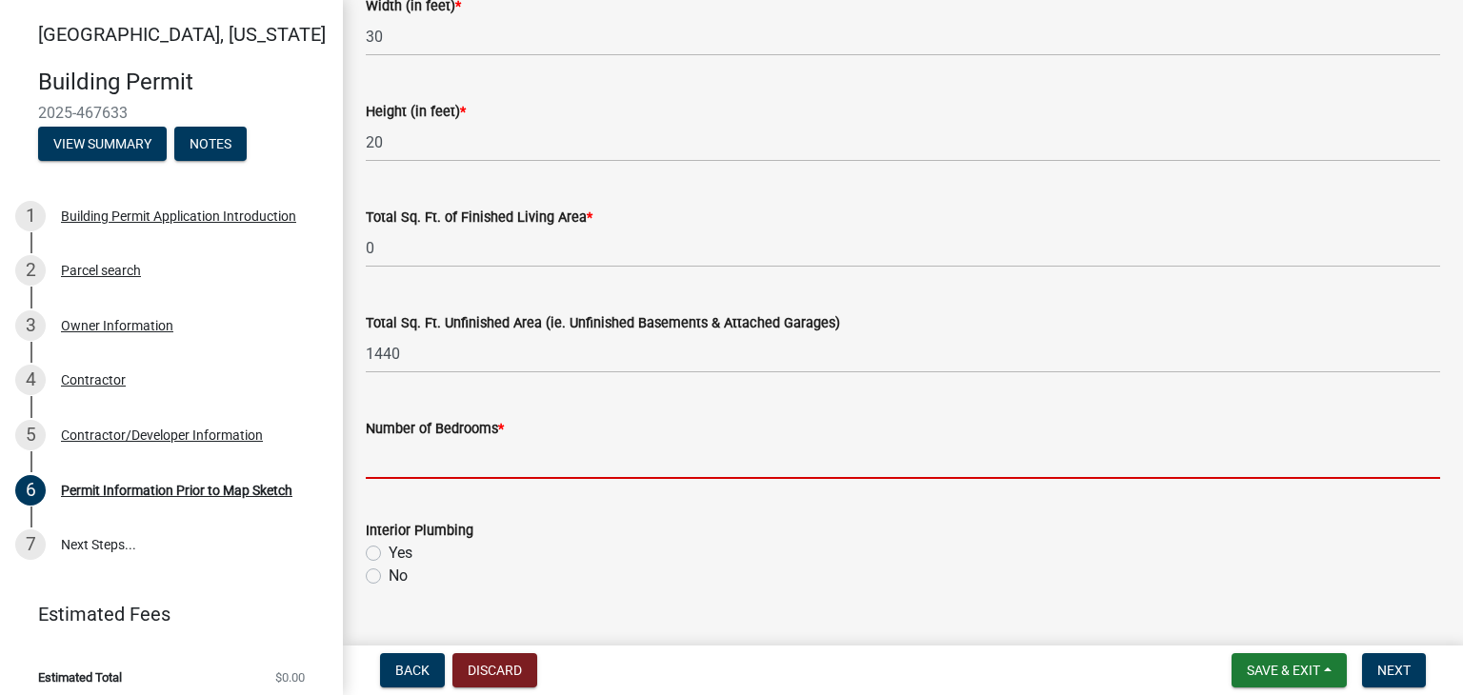
click at [481, 462] on input "text" at bounding box center [903, 459] width 1074 height 39
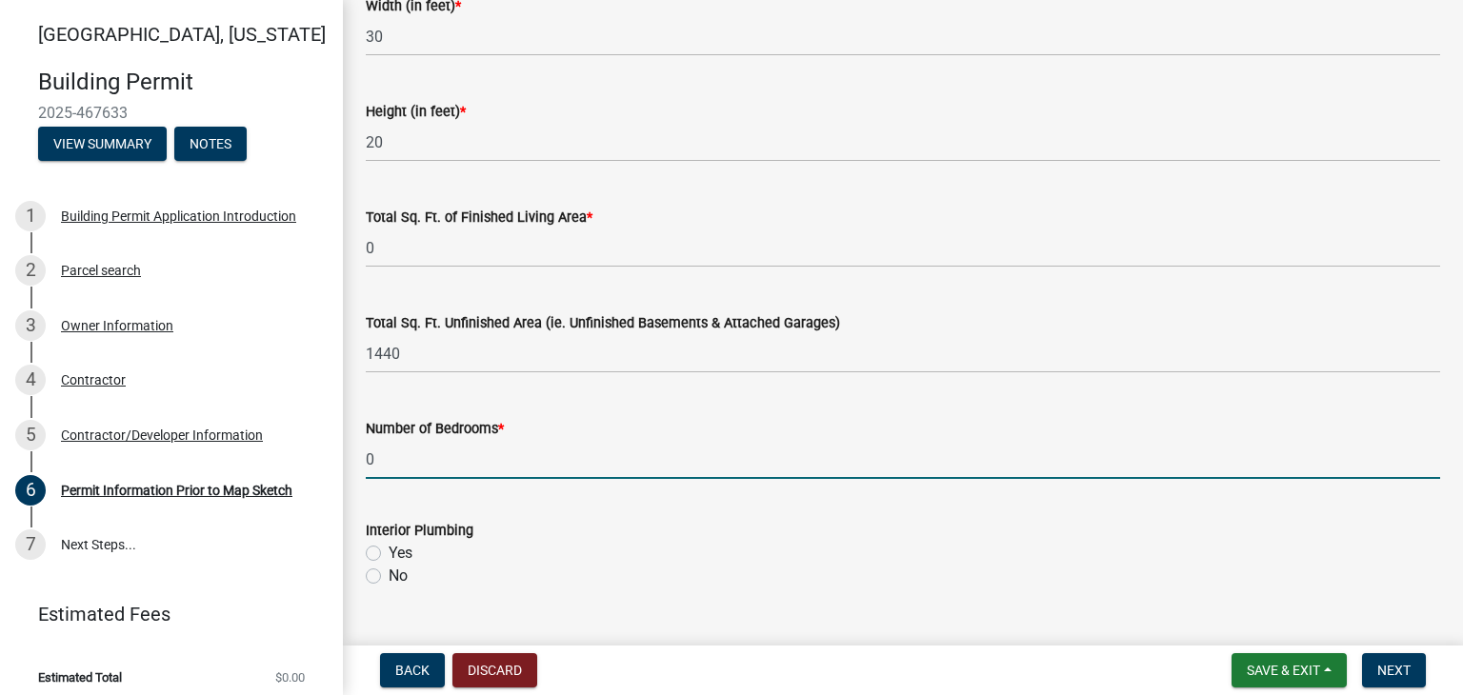
type input "0"
click at [389, 576] on label "No" at bounding box center [398, 576] width 19 height 23
click at [389, 576] on input "No" at bounding box center [395, 571] width 12 height 12
radio input "true"
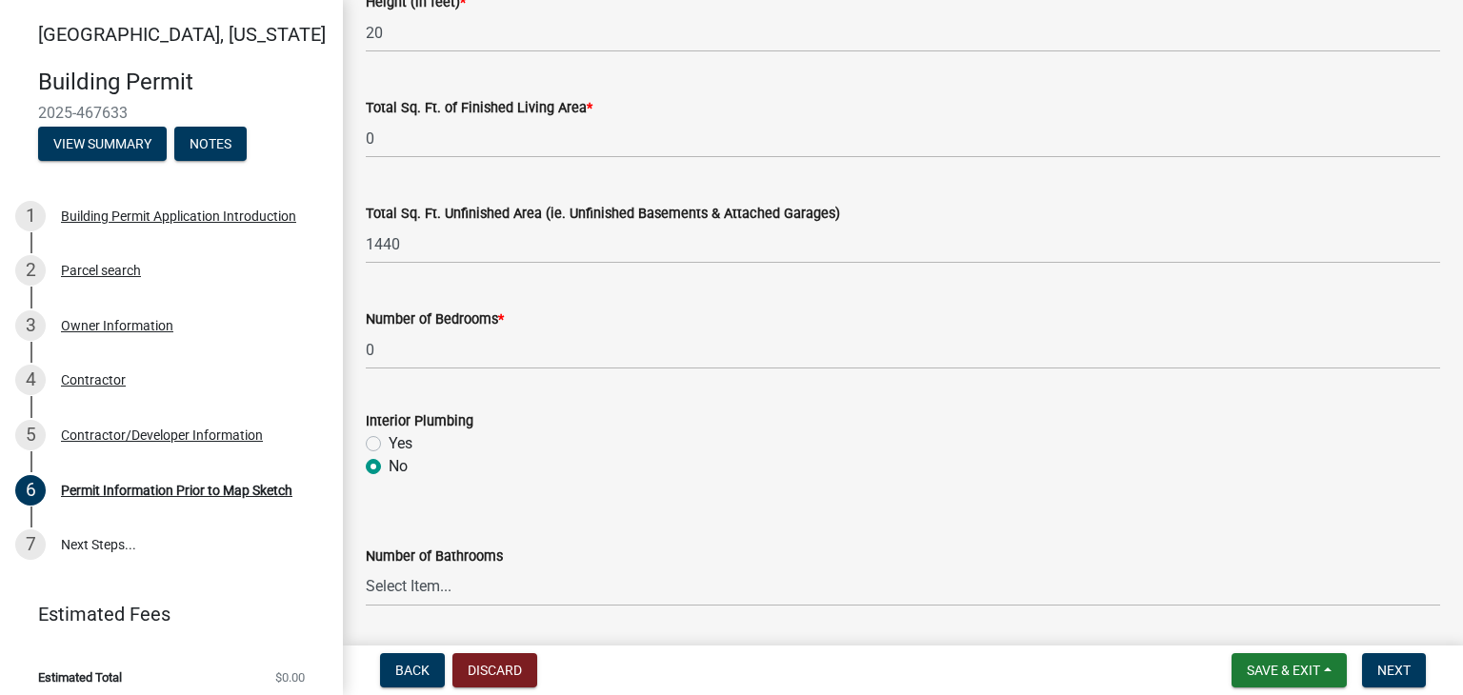
scroll to position [1338, 0]
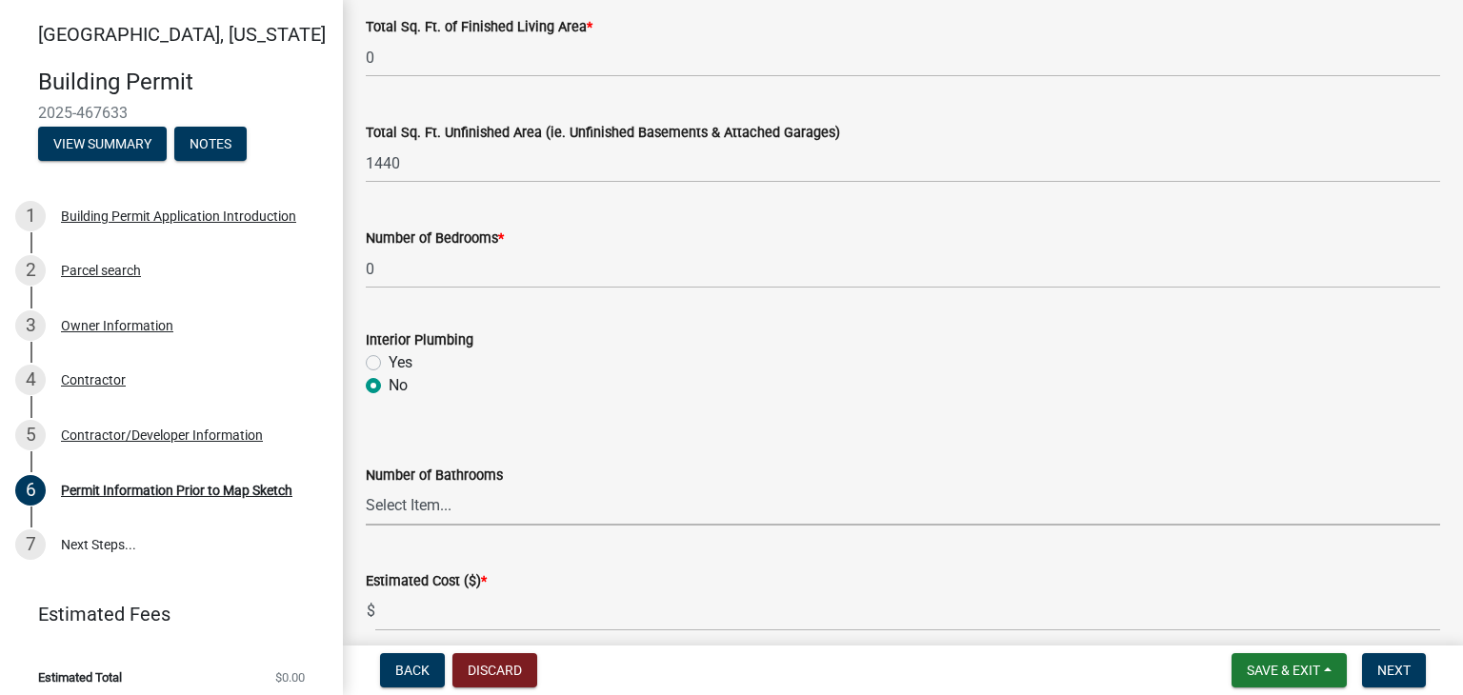
click at [548, 505] on select "Select Item... 0 1 2 3 4 5 6" at bounding box center [903, 506] width 1074 height 39
click at [366, 487] on select "Select Item... 0 1 2 3 4 5 6" at bounding box center [903, 506] width 1074 height 39
select select "6b2626da-78ea-4ec6-8513-ccc18f4ad425"
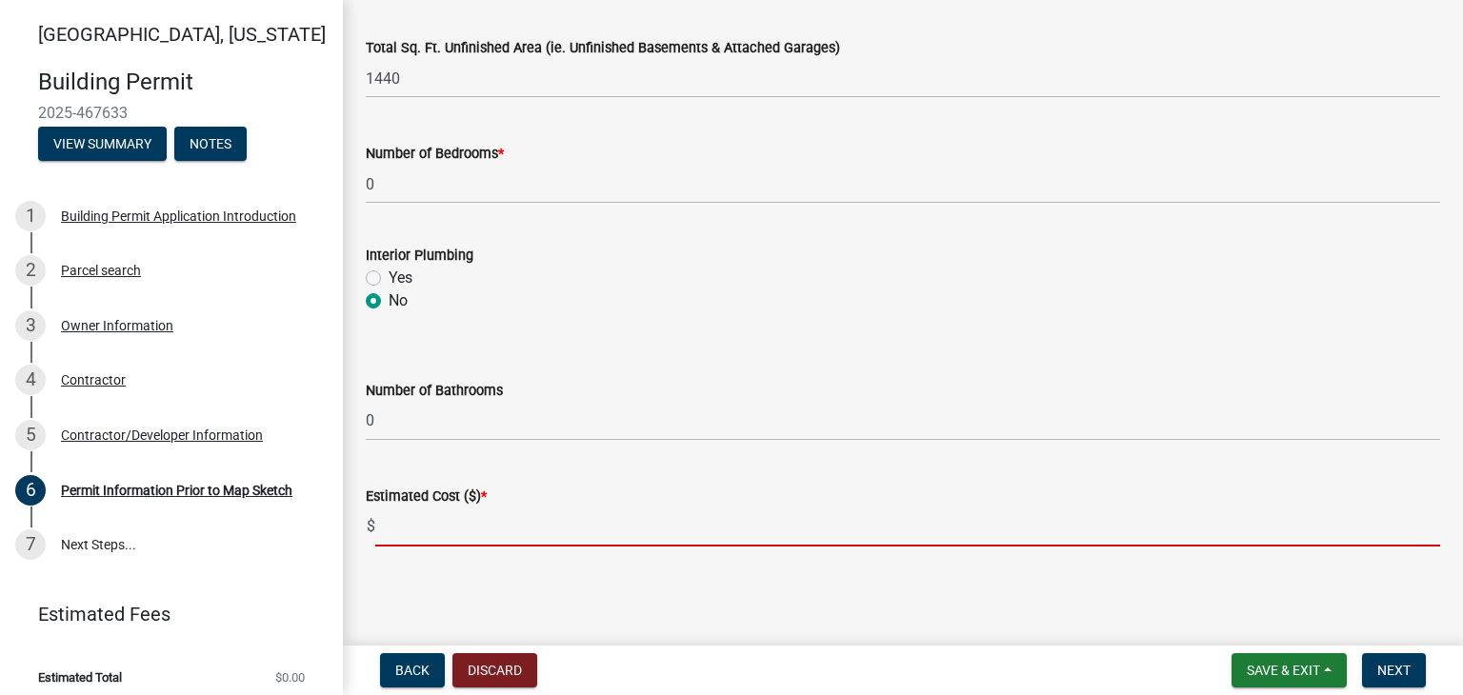
click at [461, 528] on input "text" at bounding box center [907, 527] width 1065 height 39
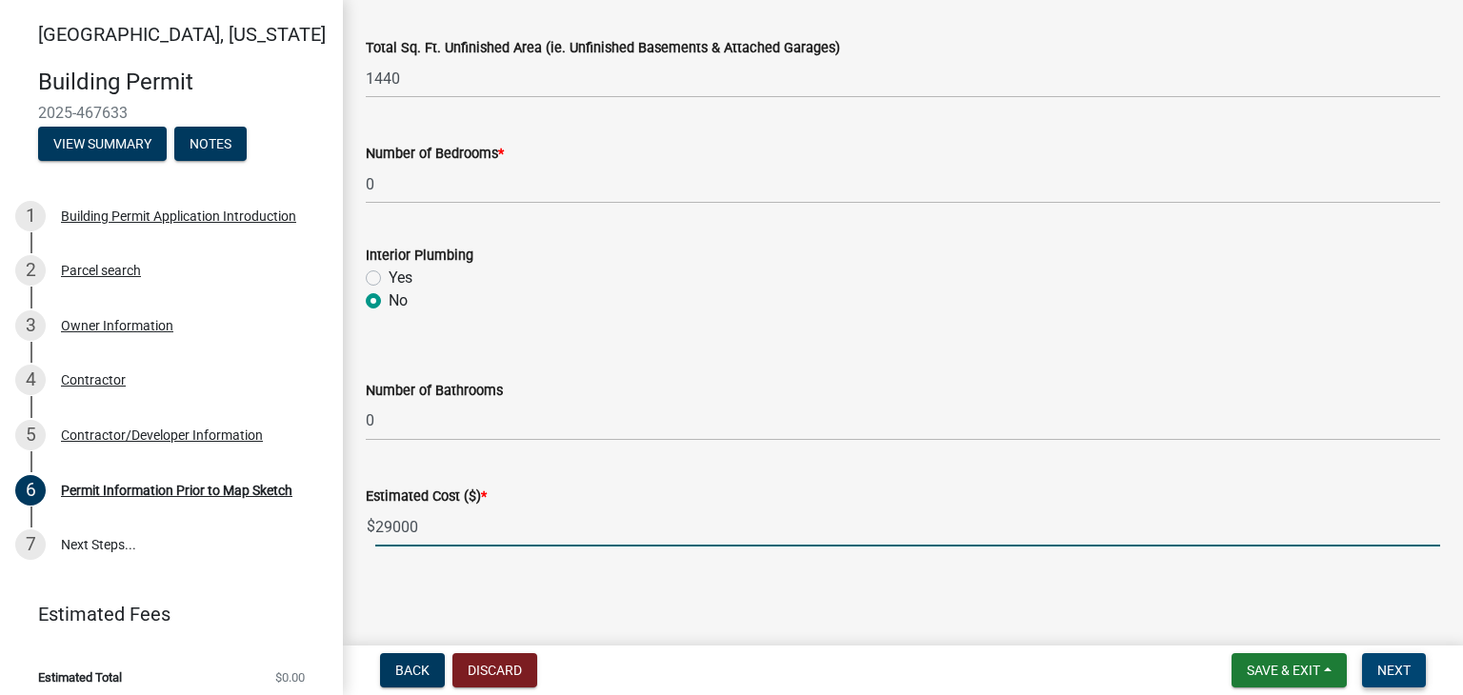
type input "29000"
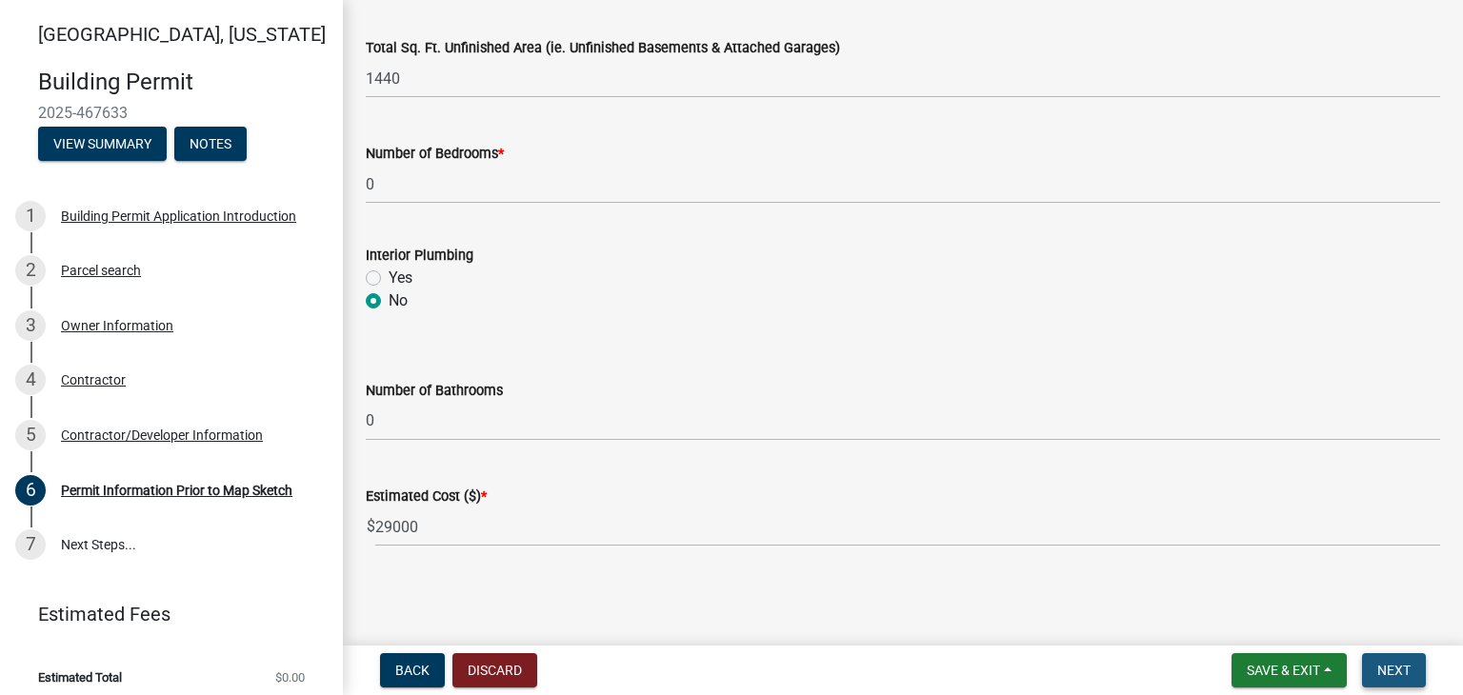
click at [1402, 672] on span "Next" at bounding box center [1393, 670] width 33 height 15
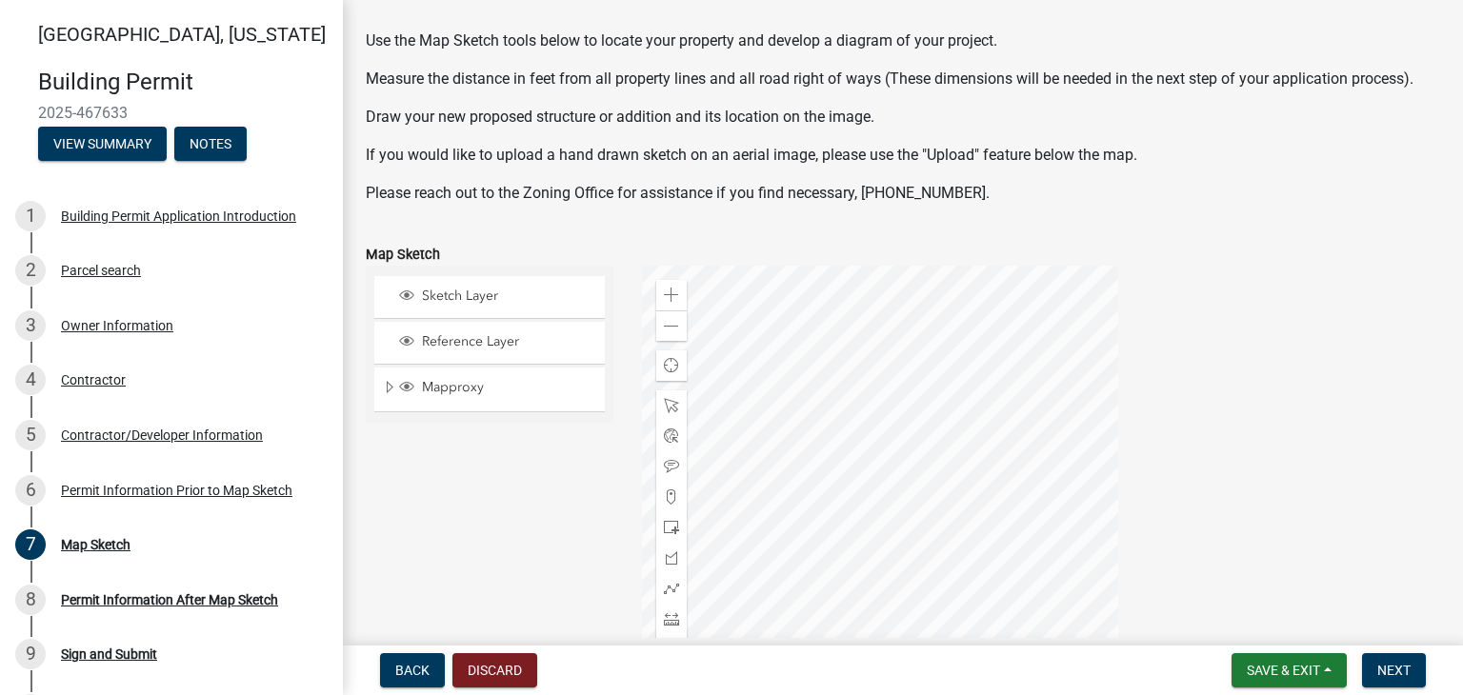
scroll to position [95, 0]
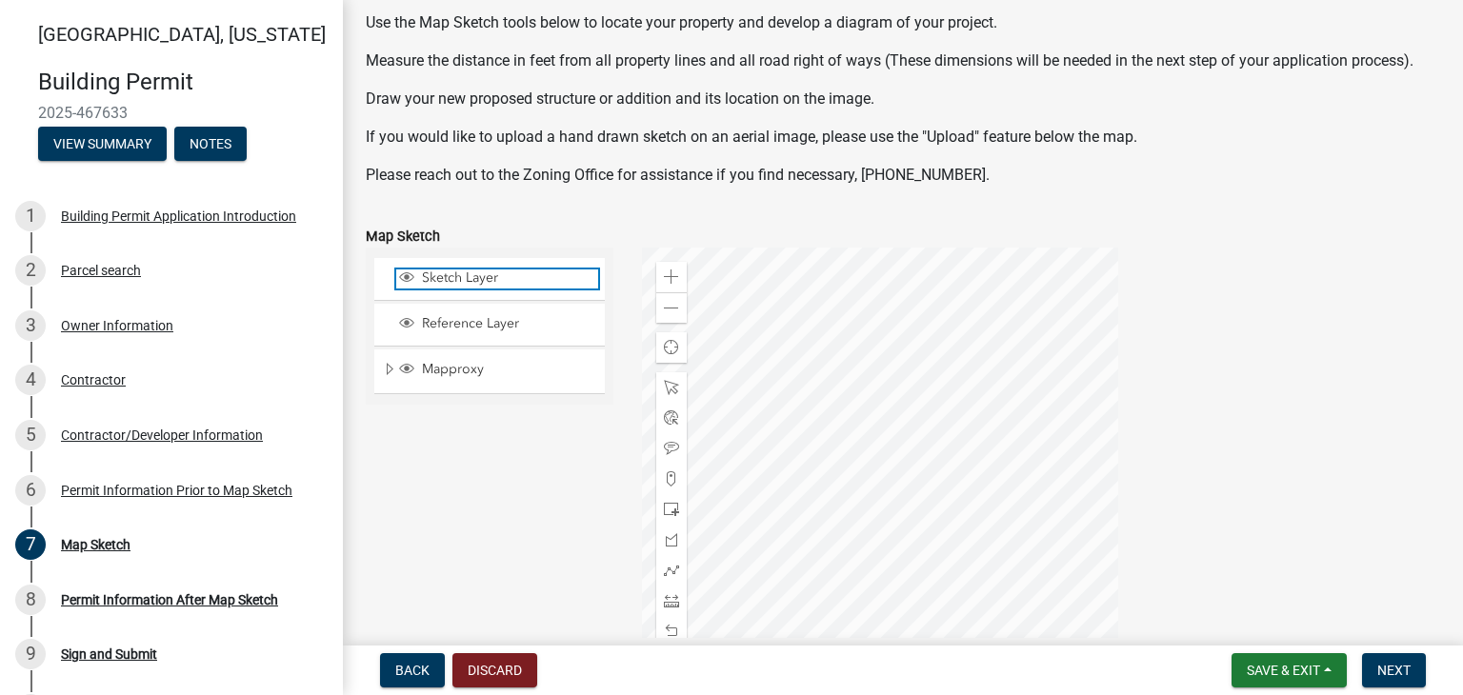
click at [457, 284] on span "Sketch Layer" at bounding box center [507, 278] width 181 height 17
click at [884, 371] on div at bounding box center [880, 486] width 476 height 476
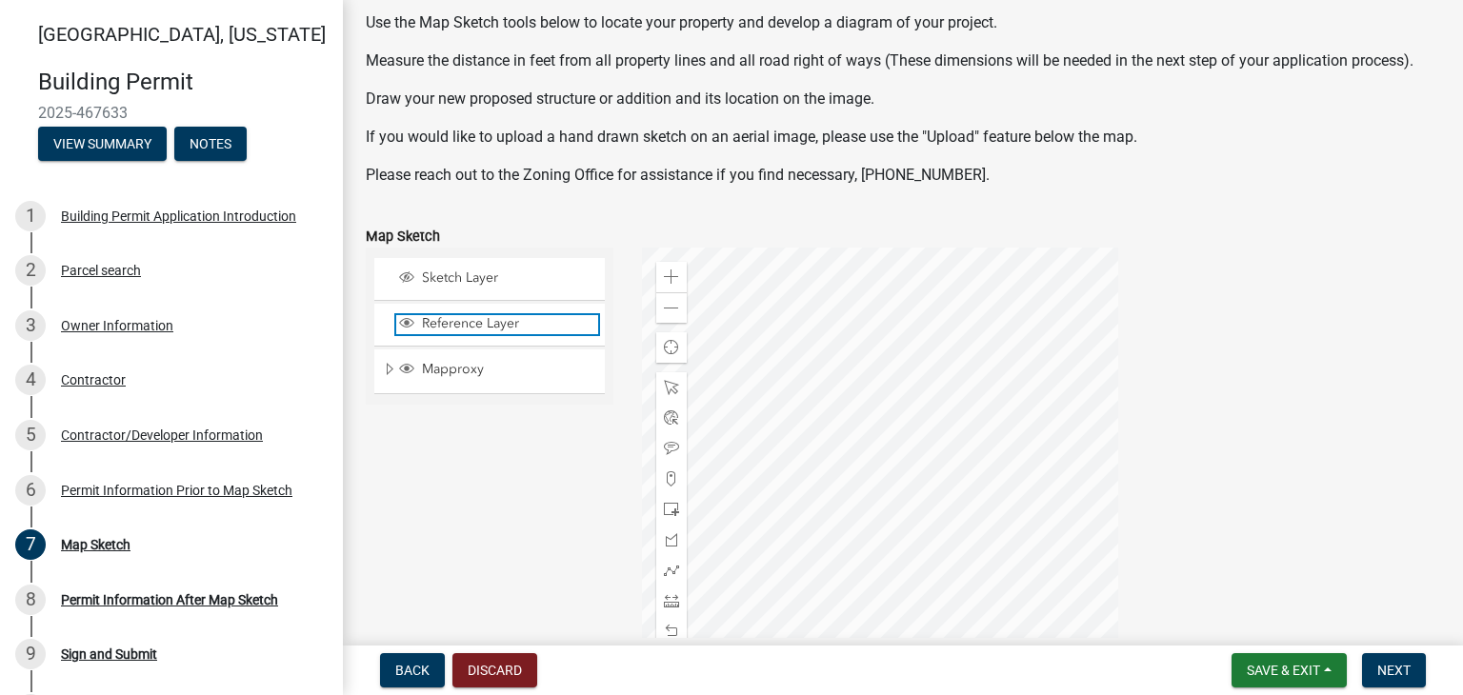
click at [453, 324] on span "Reference Layer" at bounding box center [507, 323] width 181 height 17
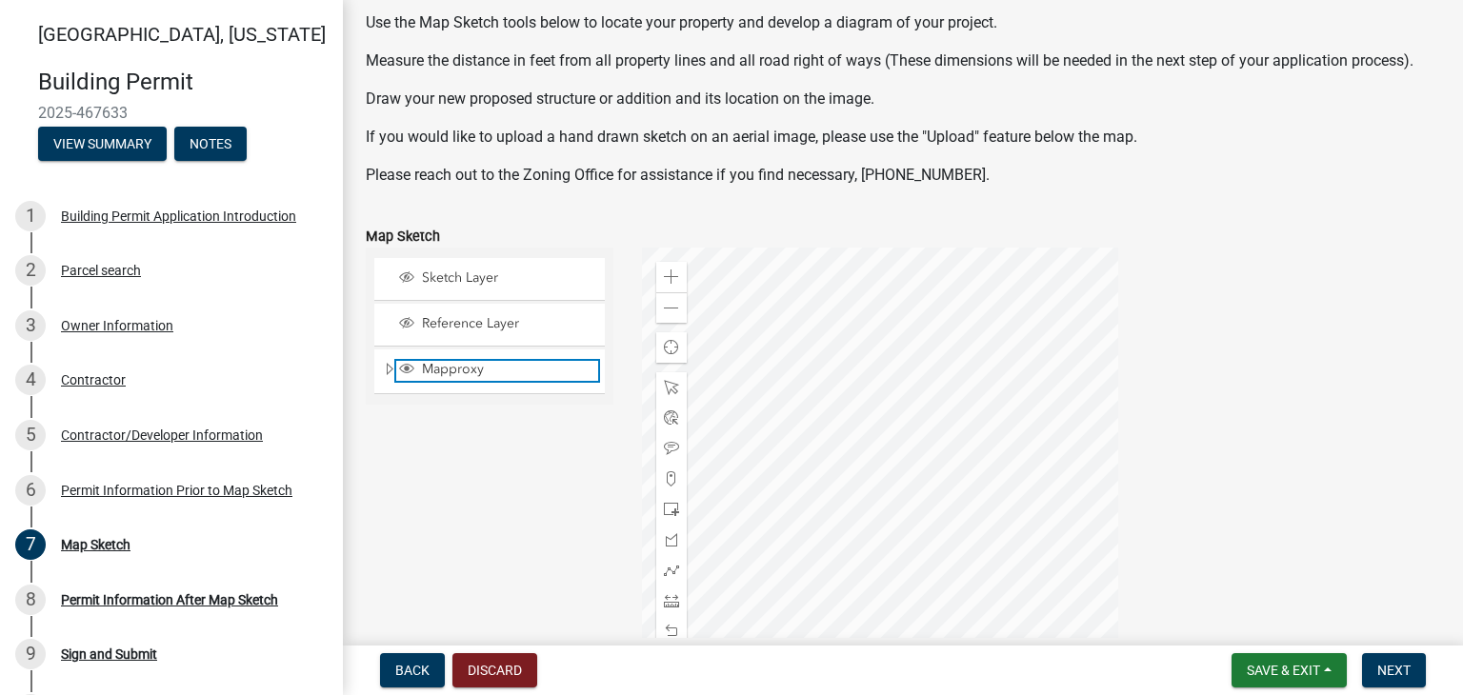
click at [451, 368] on span "Mapproxy" at bounding box center [507, 369] width 181 height 17
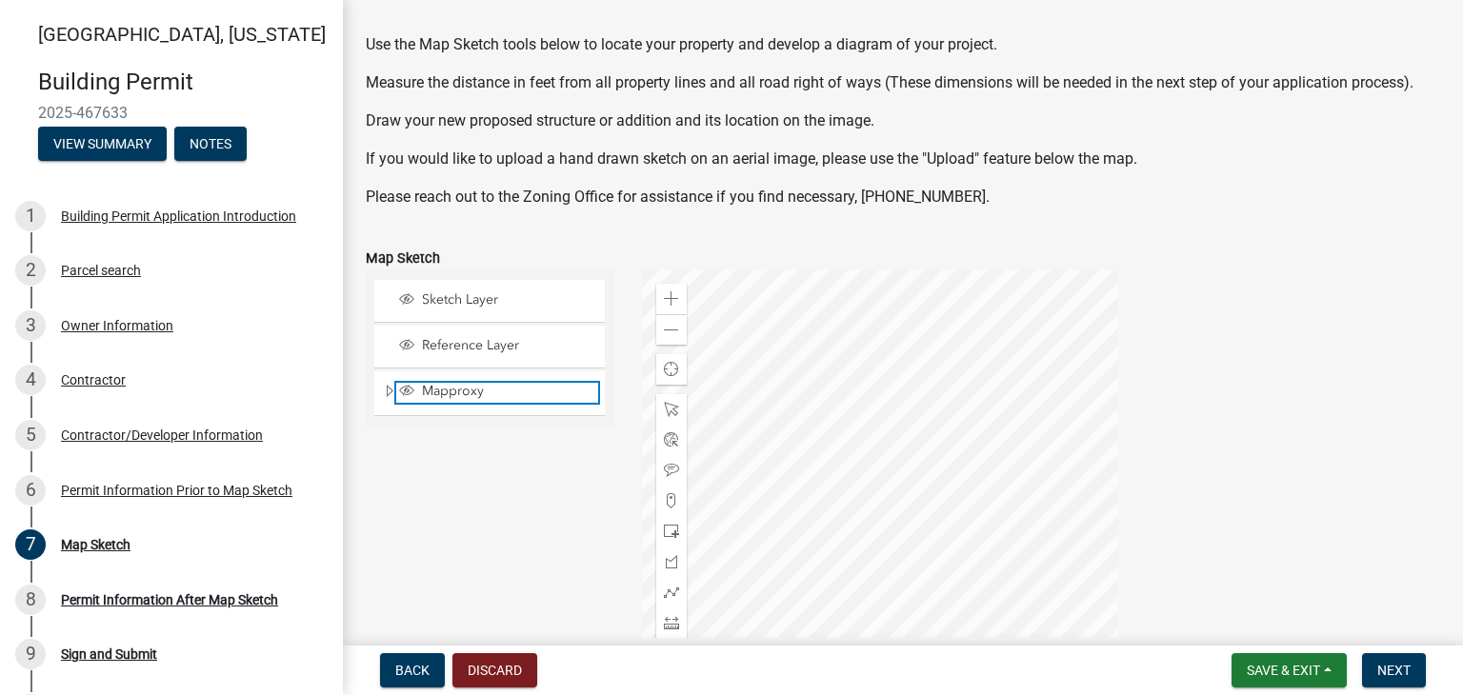
scroll to position [190, 0]
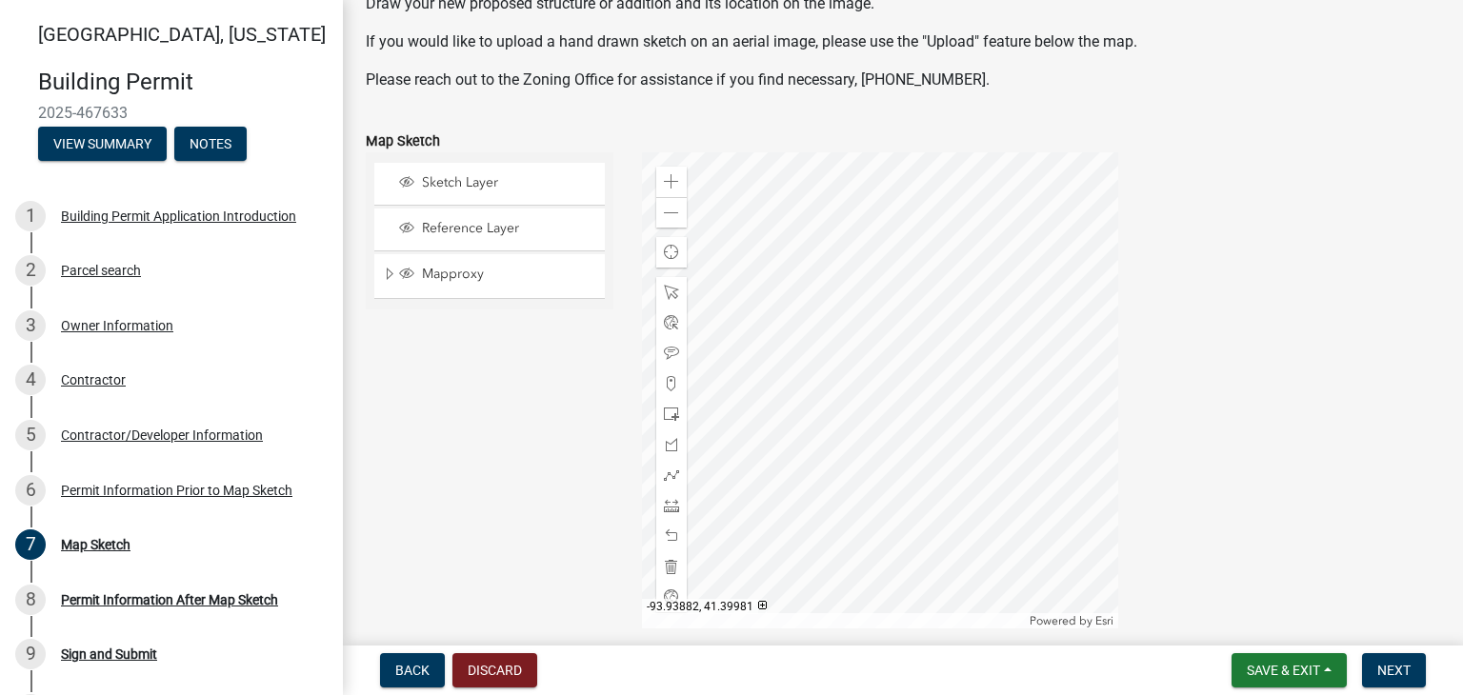
click at [415, 131] on div "Map Sketch" at bounding box center [903, 141] width 1074 height 23
click at [432, 673] on button "Back" at bounding box center [412, 670] width 65 height 34
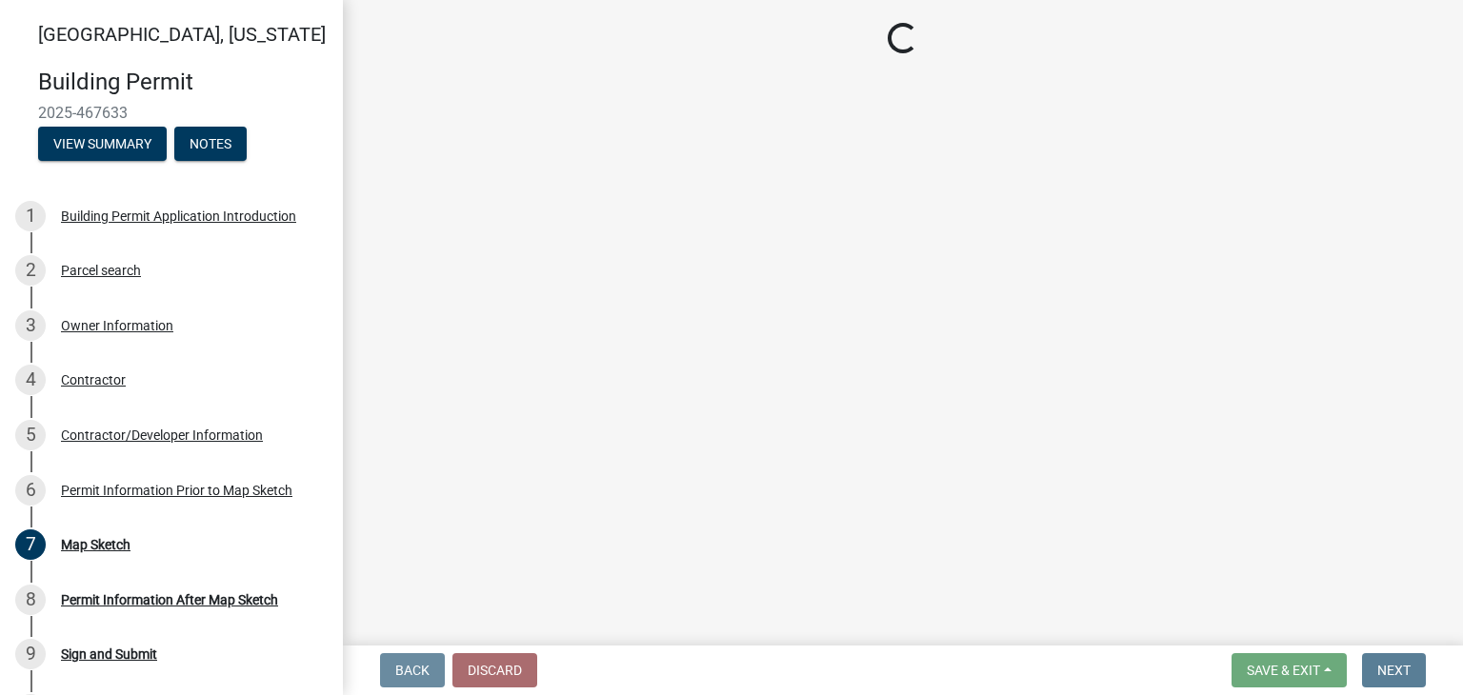
scroll to position [0, 0]
select select "6b2626da-78ea-4ec6-8513-ccc18f4ad425"
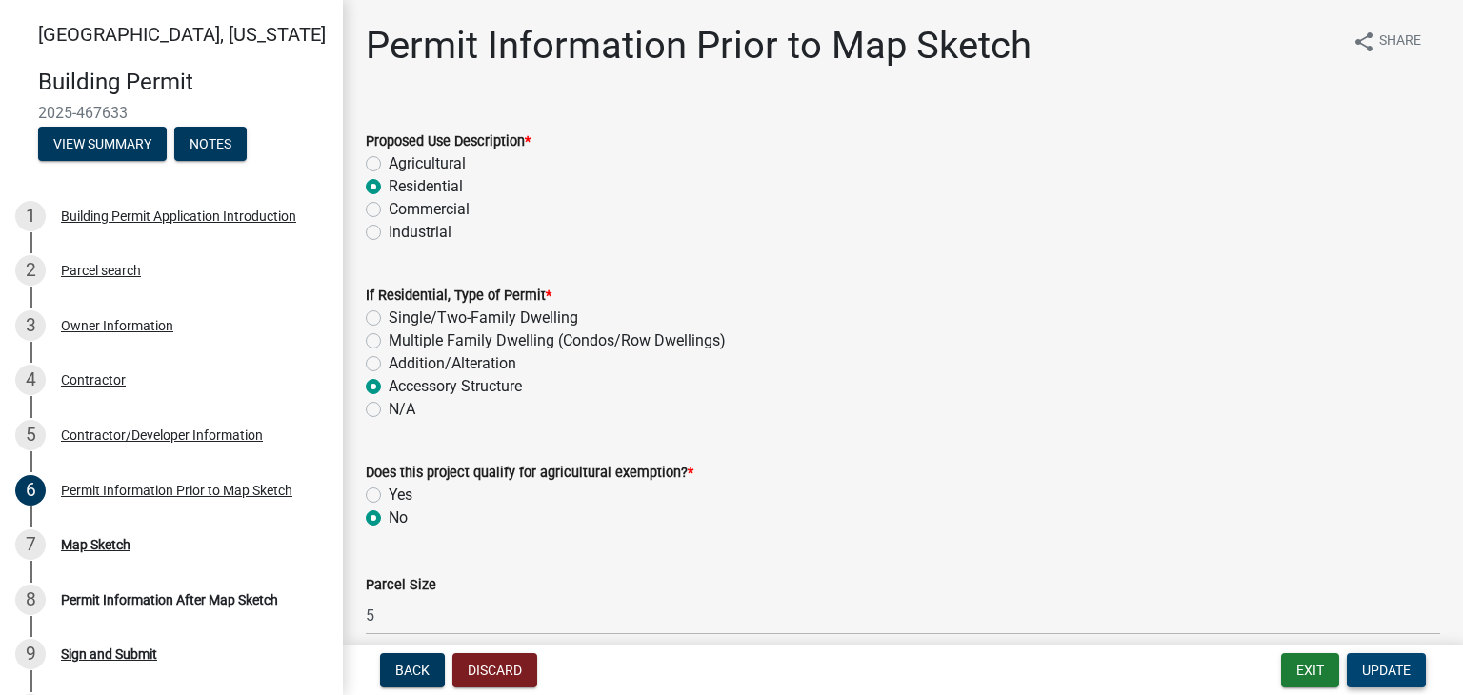
click at [1376, 667] on span "Update" at bounding box center [1386, 670] width 49 height 15
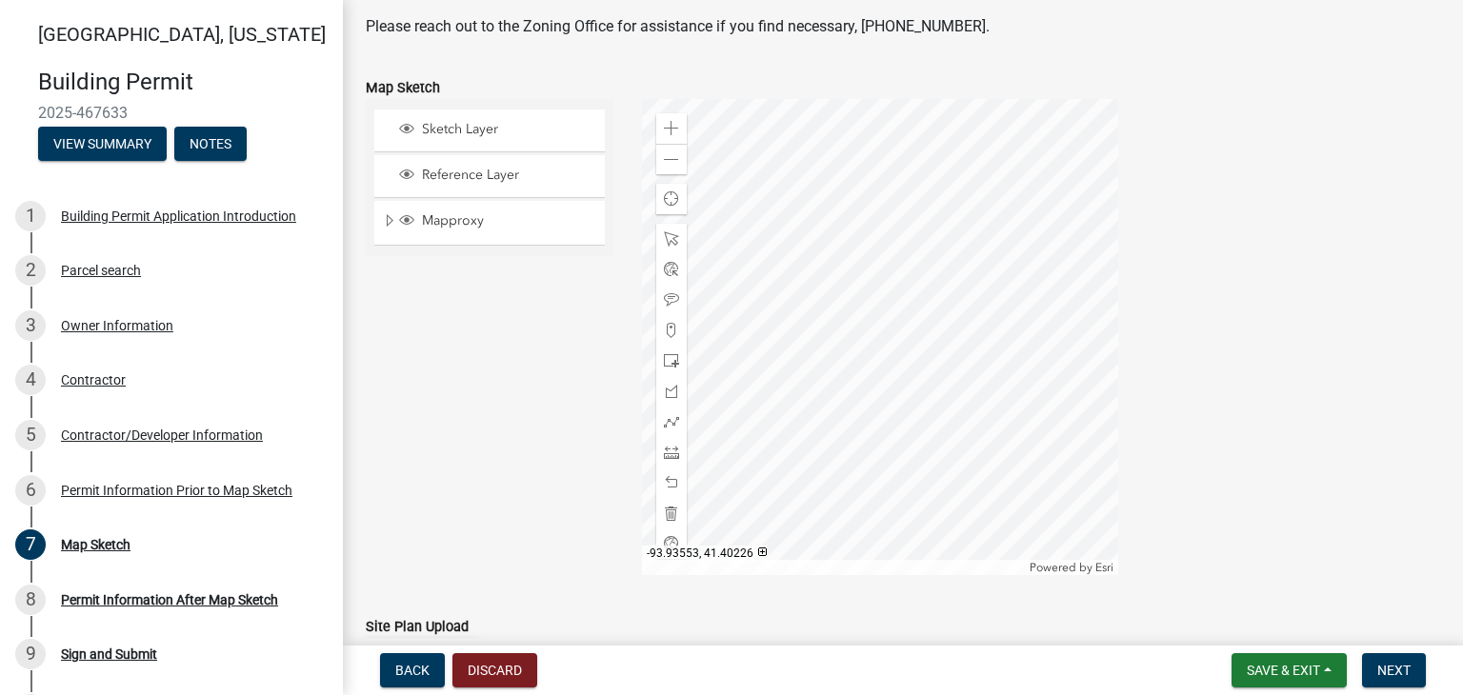
scroll to position [255, 0]
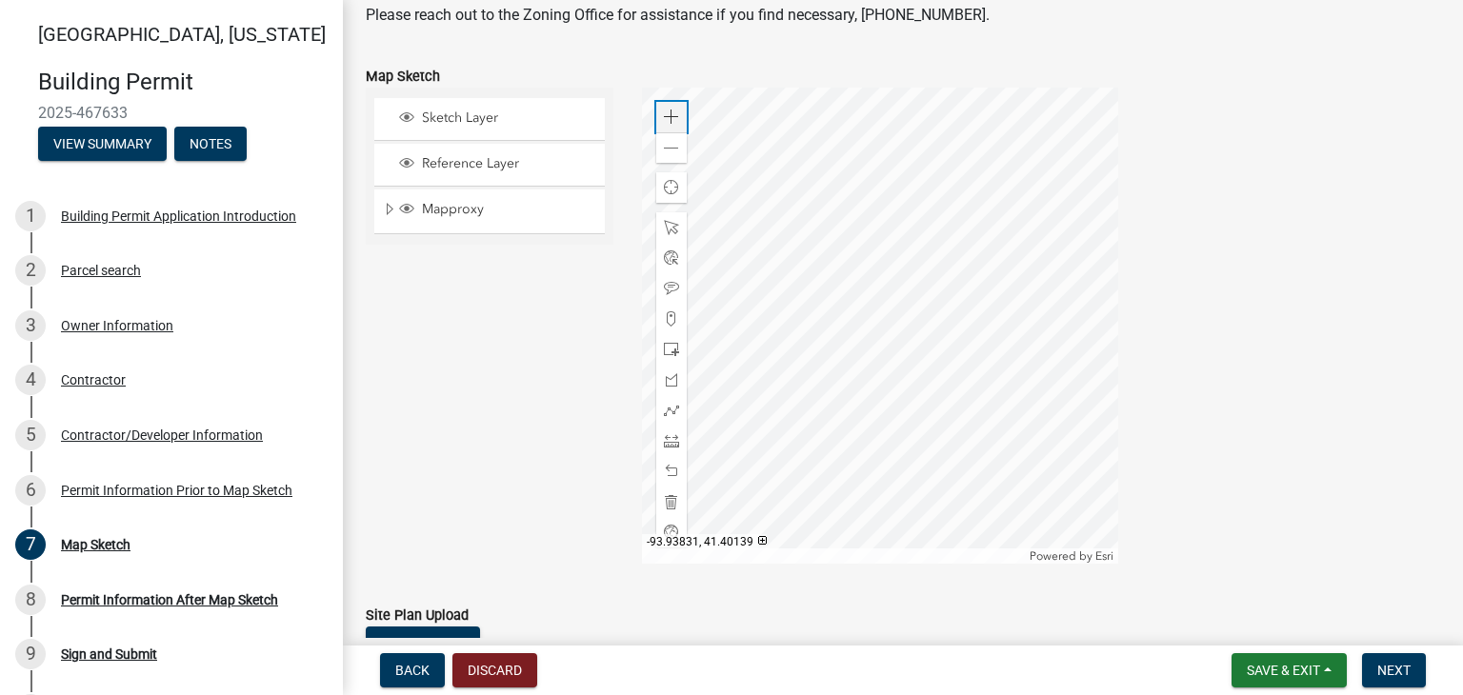
click at [668, 119] on span at bounding box center [671, 117] width 15 height 15
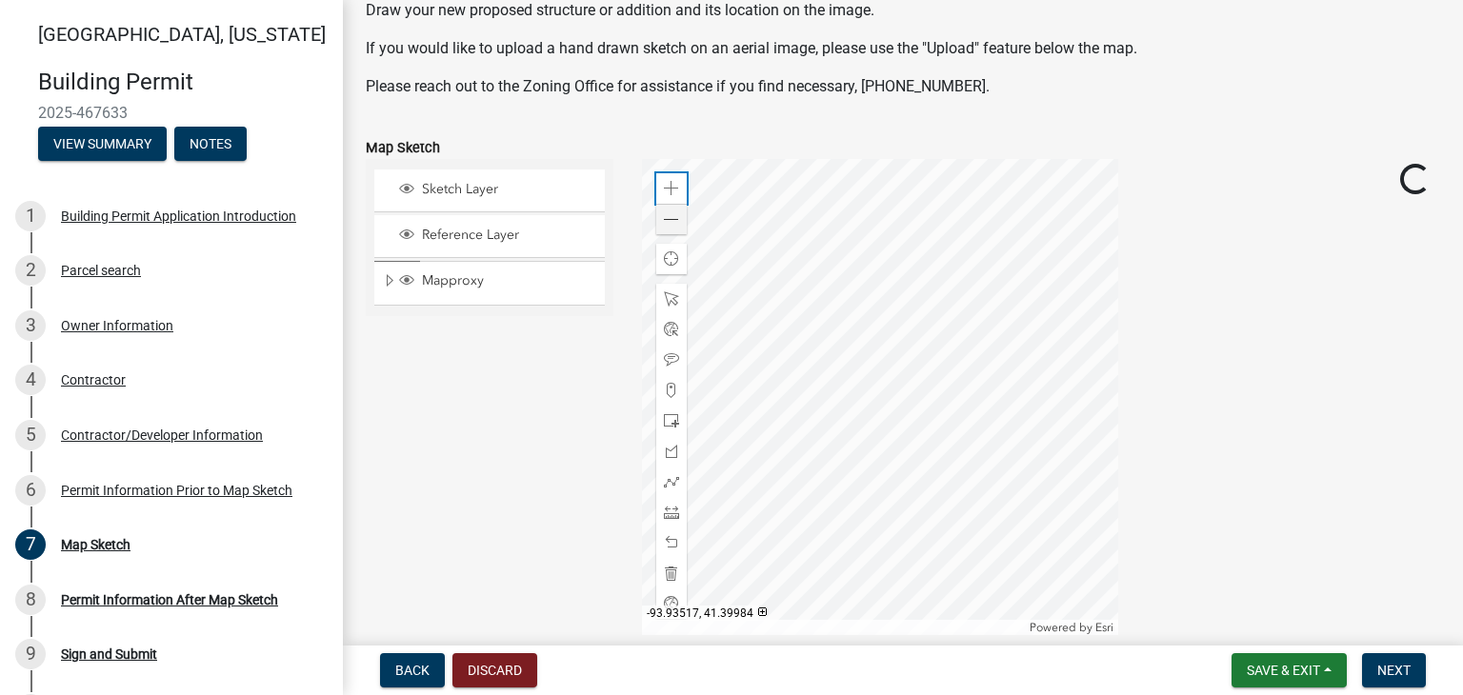
scroll to position [65, 0]
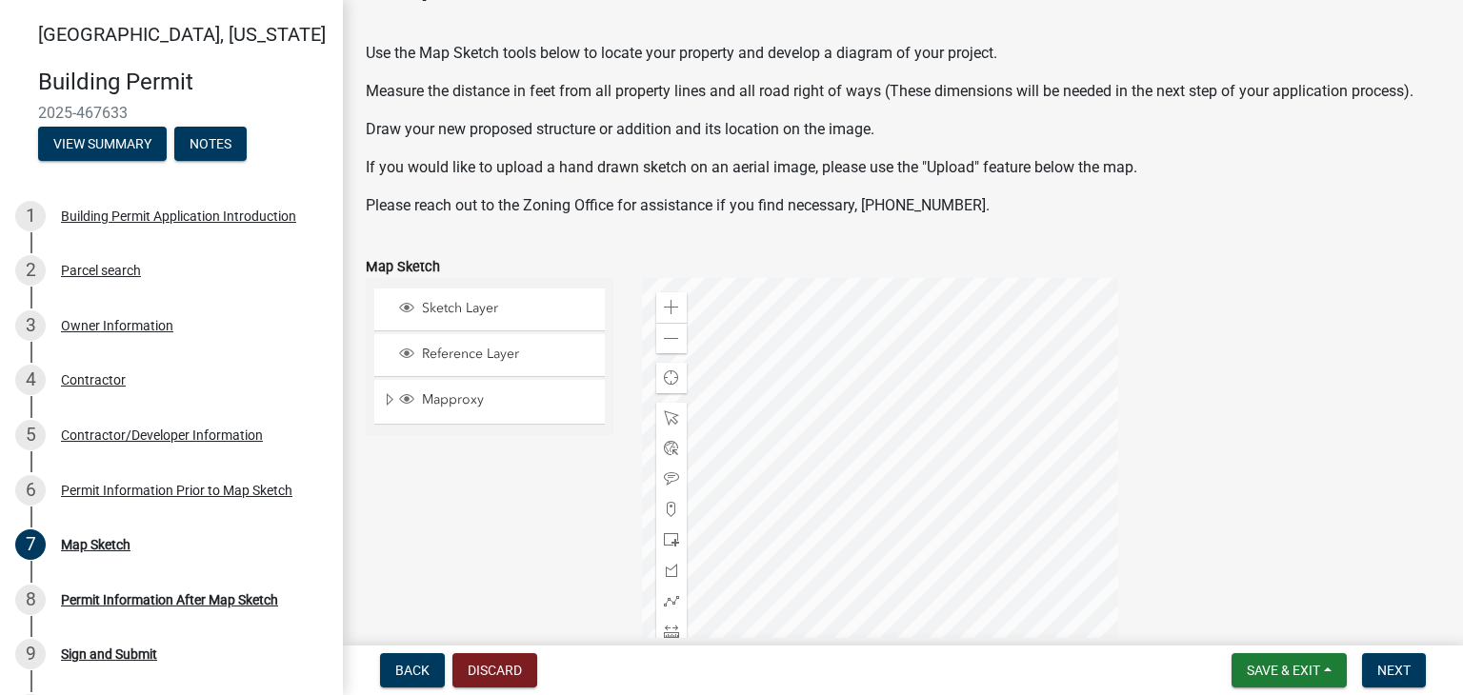
click at [866, 572] on div at bounding box center [880, 516] width 476 height 476
click at [857, 350] on div at bounding box center [880, 516] width 476 height 476
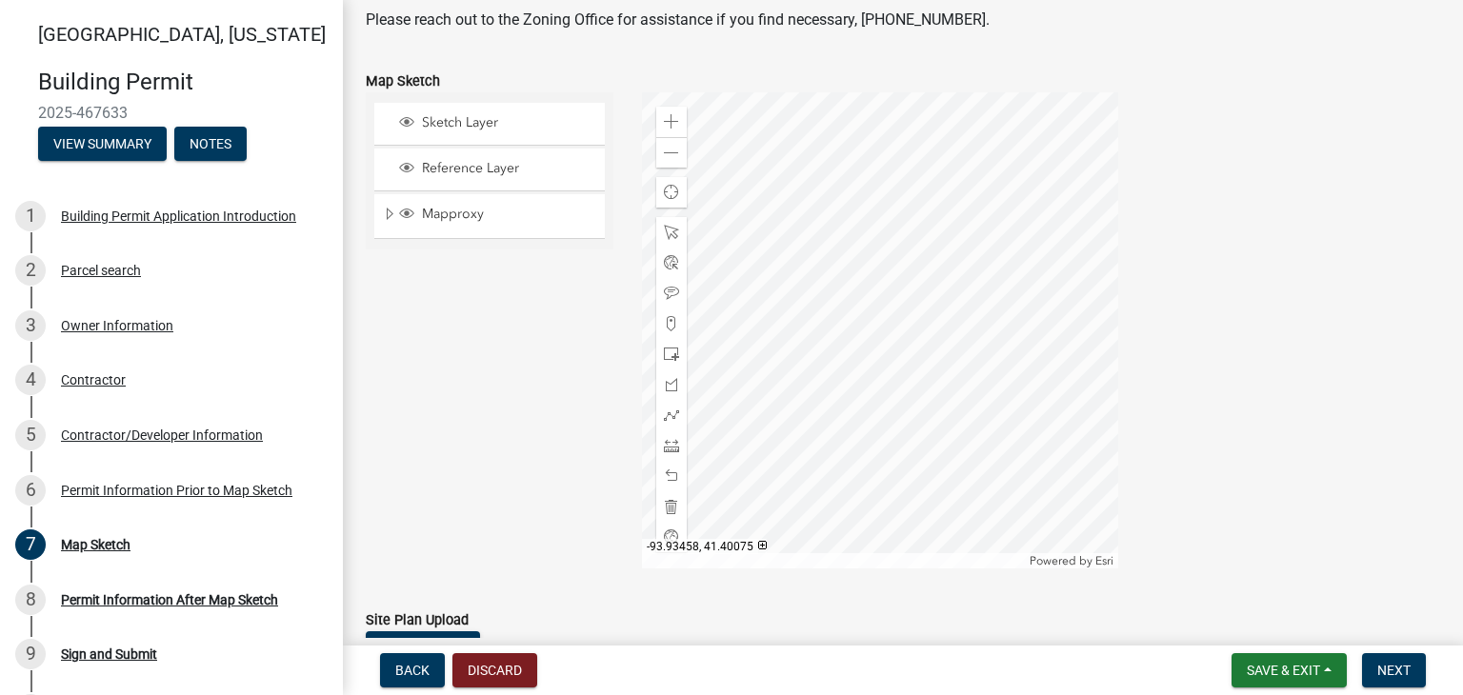
scroll to position [251, 0]
click at [664, 125] on span at bounding box center [671, 120] width 15 height 15
click at [672, 153] on span at bounding box center [671, 152] width 15 height 15
click at [671, 354] on span at bounding box center [671, 353] width 15 height 15
click at [896, 310] on div at bounding box center [880, 329] width 476 height 476
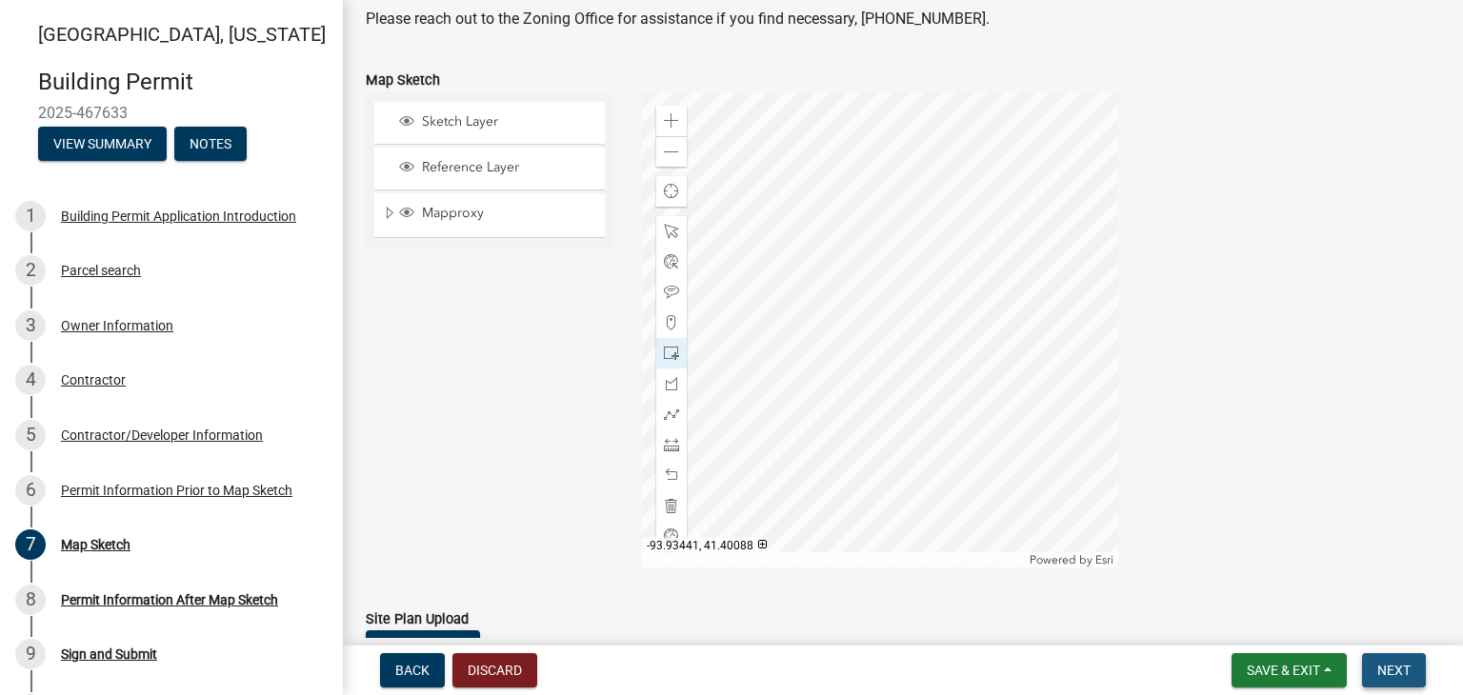
click at [1405, 675] on span "Next" at bounding box center [1393, 670] width 33 height 15
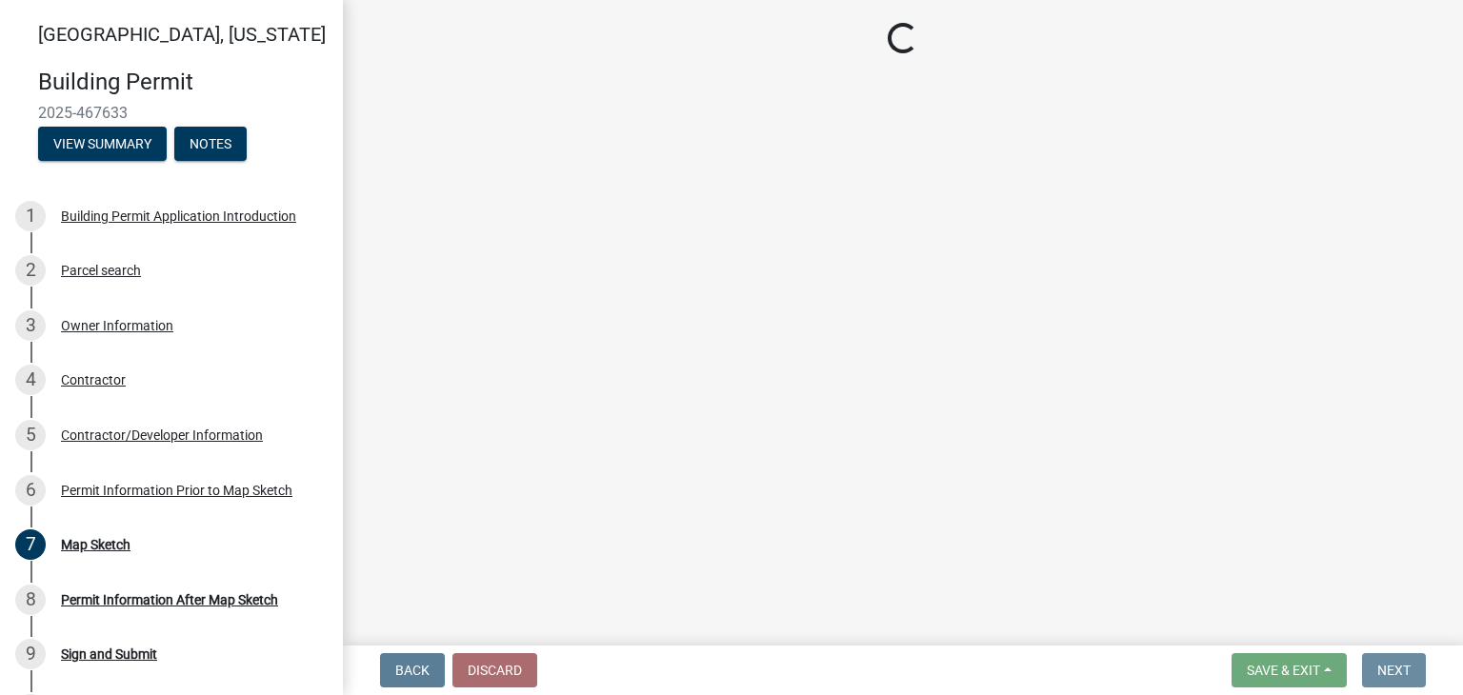
scroll to position [0, 0]
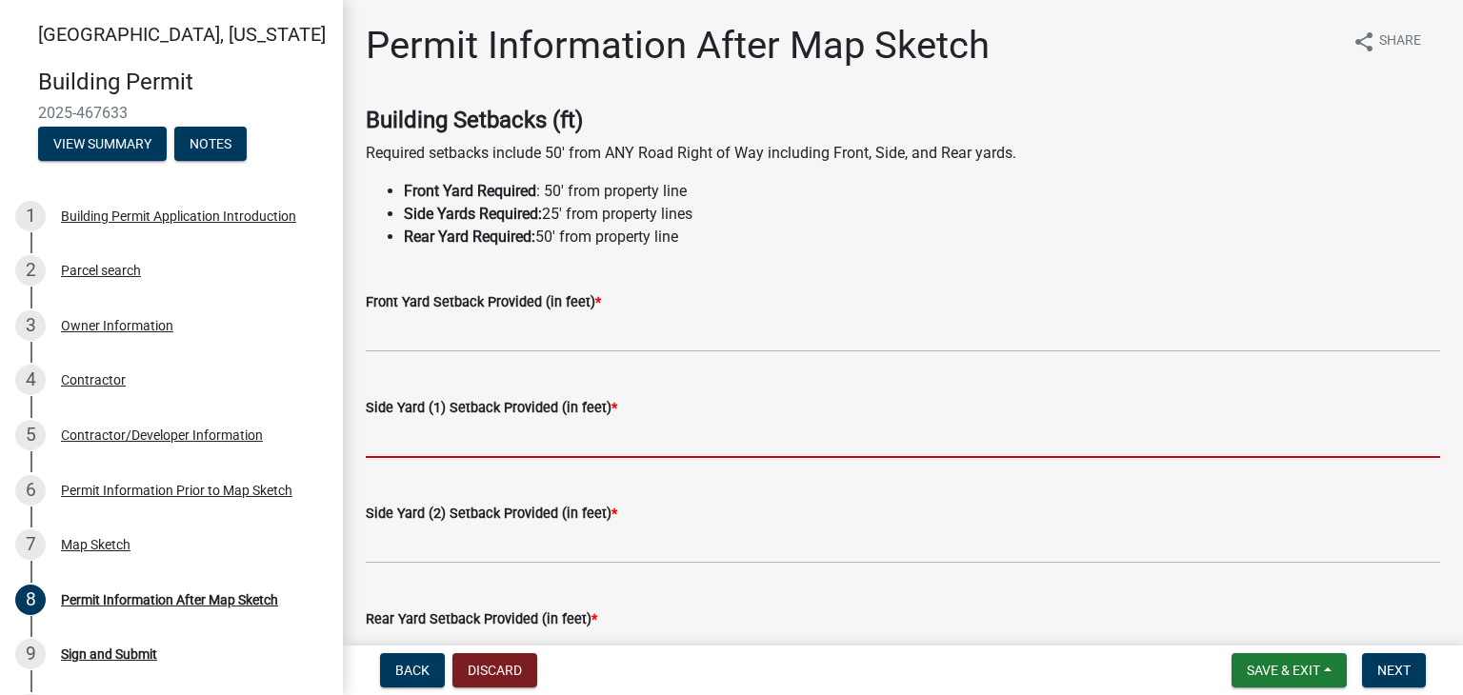
click at [531, 431] on input "text" at bounding box center [903, 438] width 1074 height 39
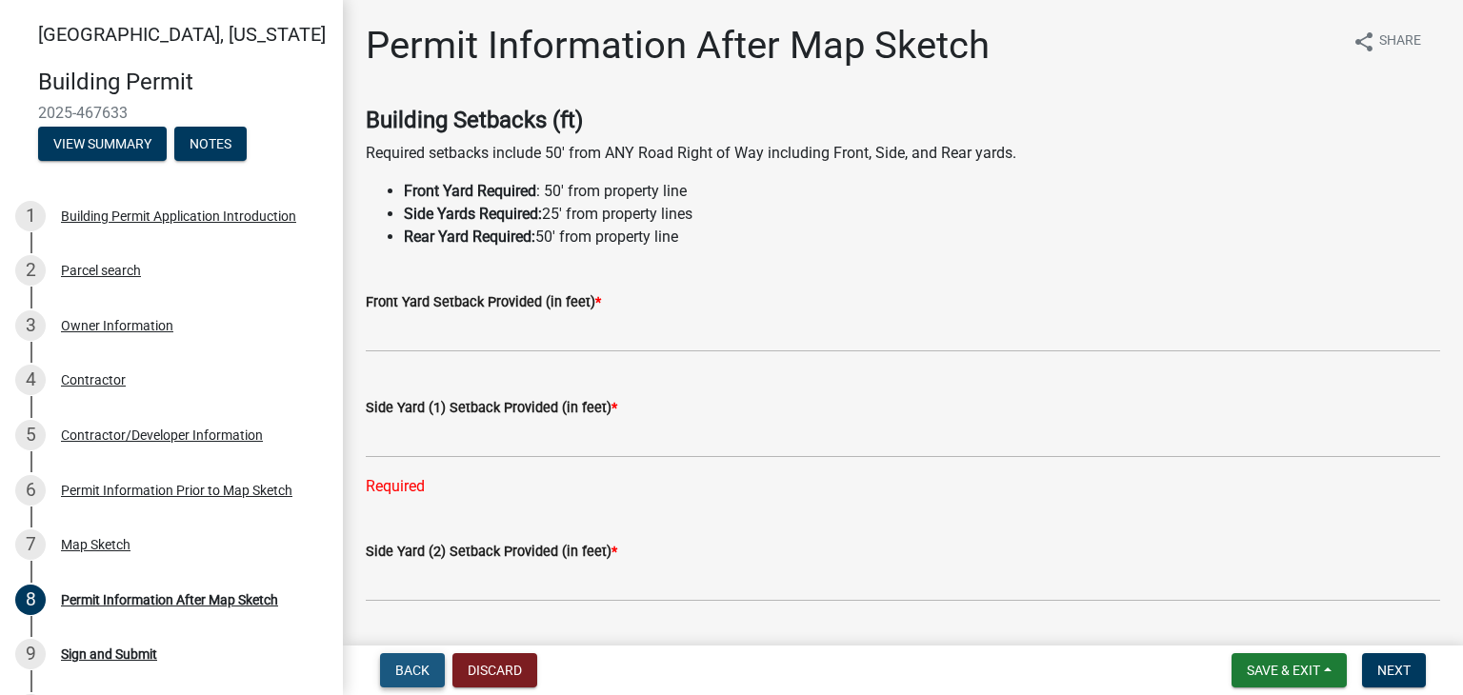
click at [405, 676] on span "Back" at bounding box center [412, 670] width 34 height 15
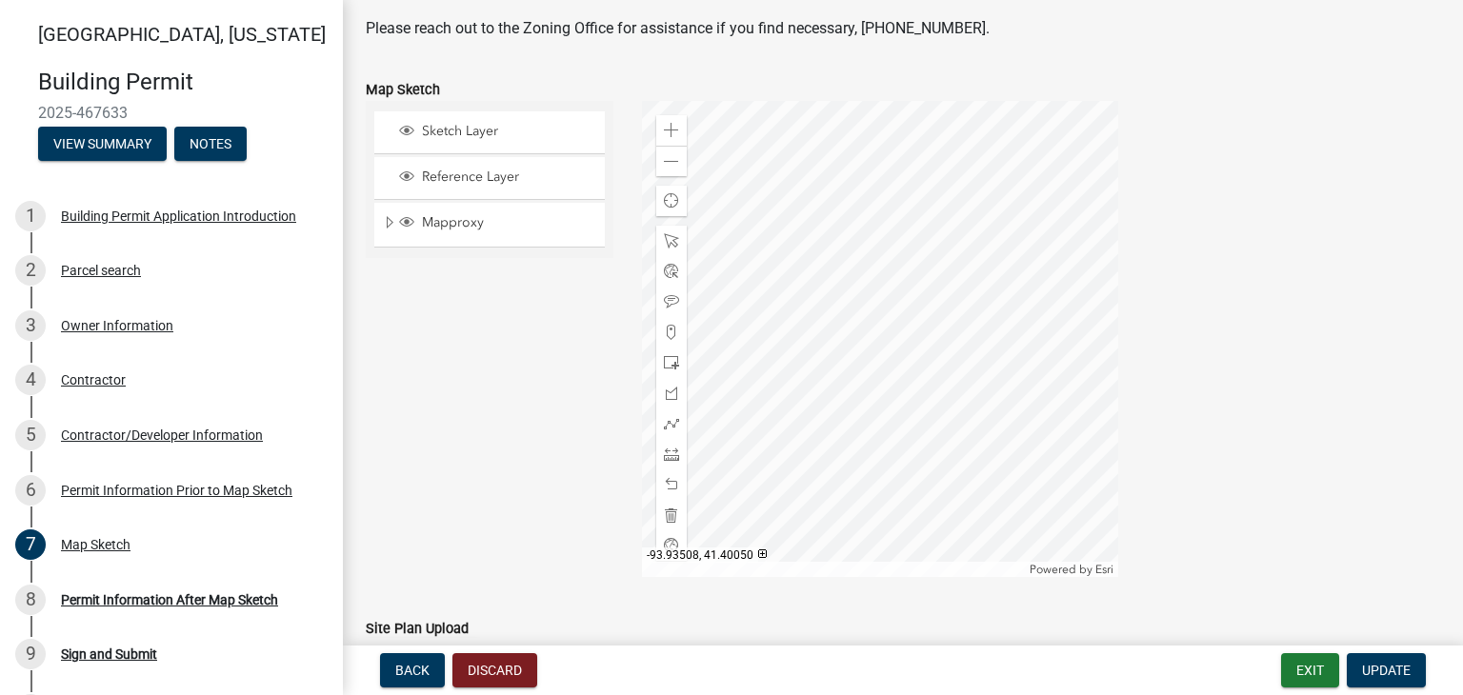
scroll to position [275, 0]
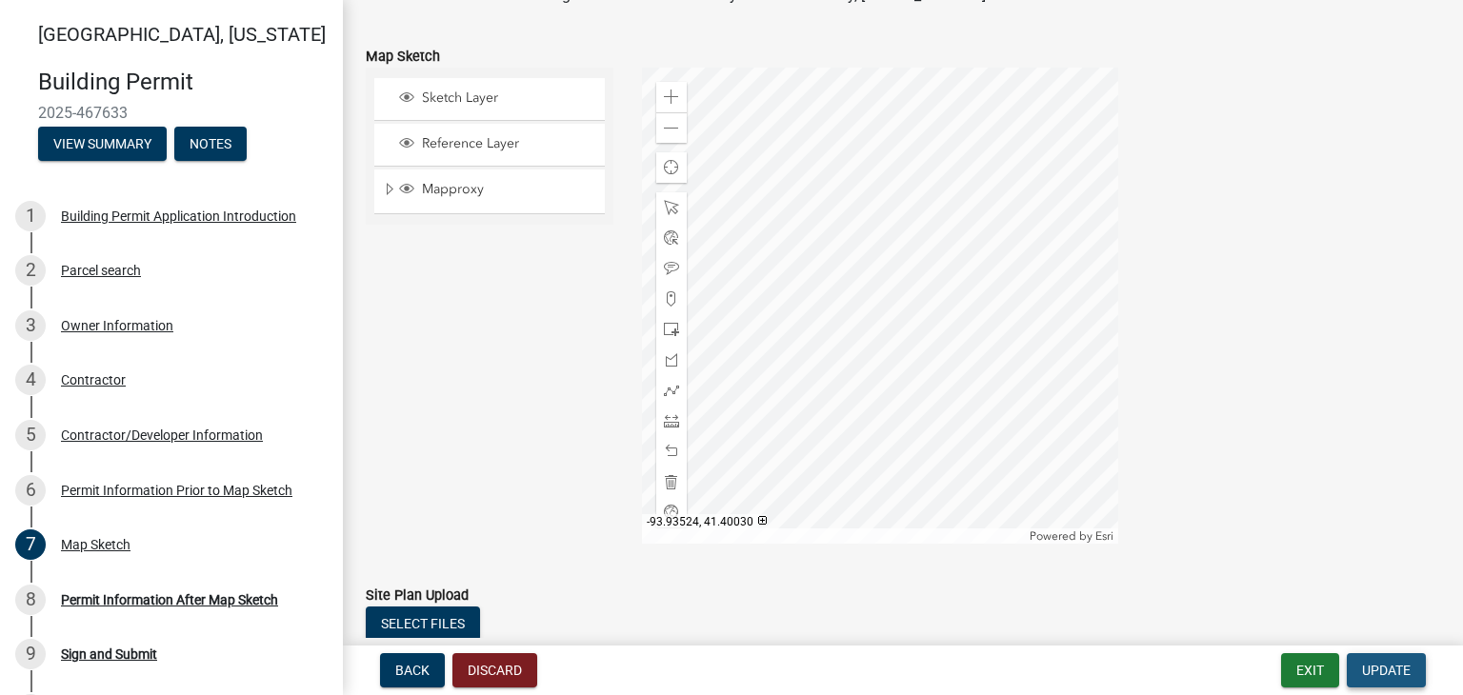
click at [1400, 668] on span "Update" at bounding box center [1386, 670] width 49 height 15
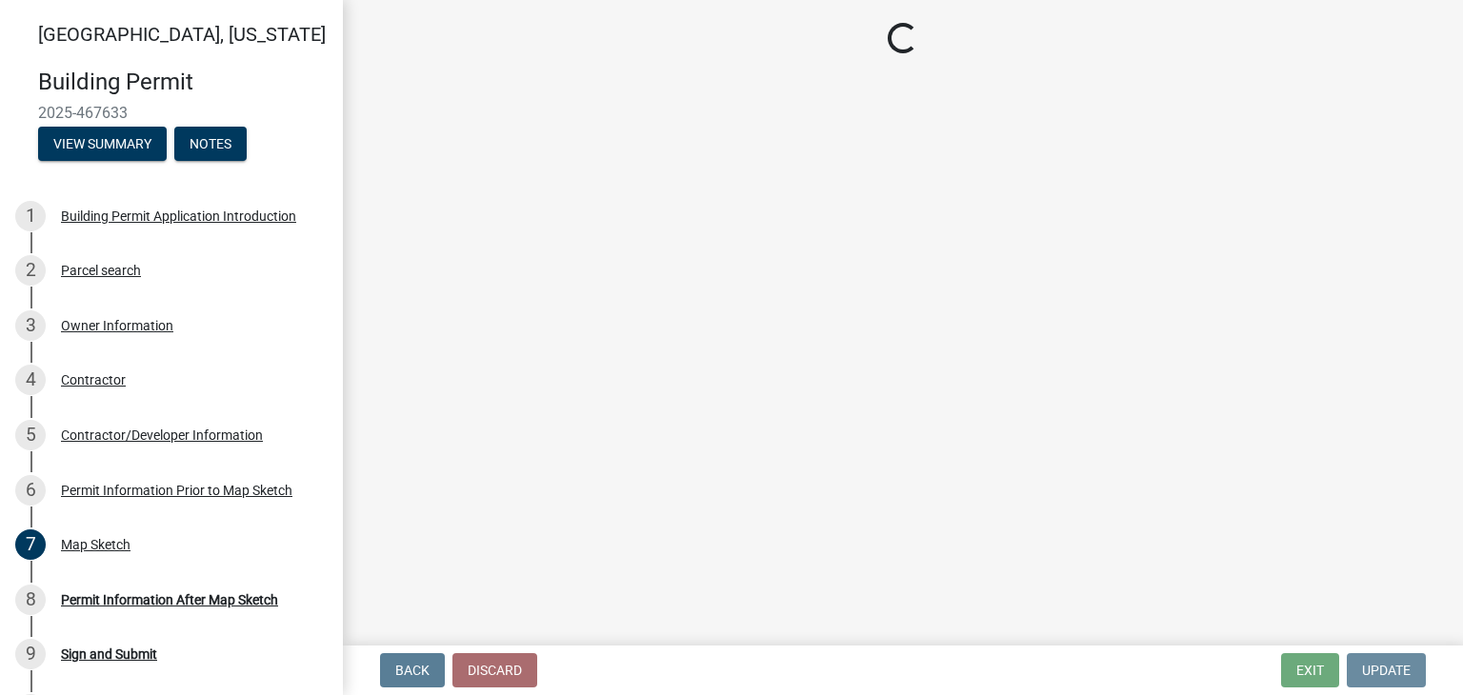
scroll to position [0, 0]
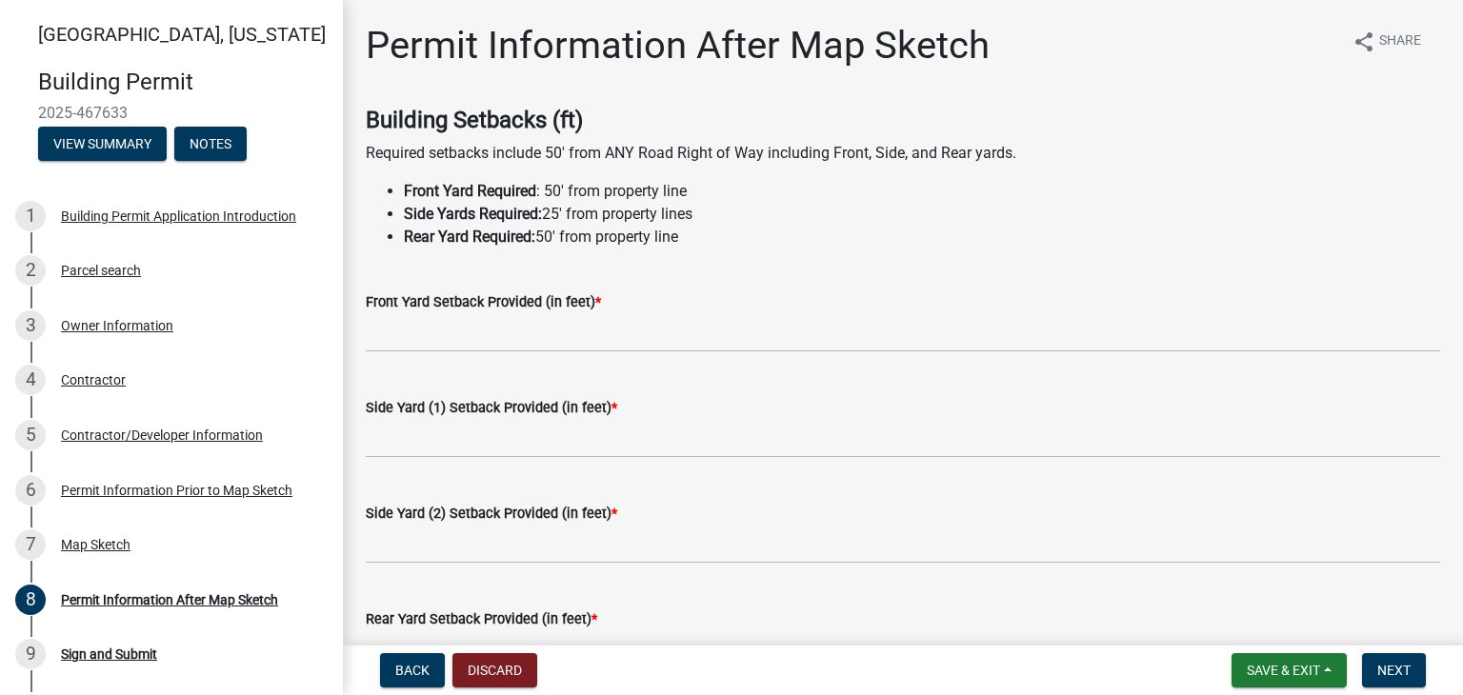
click at [595, 299] on span "*" at bounding box center [598, 302] width 6 height 16
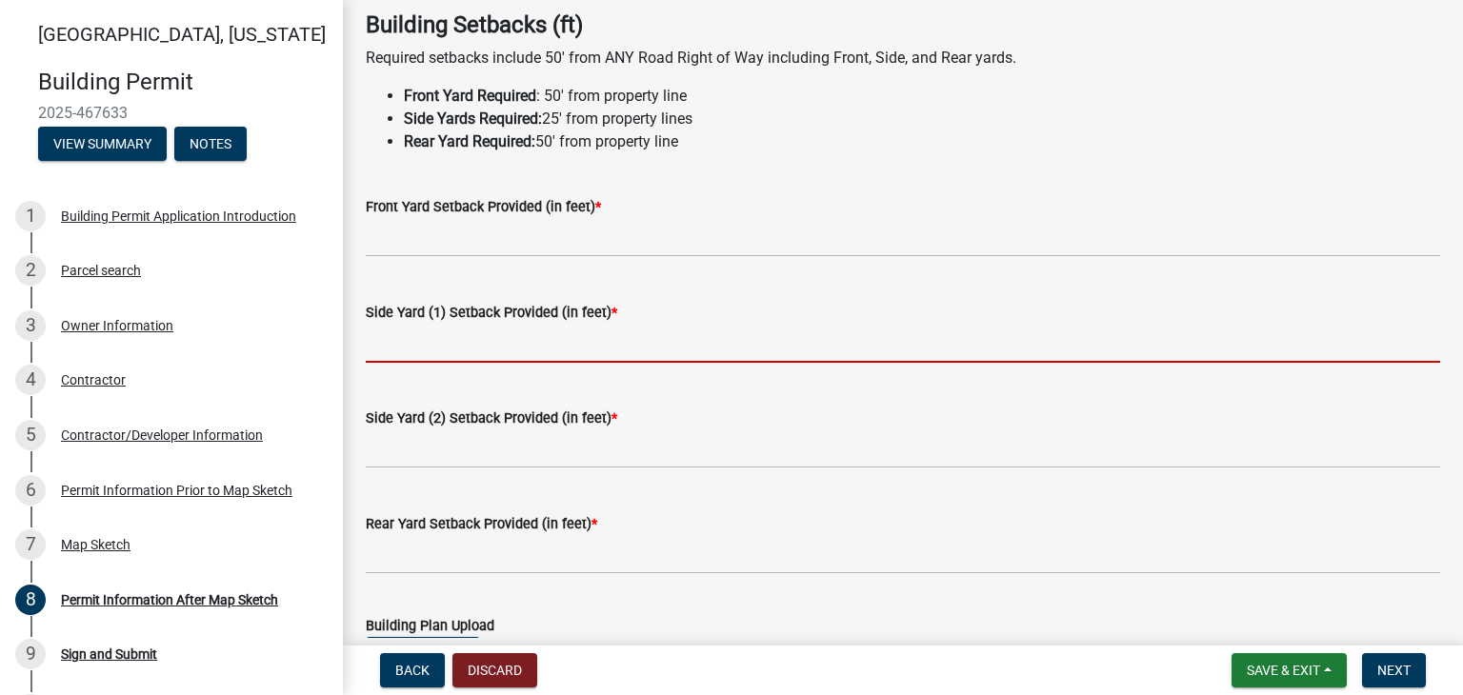
click at [459, 336] on input "text" at bounding box center [903, 343] width 1074 height 39
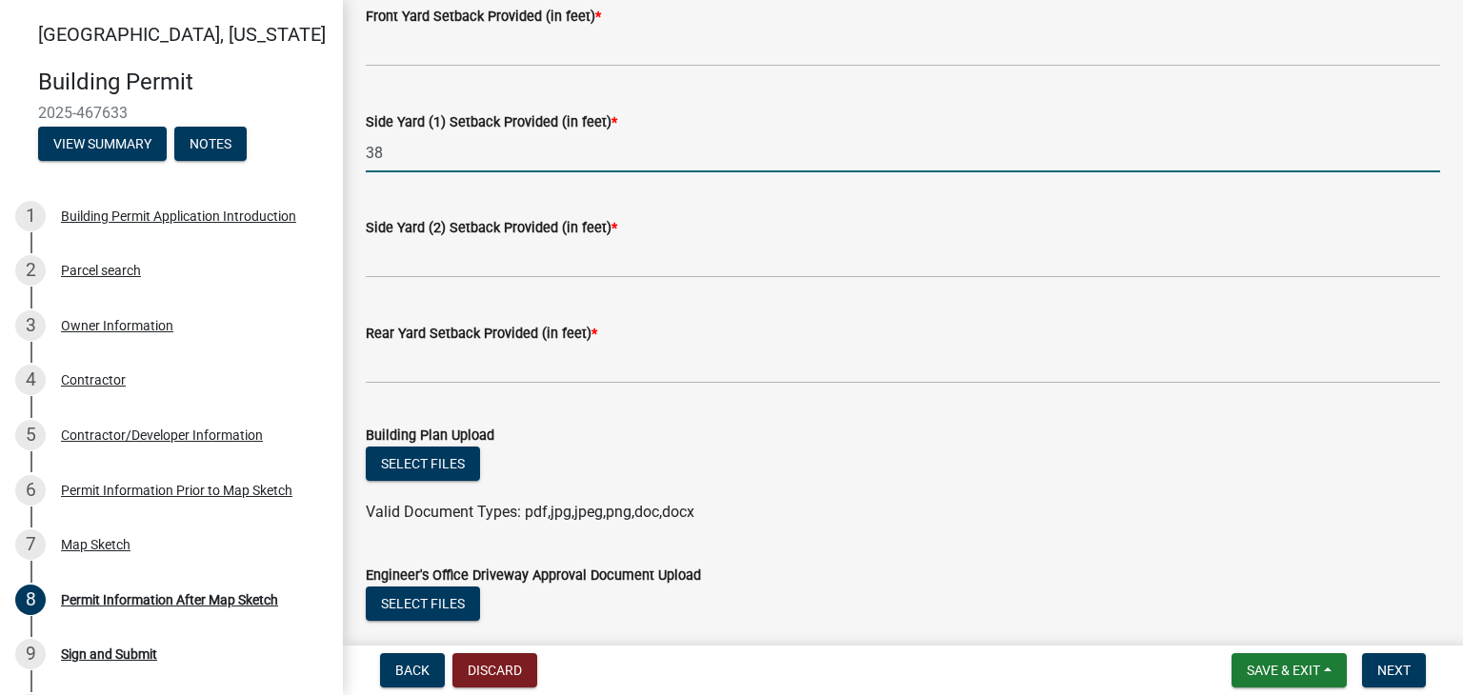
type input "38"
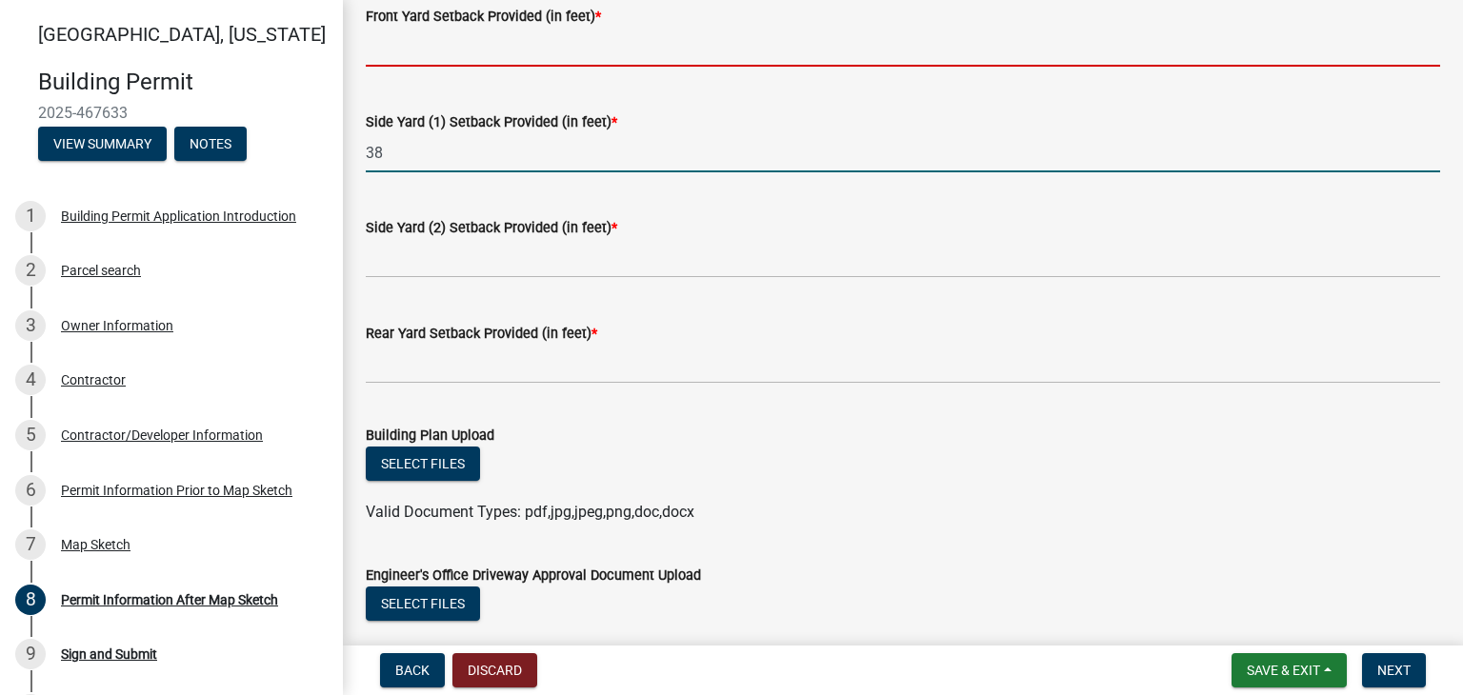
click at [486, 56] on input "text" at bounding box center [903, 47] width 1074 height 39
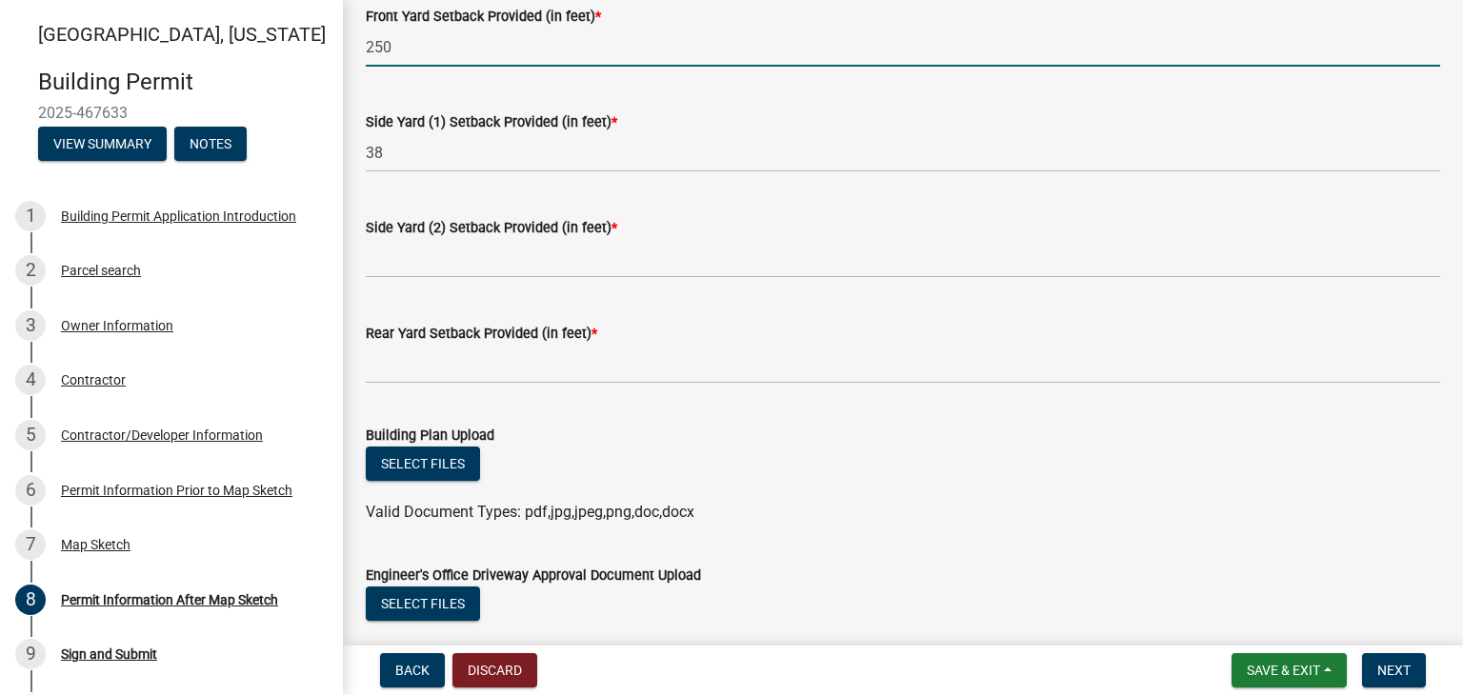
type input "250"
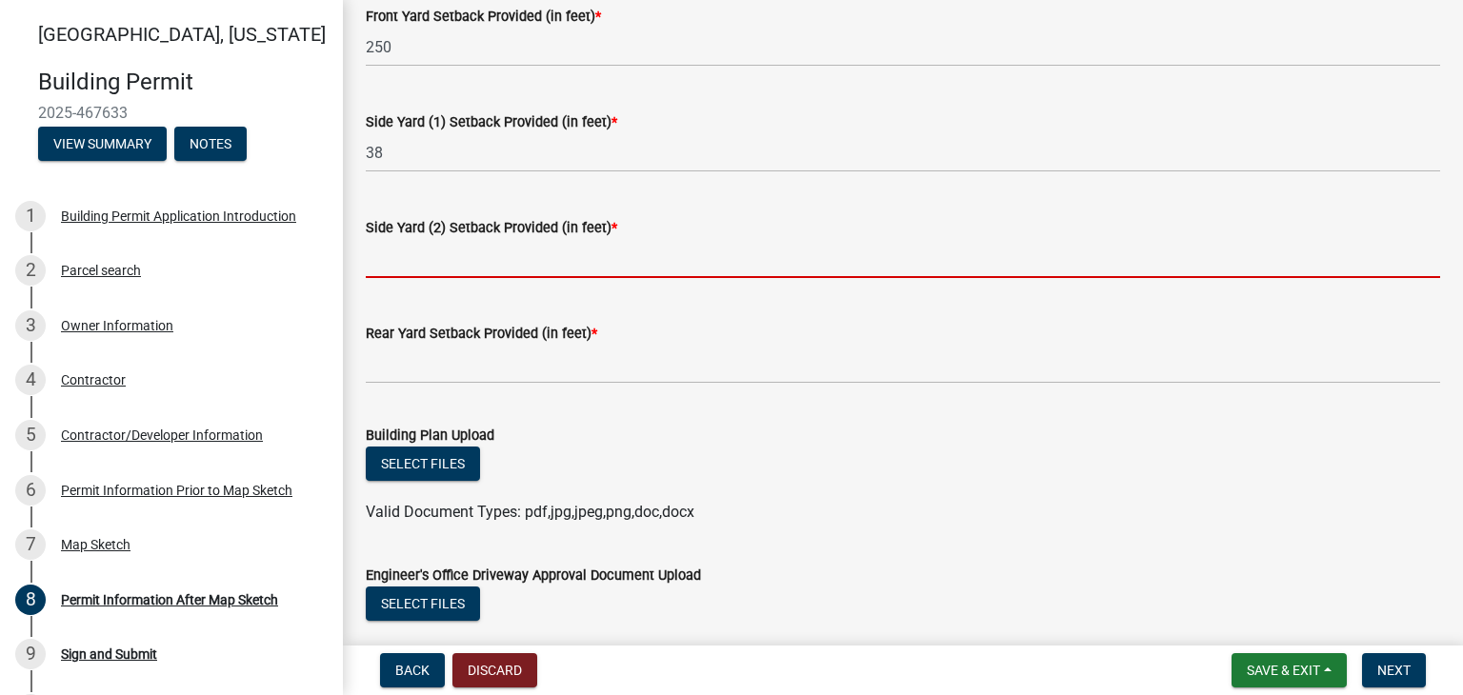
click at [478, 254] on input "text" at bounding box center [903, 258] width 1074 height 39
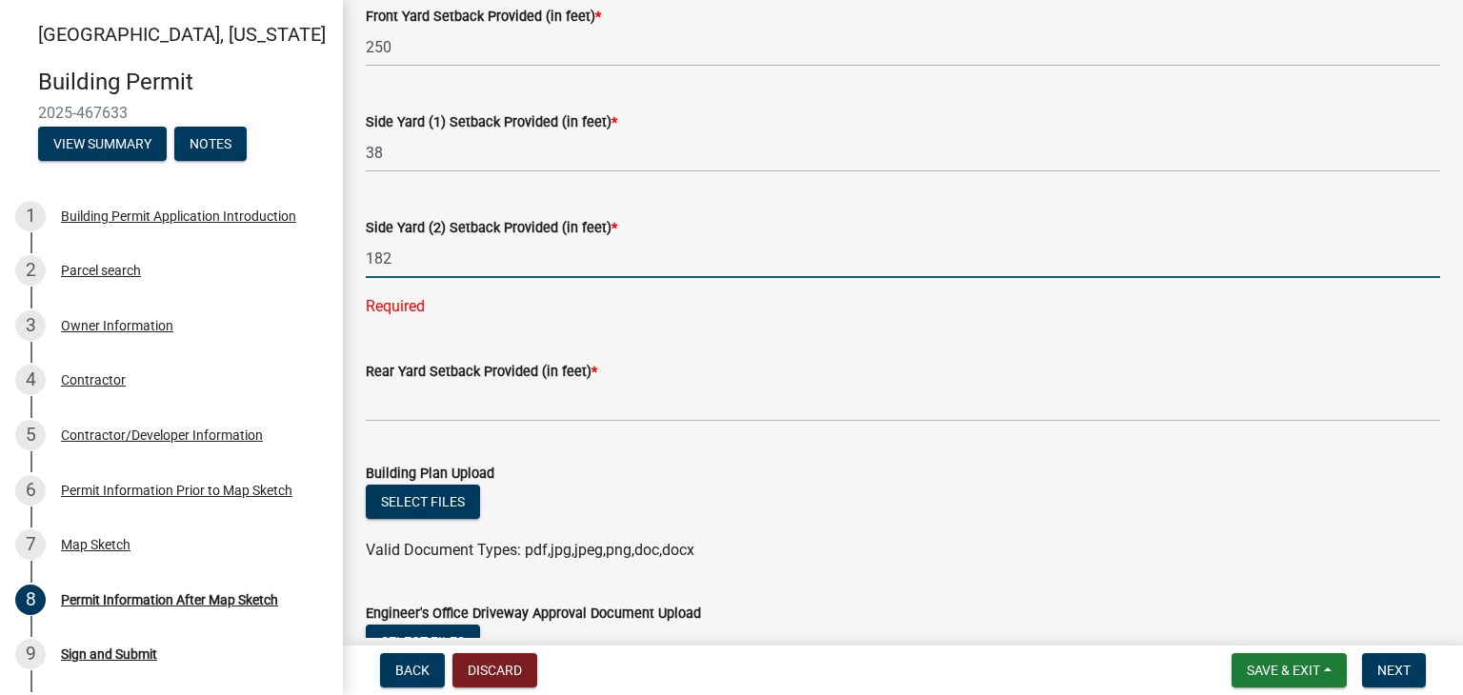
type input "182"
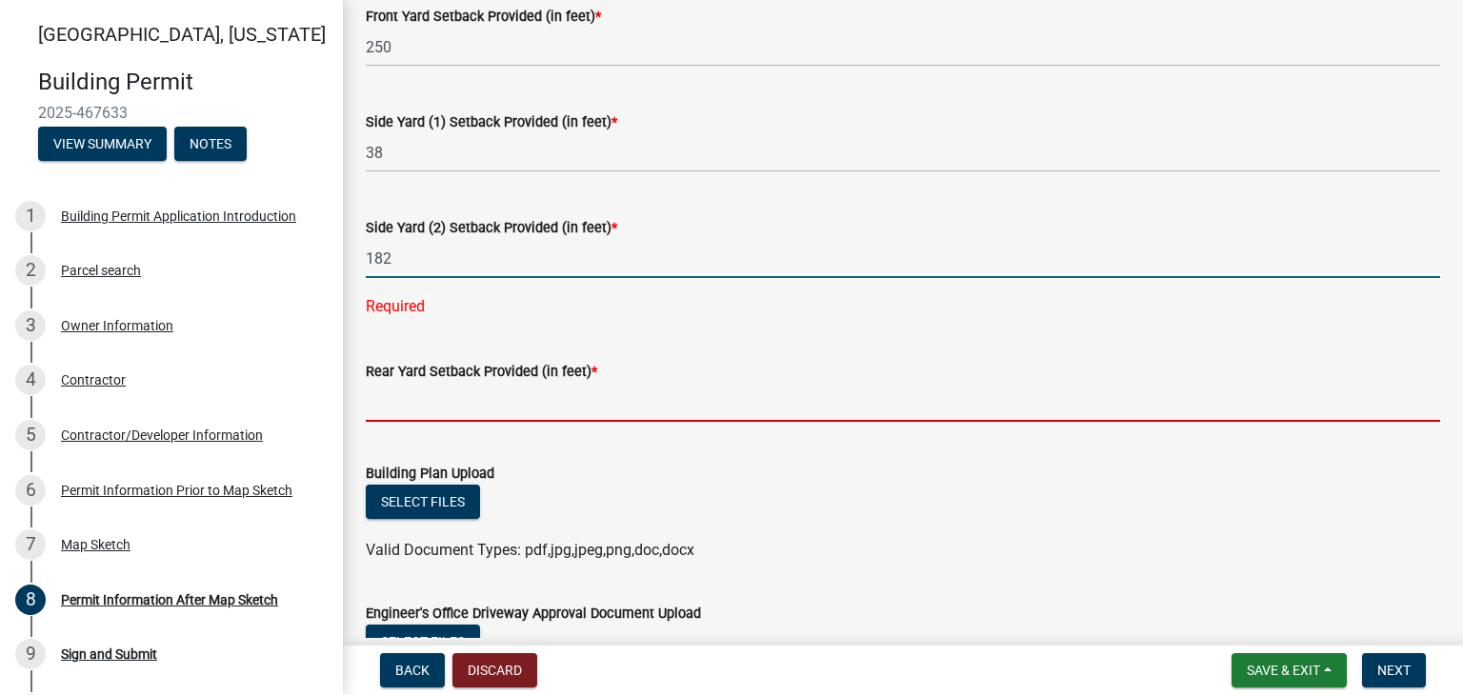
click at [539, 407] on wm-data-entity-input-list "Building Setbacks (ft) Required setbacks include 50' from ANY Road Right of Way…" at bounding box center [903, 322] width 1074 height 1003
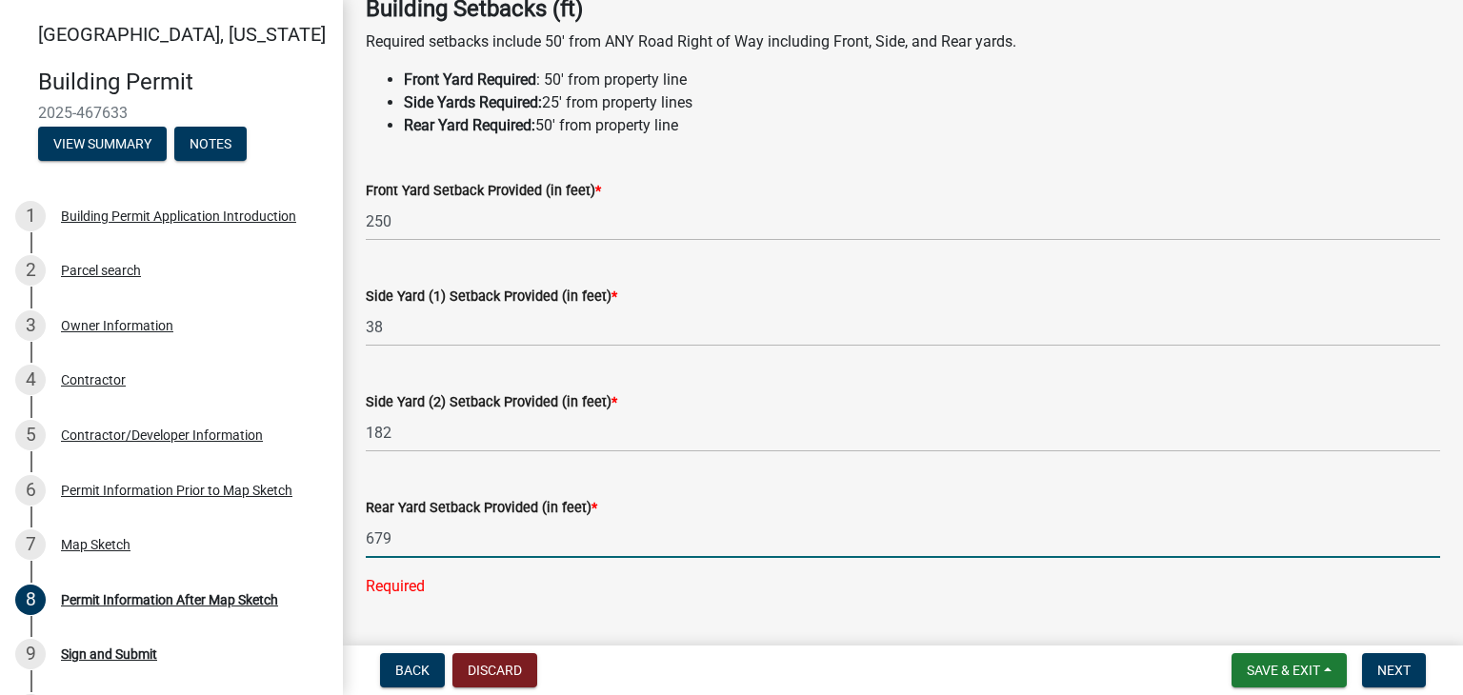
scroll to position [74, 0]
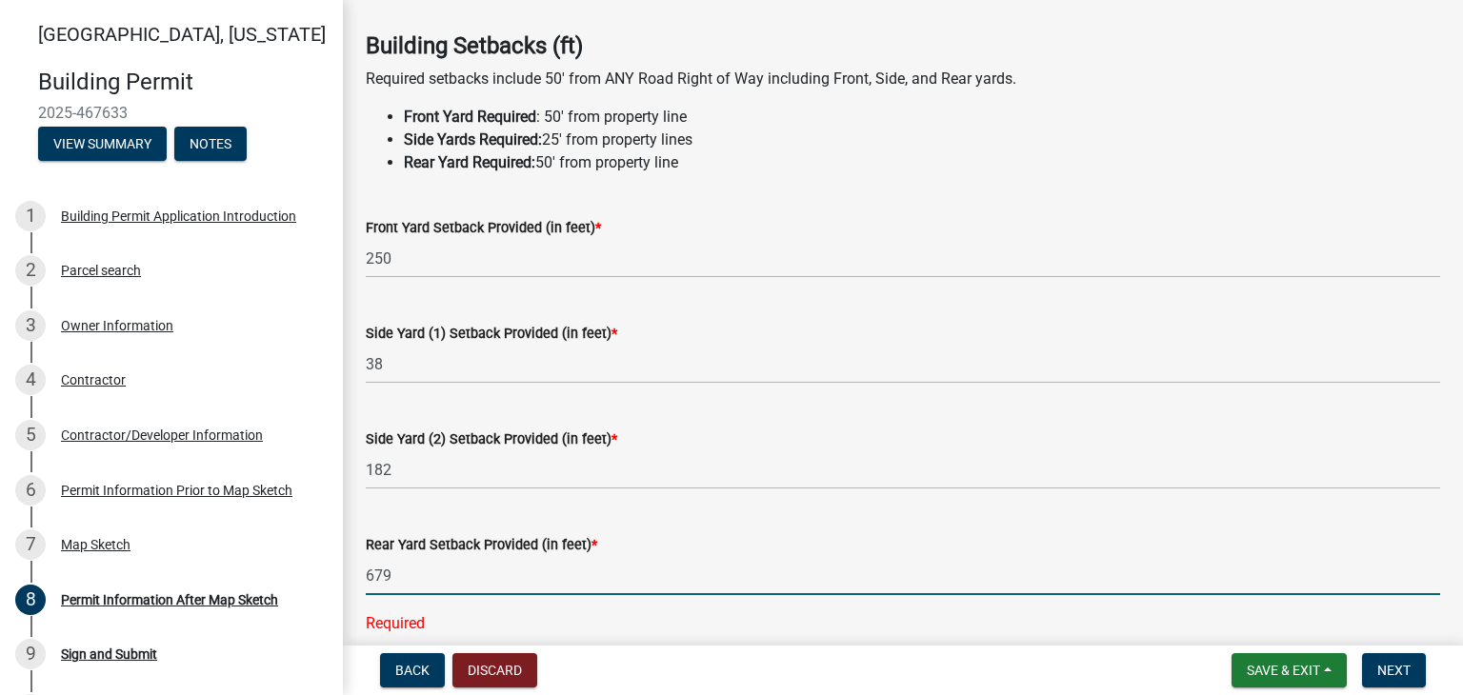
type input "679"
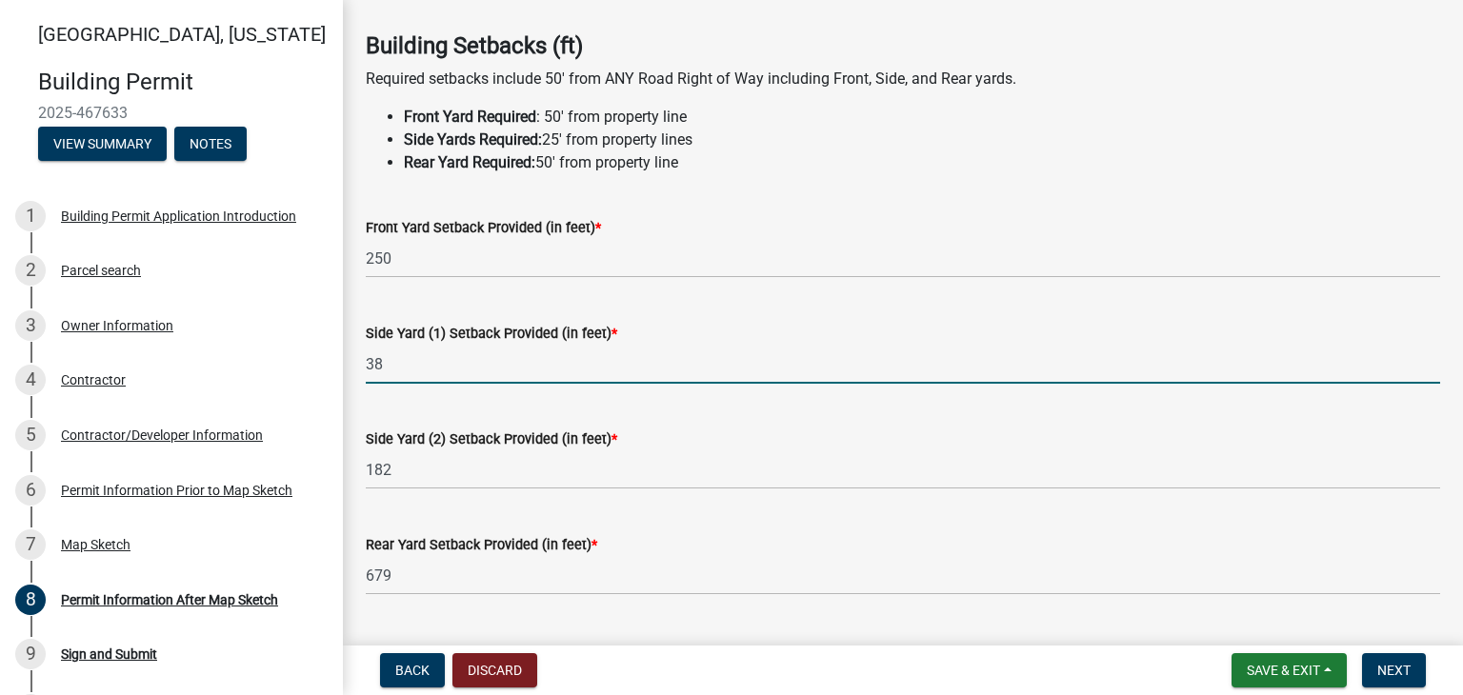
drag, startPoint x: 390, startPoint y: 364, endPoint x: 361, endPoint y: 375, distance: 31.7
click at [361, 375] on div "Side Yard (1) Setback Provided (in feet) * 38" at bounding box center [902, 339] width 1103 height 89
type input "182"
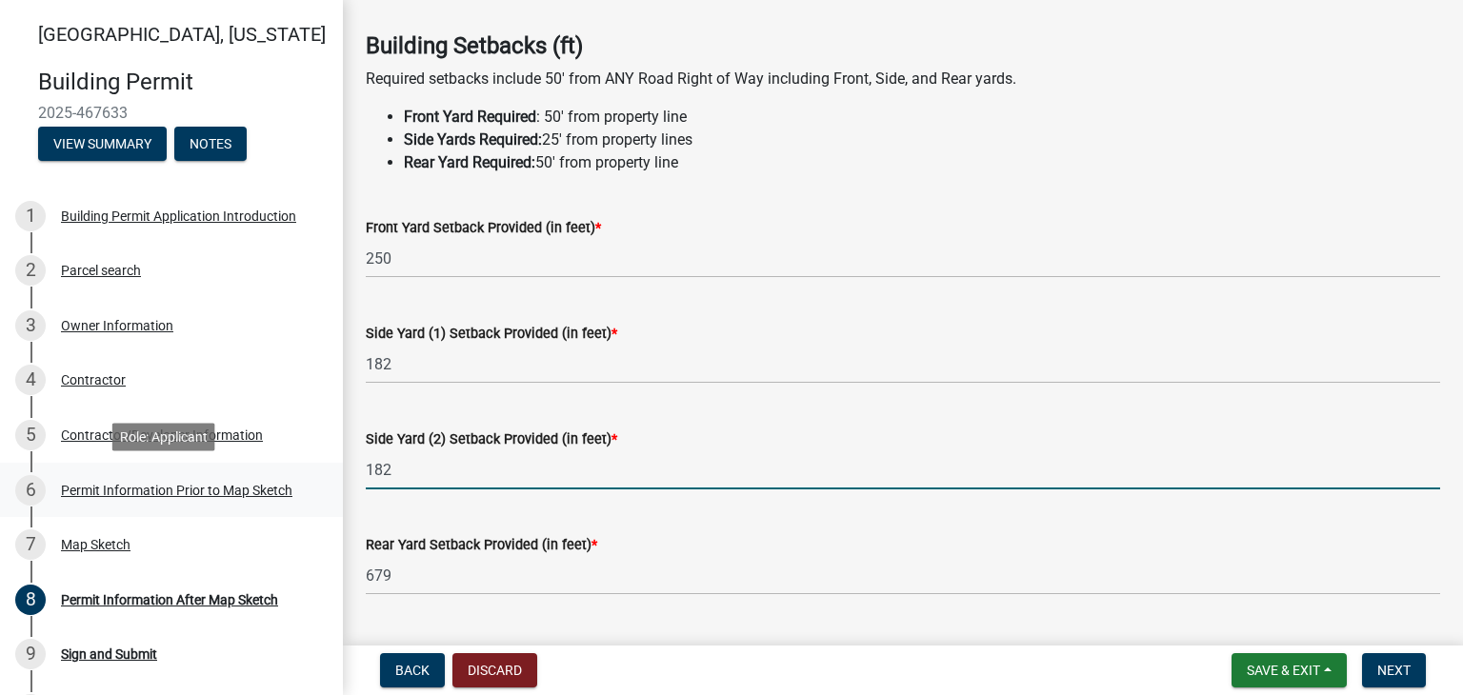
drag, startPoint x: 442, startPoint y: 470, endPoint x: 320, endPoint y: 468, distance: 121.9
click at [320, 468] on div "Madison County, Iowa Building Permit 2025-467633 View Summary Notes 1 Building …" at bounding box center [731, 347] width 1463 height 695
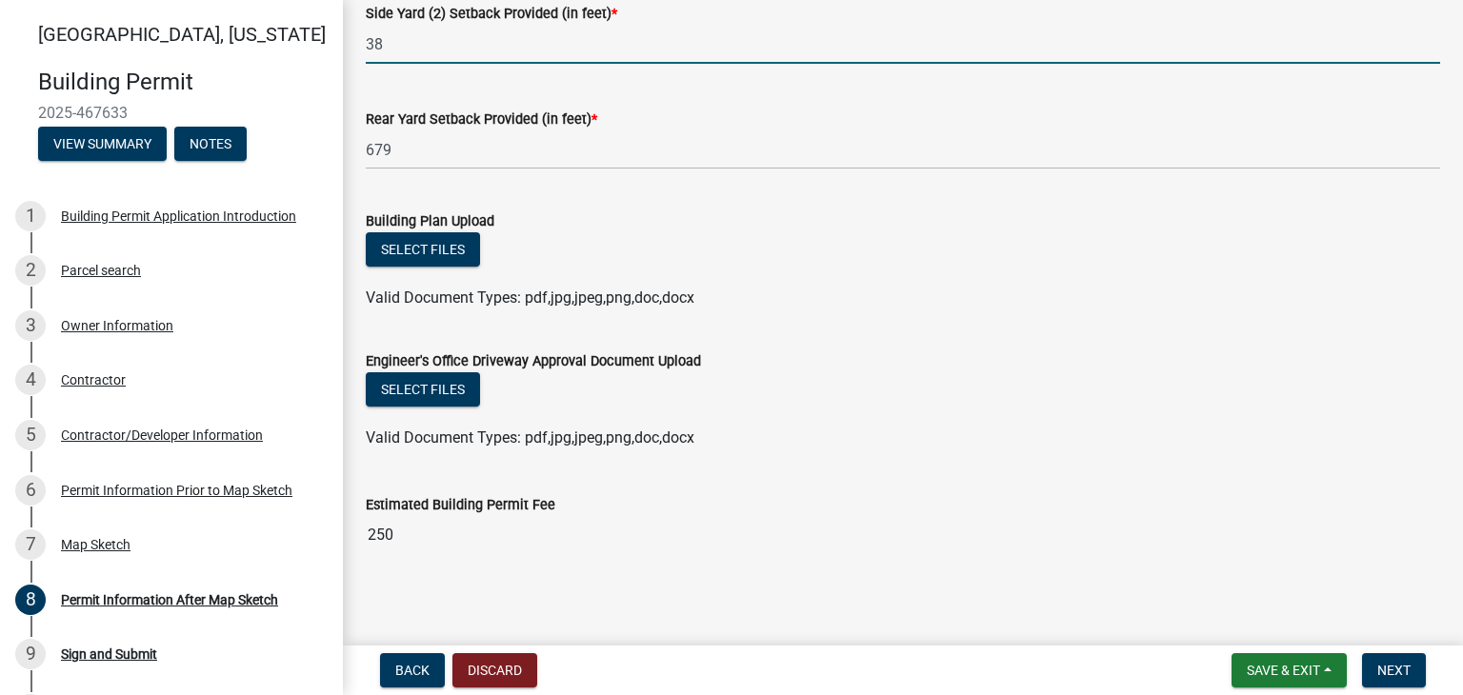
scroll to position [507, 0]
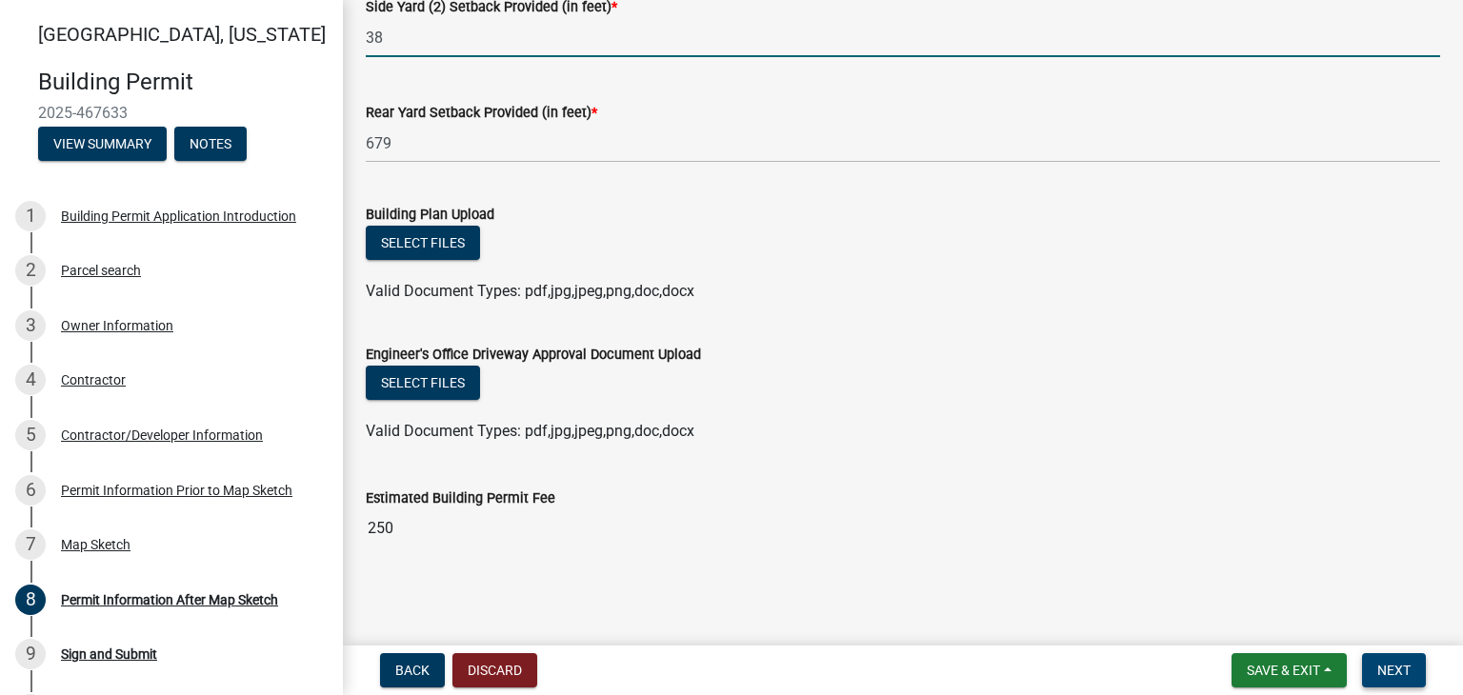
type input "38"
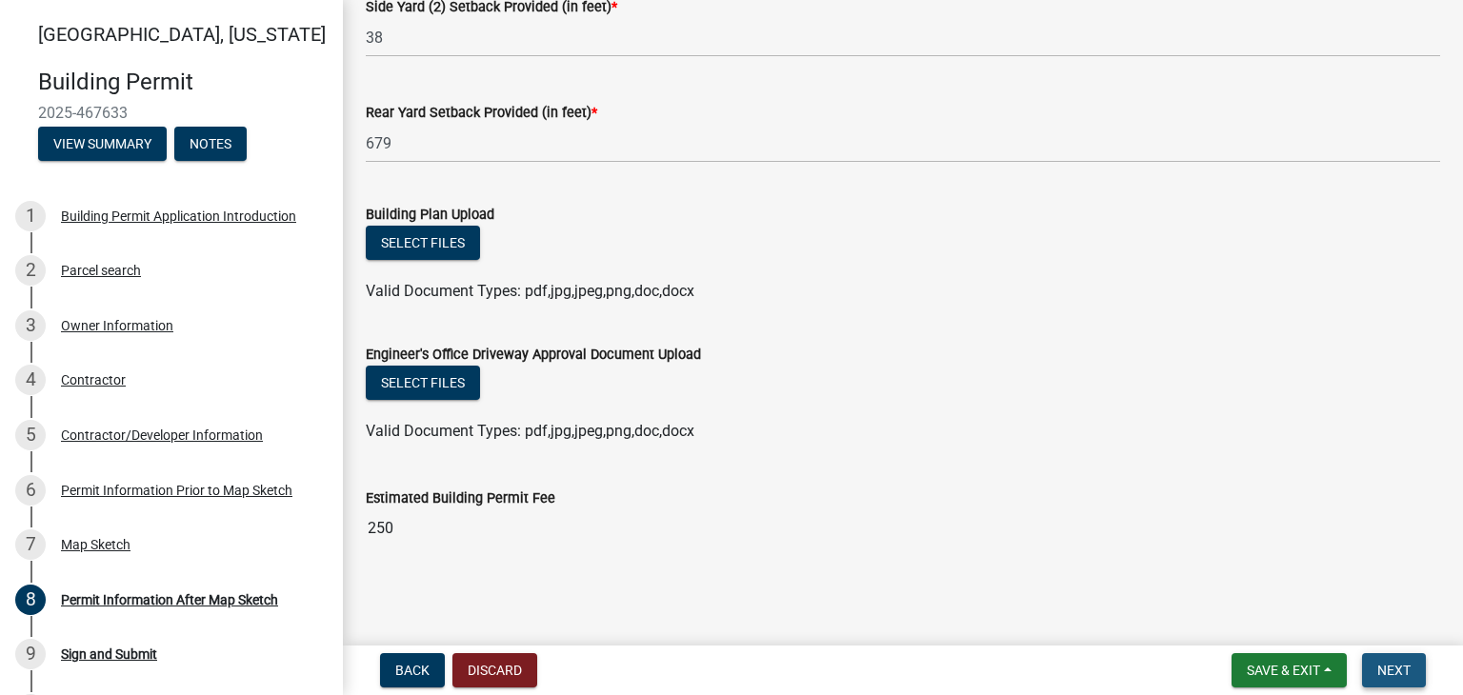
click at [1387, 666] on span "Next" at bounding box center [1393, 670] width 33 height 15
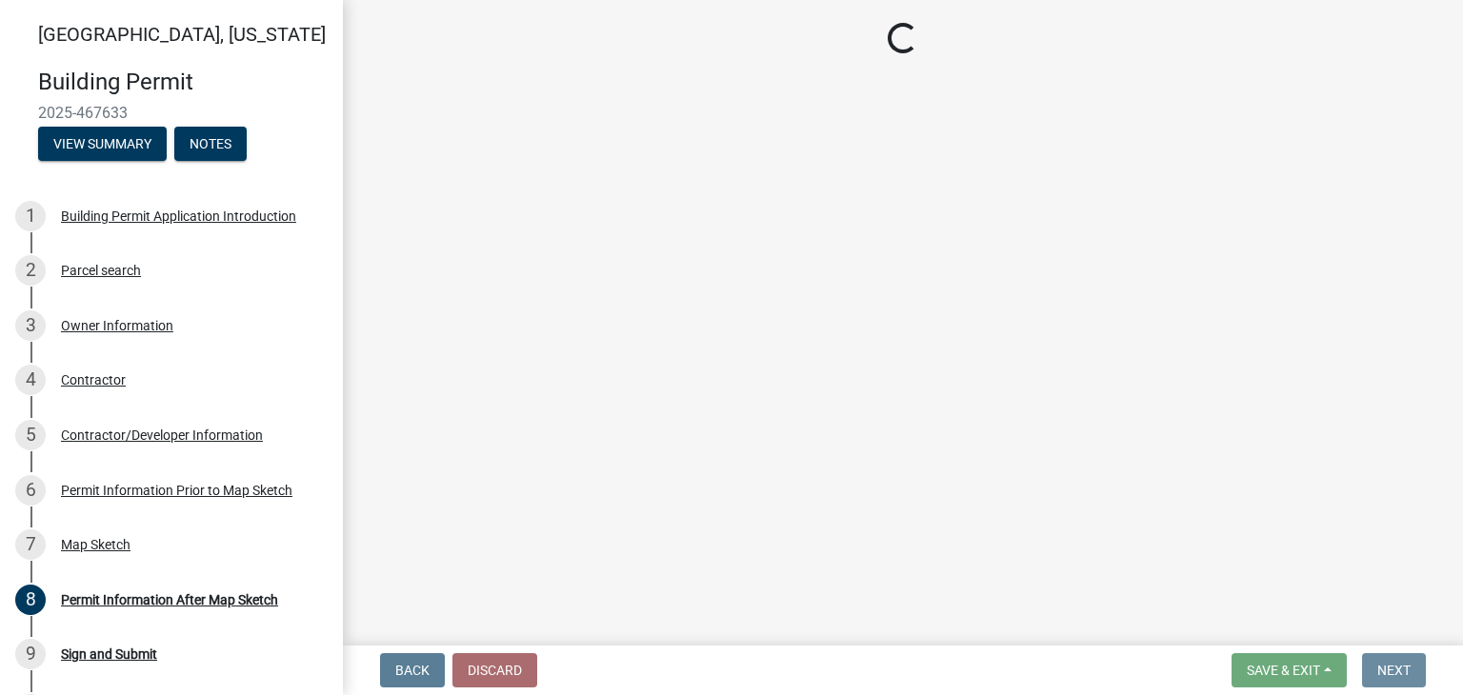
scroll to position [0, 0]
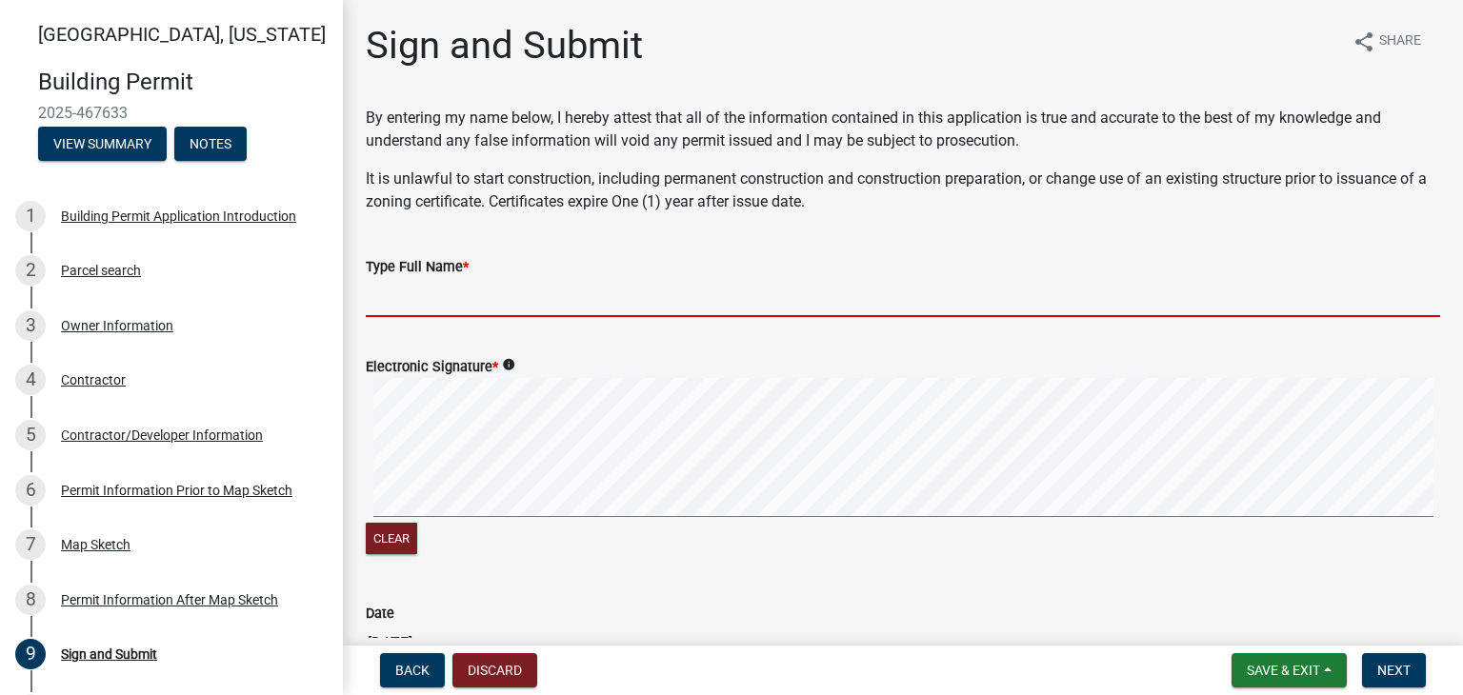
click at [517, 295] on input "Type Full Name *" at bounding box center [903, 297] width 1074 height 39
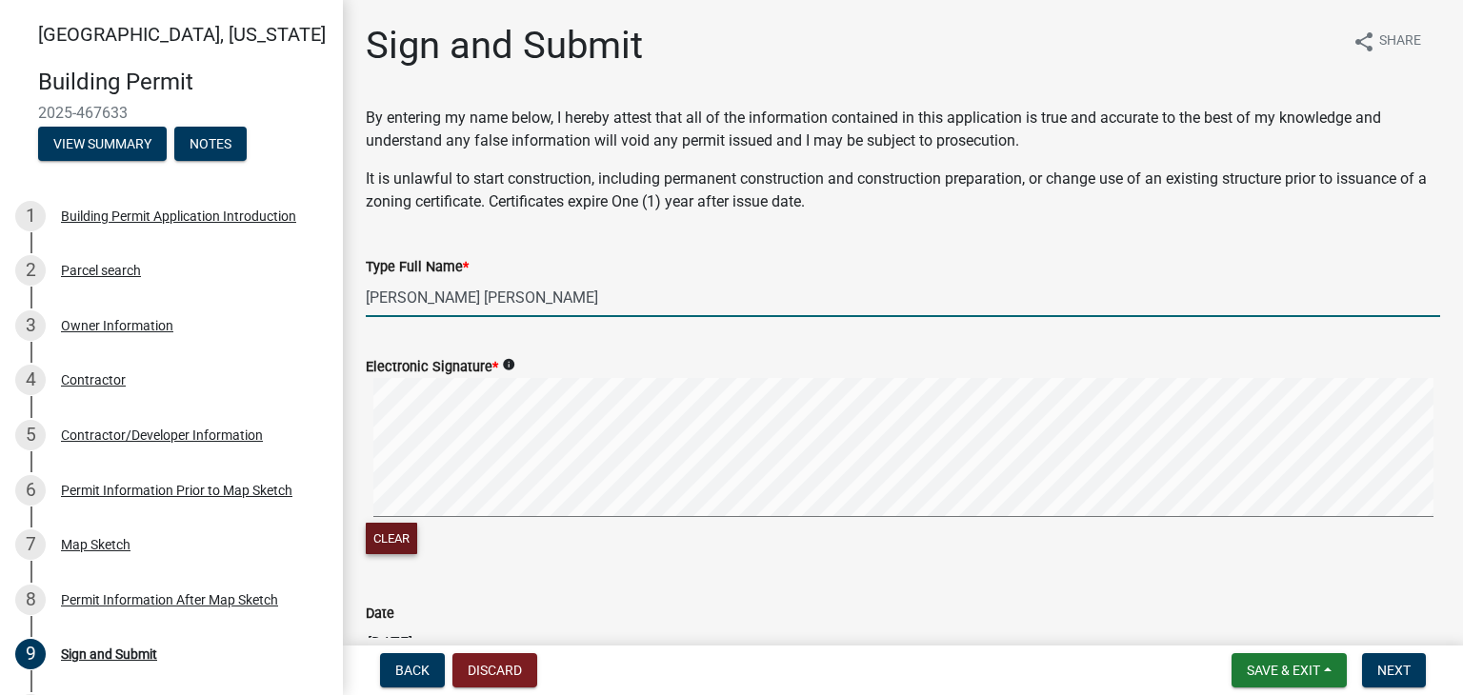
type input "Ted Vander Heiden"
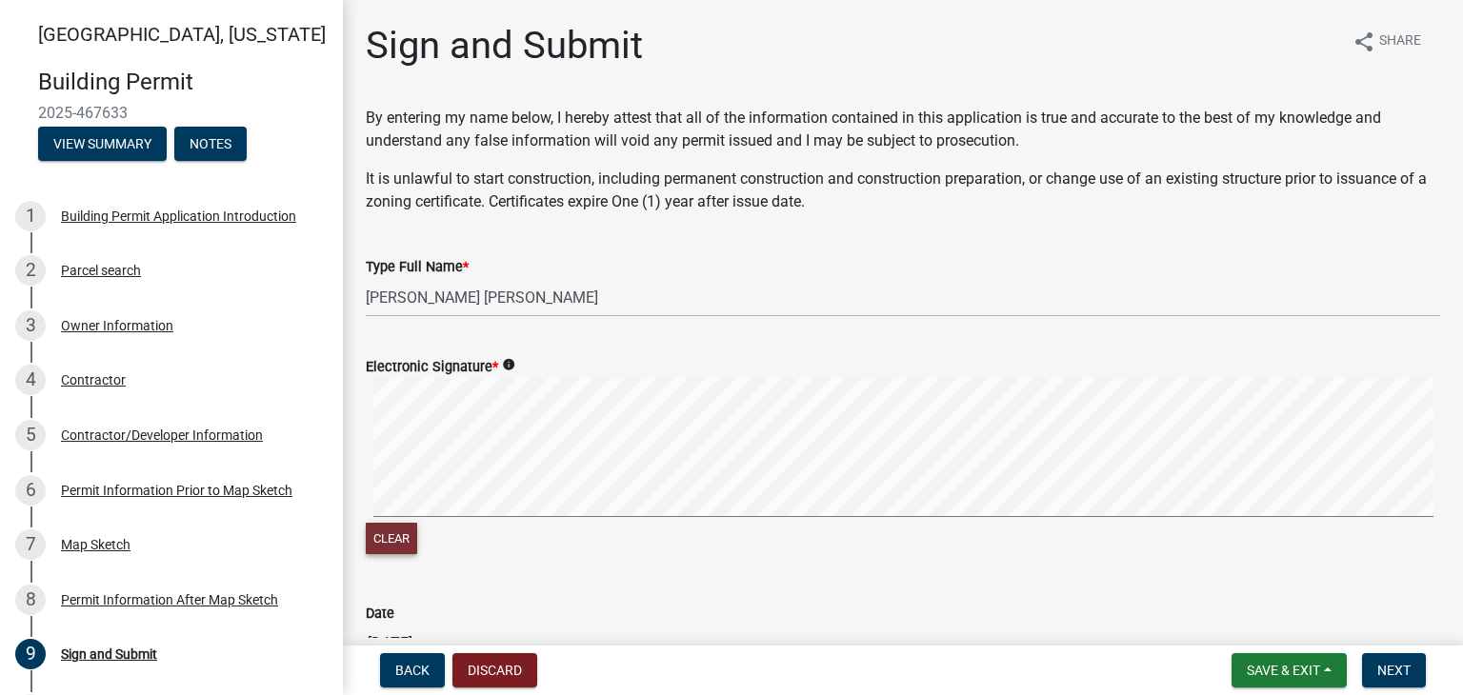
click at [404, 533] on button "Clear" at bounding box center [391, 538] width 51 height 31
click at [580, 371] on form "Electronic Signature * info Clear" at bounding box center [903, 445] width 1074 height 226
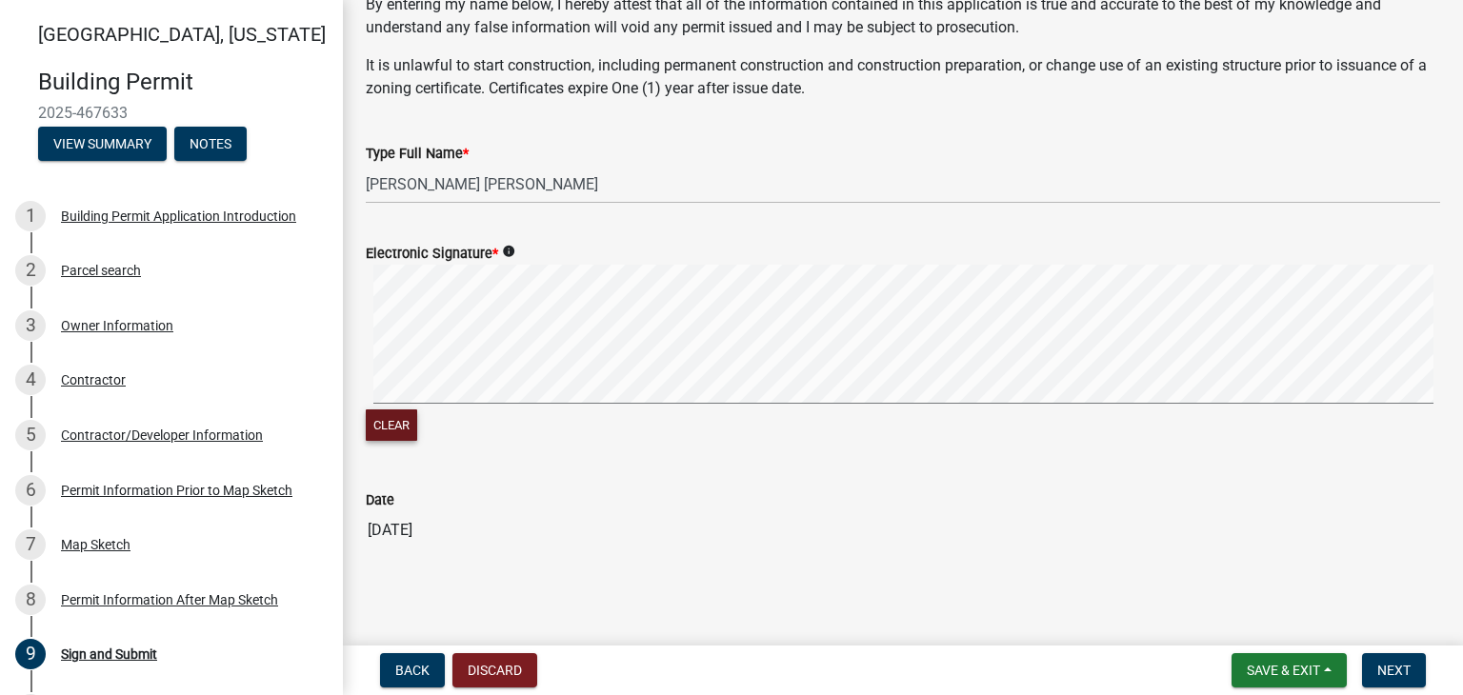
scroll to position [114, 0]
click at [1393, 675] on span "Next" at bounding box center [1393, 670] width 33 height 15
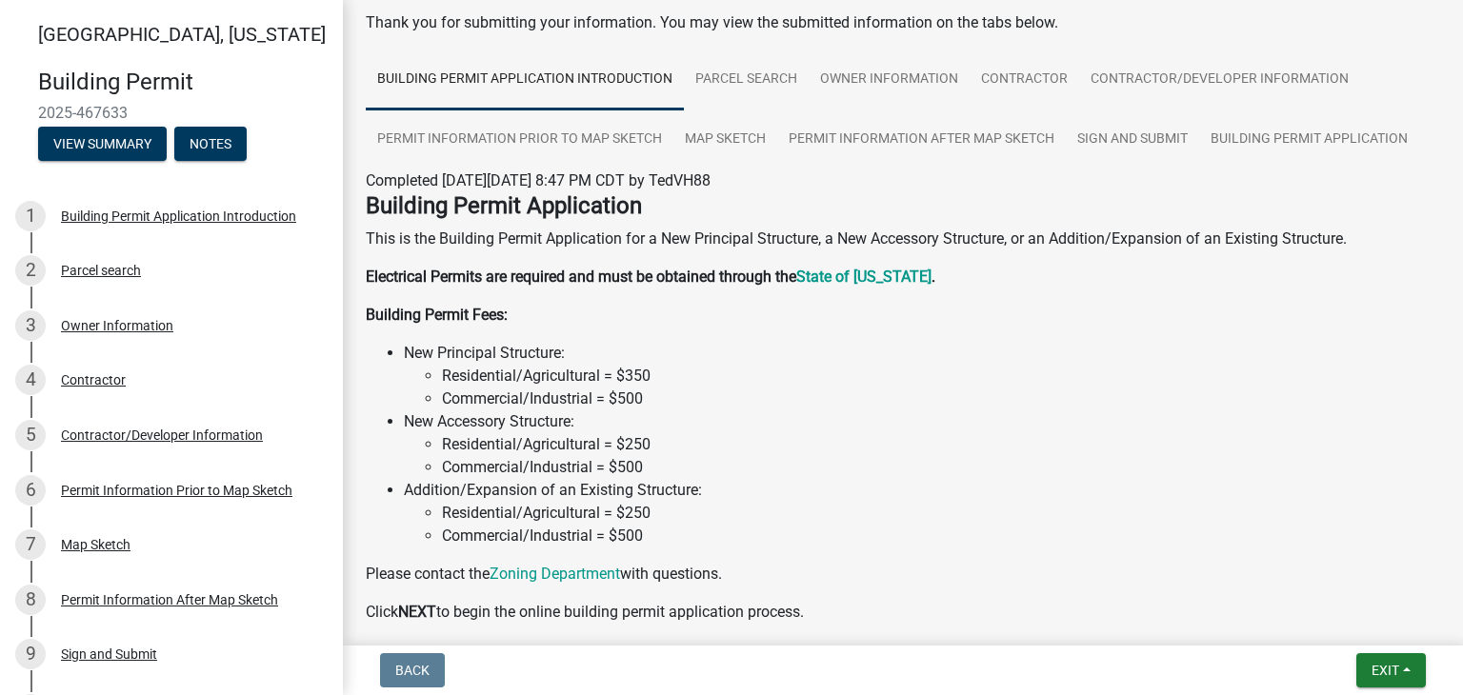
scroll to position [190, 0]
